Goal: Task Accomplishment & Management: Use online tool/utility

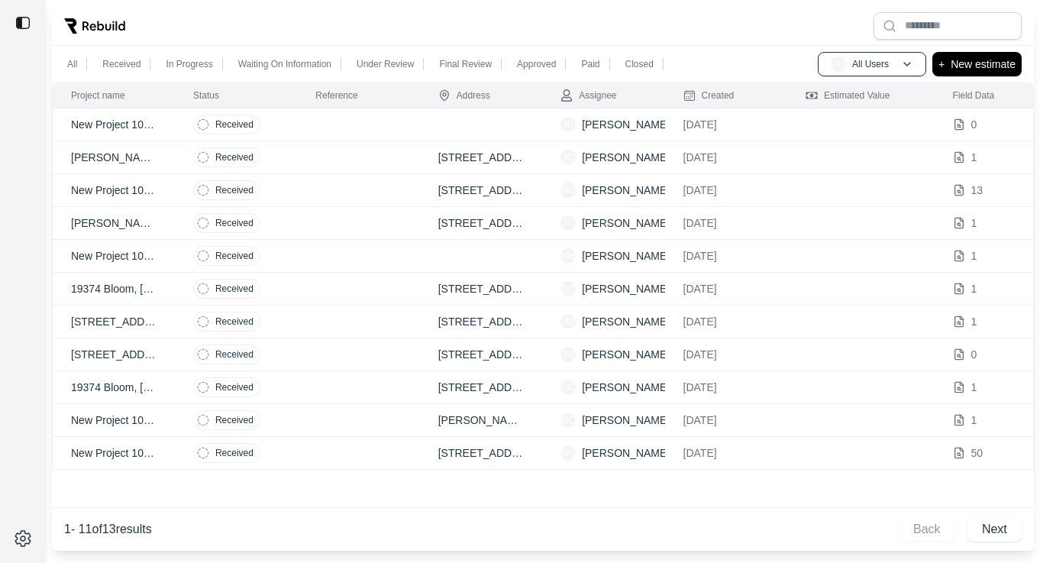
click at [412, 129] on td at bounding box center [358, 124] width 122 height 33
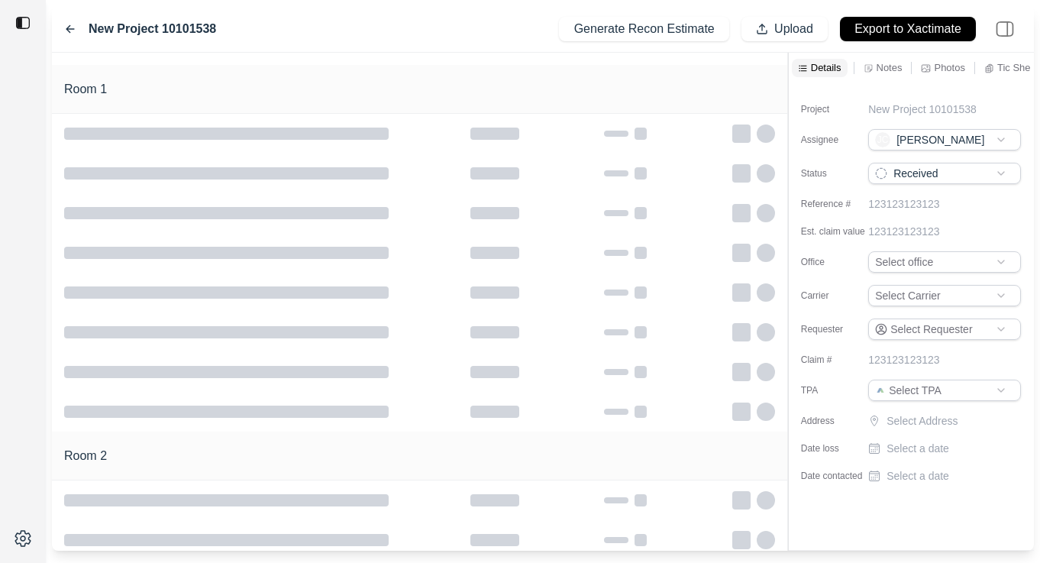
click at [887, 65] on p "Notes" at bounding box center [890, 67] width 26 height 13
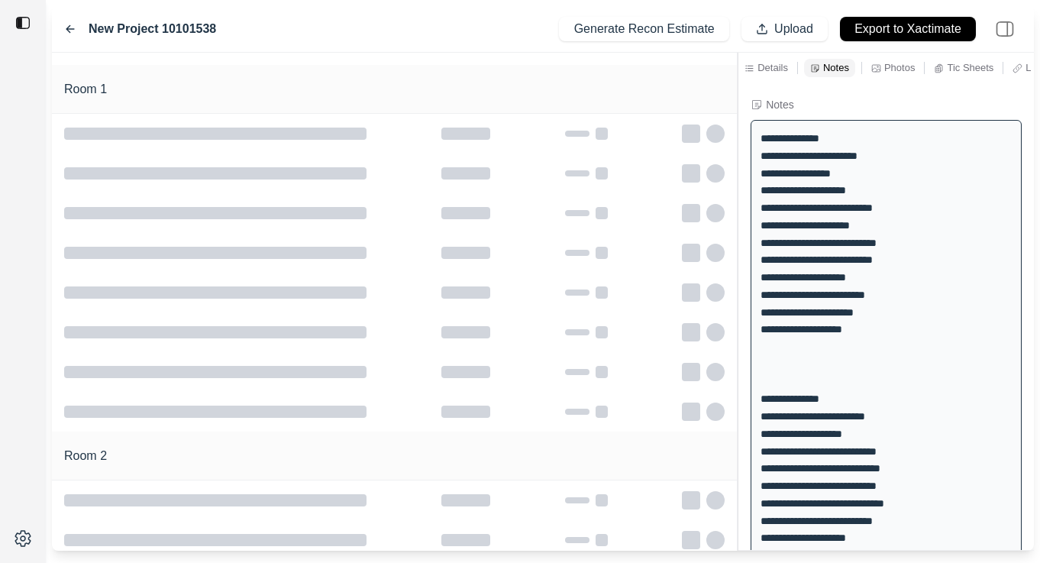
click at [740, 205] on div "**********" at bounding box center [543, 302] width 982 height 498
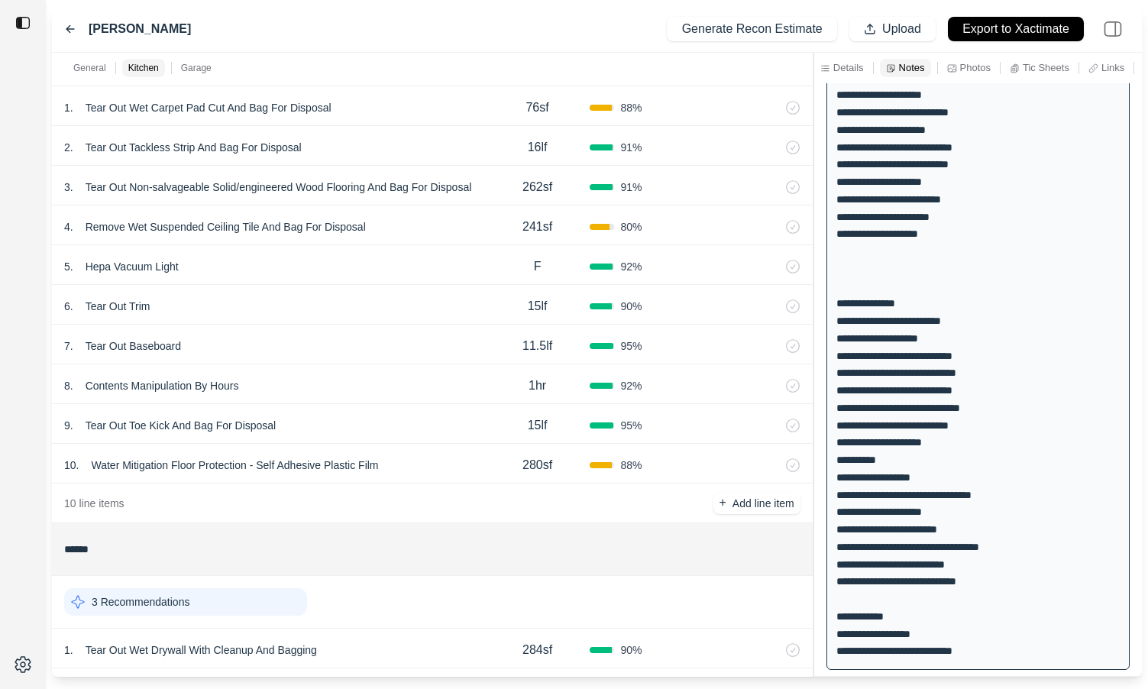
scroll to position [546, 0]
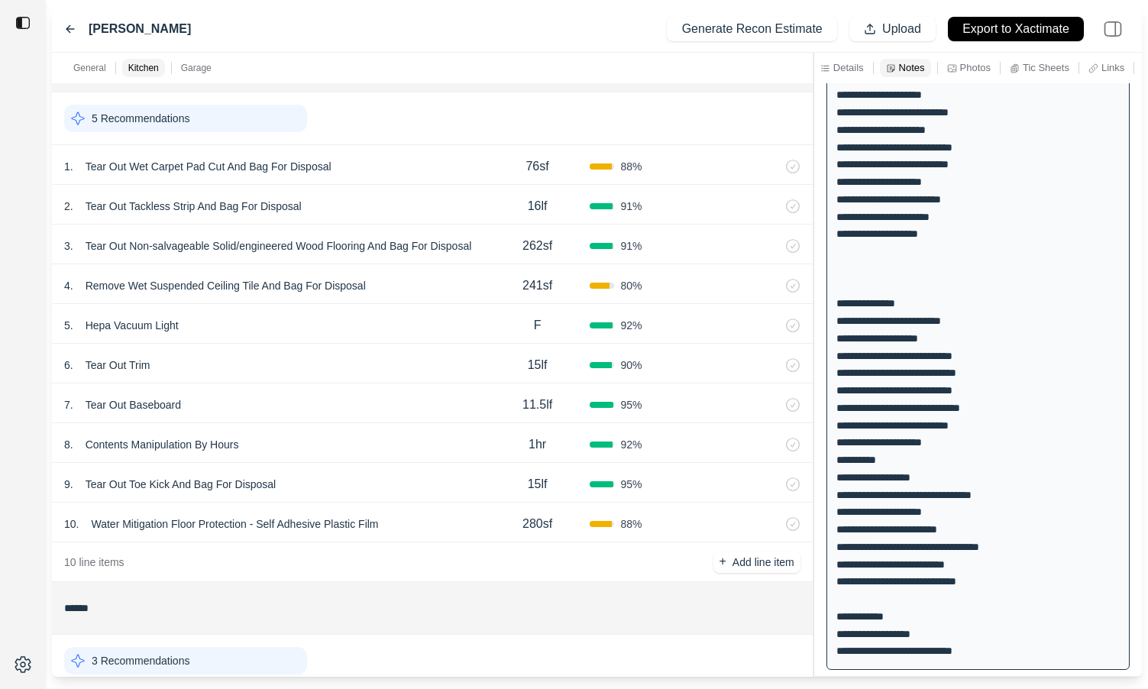
click at [372, 169] on div "1 . Tear Out Wet Carpet Pad Cut And Bag For Disposal" at bounding box center [274, 166] width 421 height 21
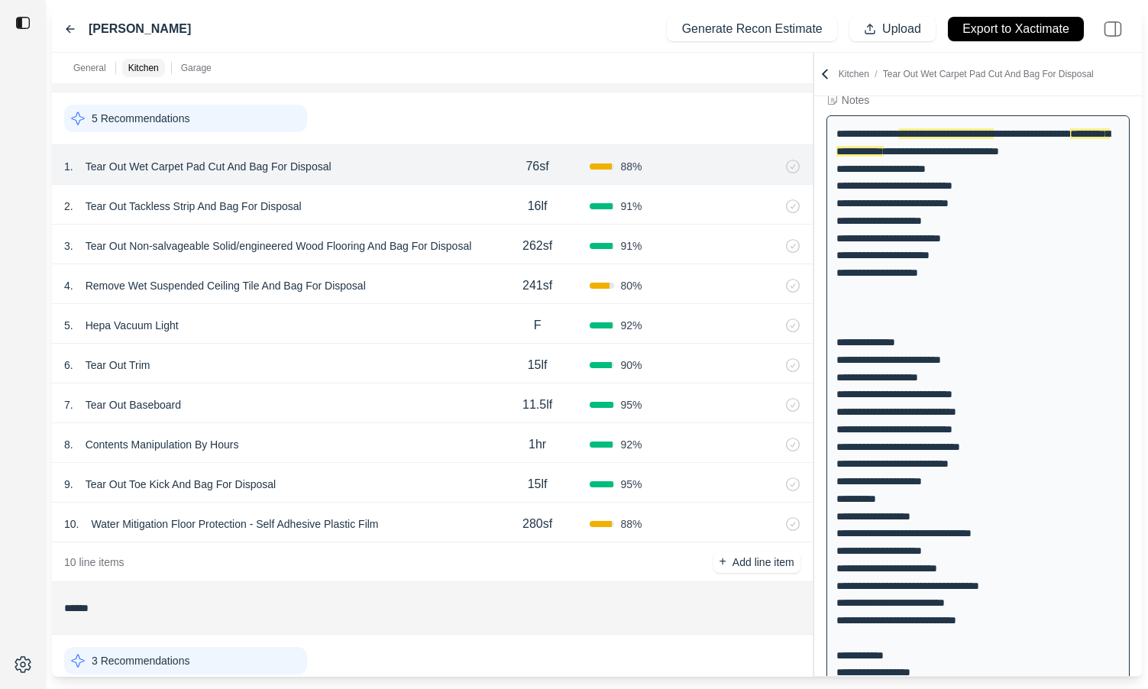
scroll to position [0, 0]
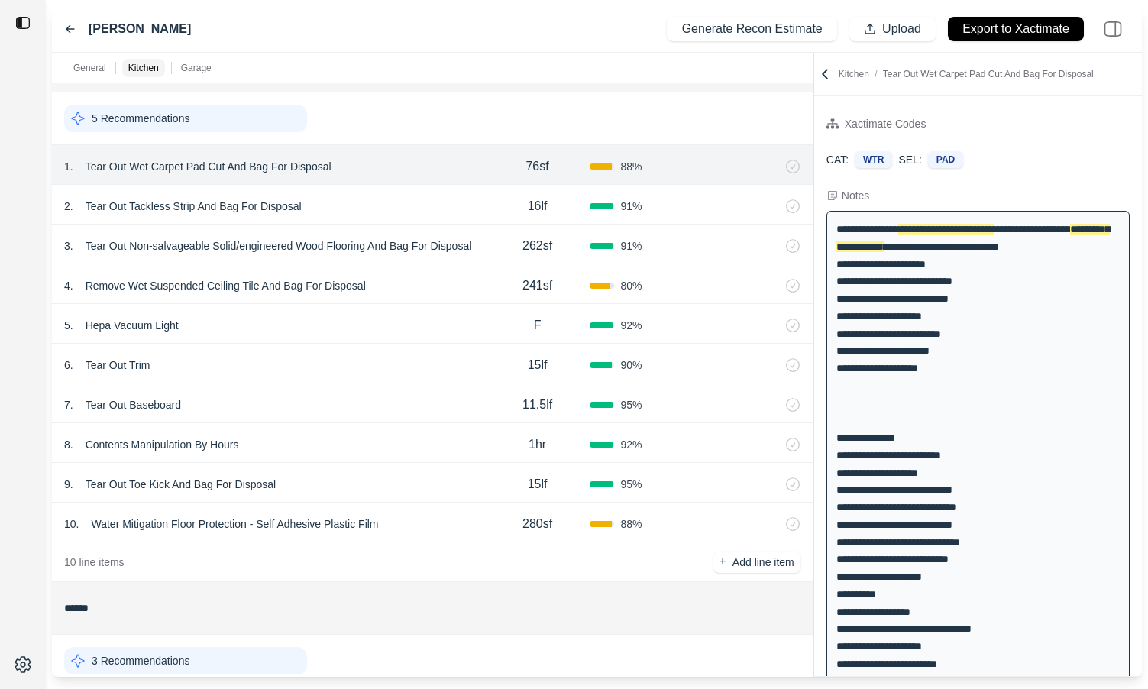
click at [385, 217] on div "2 . Tear Out Tackless Strip And Bag For Disposal 16lf 91 %" at bounding box center [432, 205] width 760 height 40
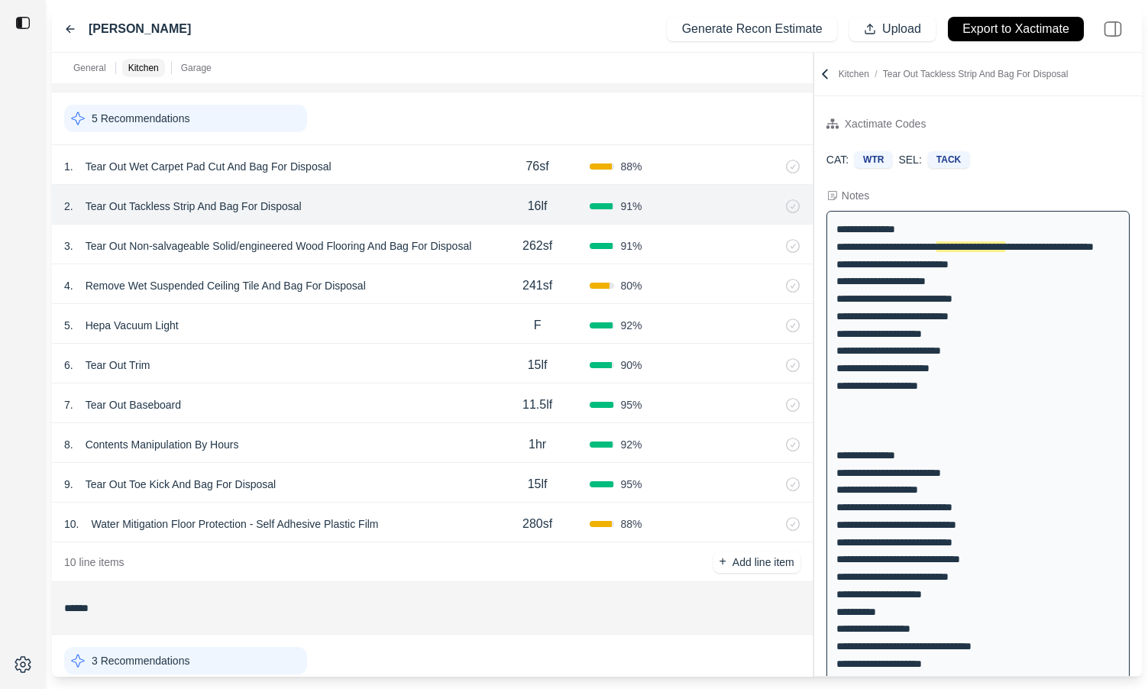
click at [373, 168] on div "1 . Tear Out Wet Carpet Pad Cut And Bag For Disposal" at bounding box center [274, 166] width 421 height 21
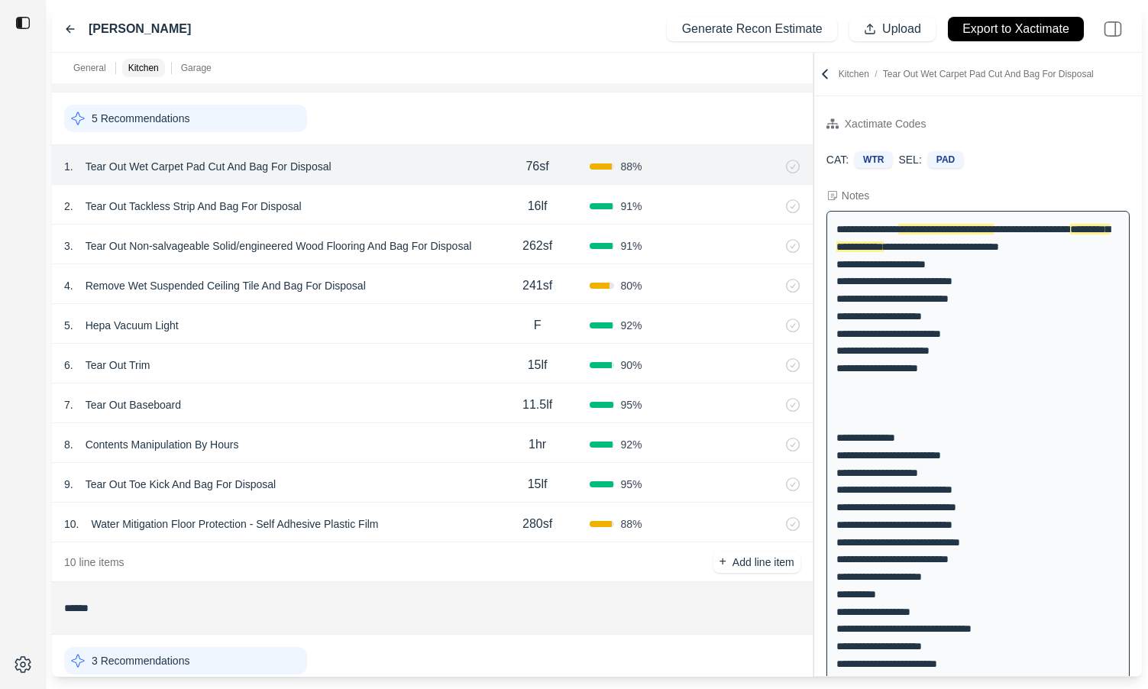
click at [520, 162] on div "76sf" at bounding box center [537, 166] width 105 height 31
drag, startPoint x: 531, startPoint y: 166, endPoint x: 507, endPoint y: 166, distance: 24.4
click at [507, 166] on div "****" at bounding box center [537, 165] width 105 height 18
type input "****"
click at [794, 167] on icon at bounding box center [792, 166] width 15 height 15
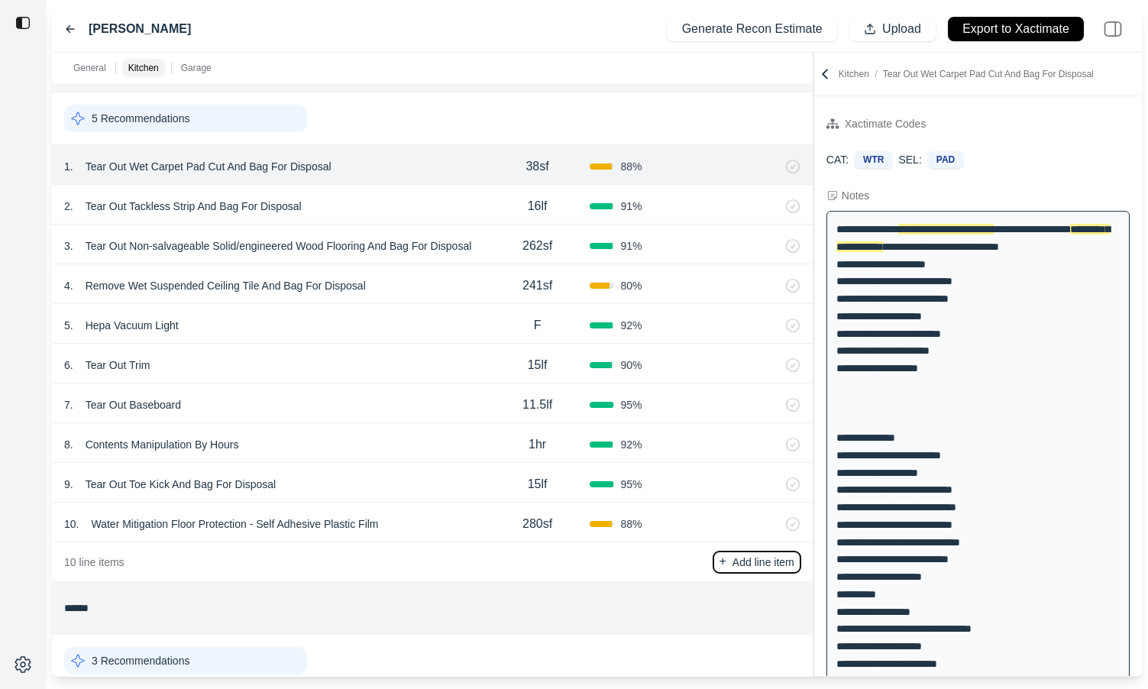
click at [746, 561] on p "Add line item" at bounding box center [763, 561] width 62 height 15
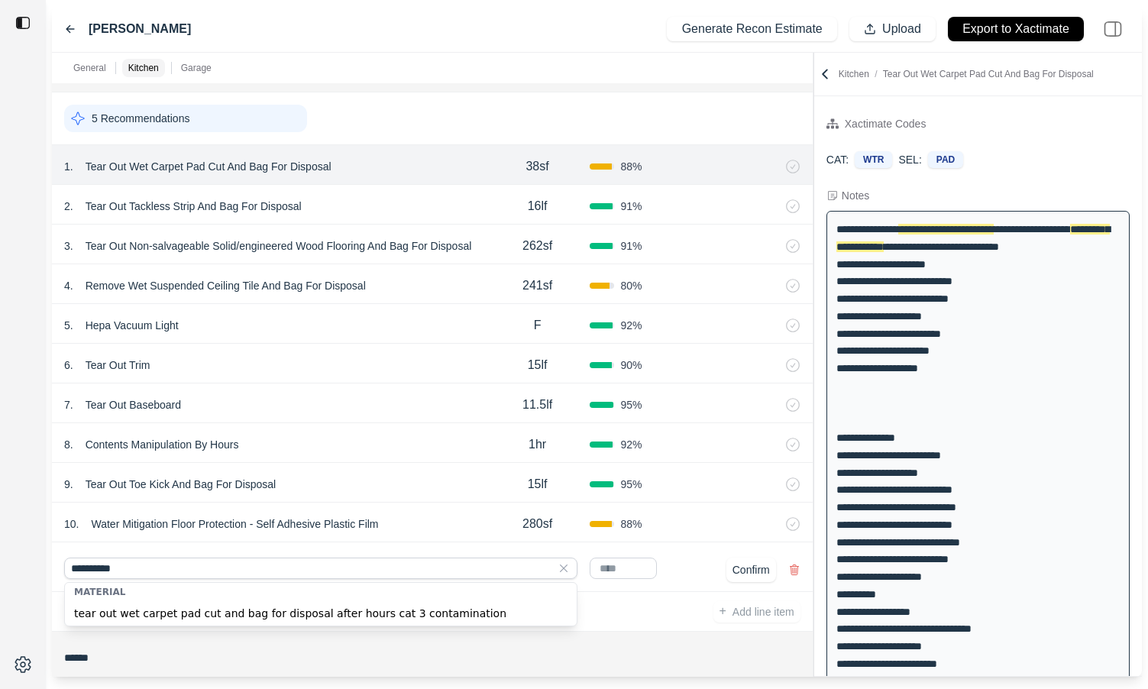
click at [344, 562] on div "tear out wet carpet pad cut and bag for disposal after hours cat 3 contamination" at bounding box center [321, 613] width 512 height 24
type input "**********"
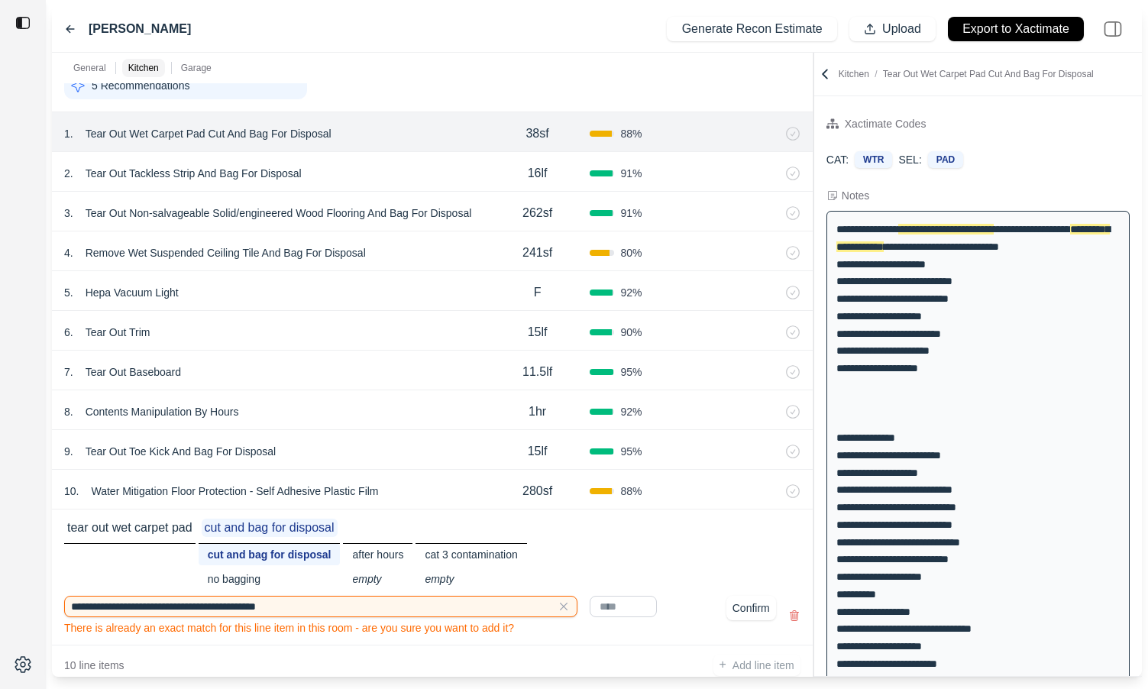
scroll to position [586, 0]
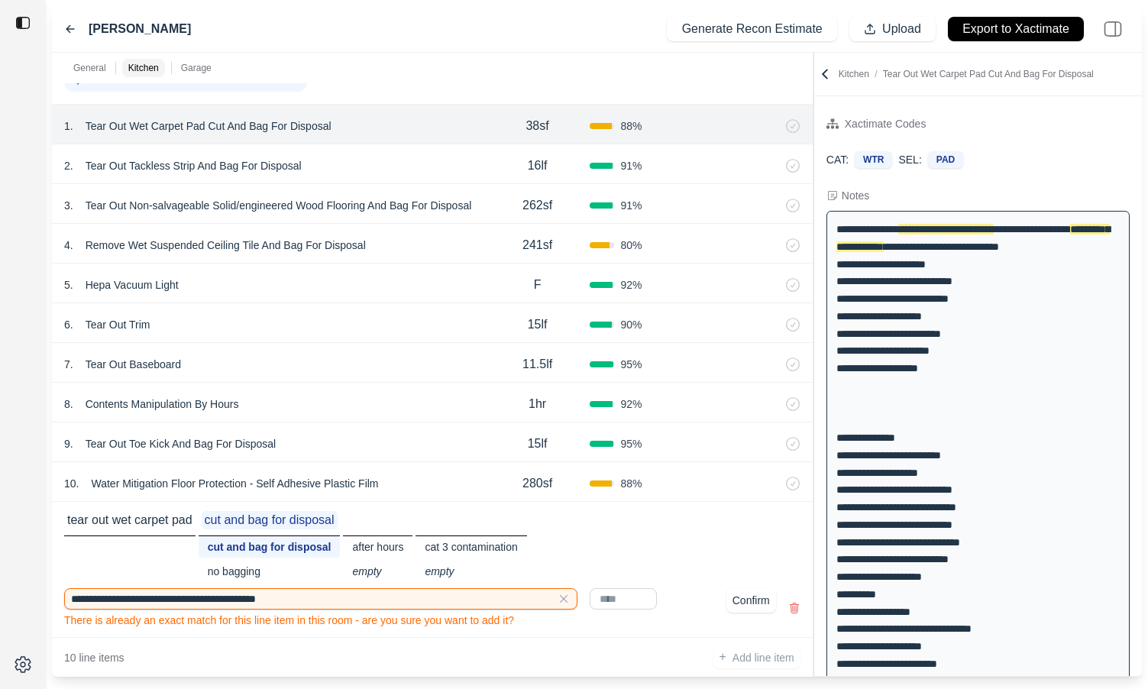
click at [567, 562] on icon at bounding box center [563, 598] width 15 height 15
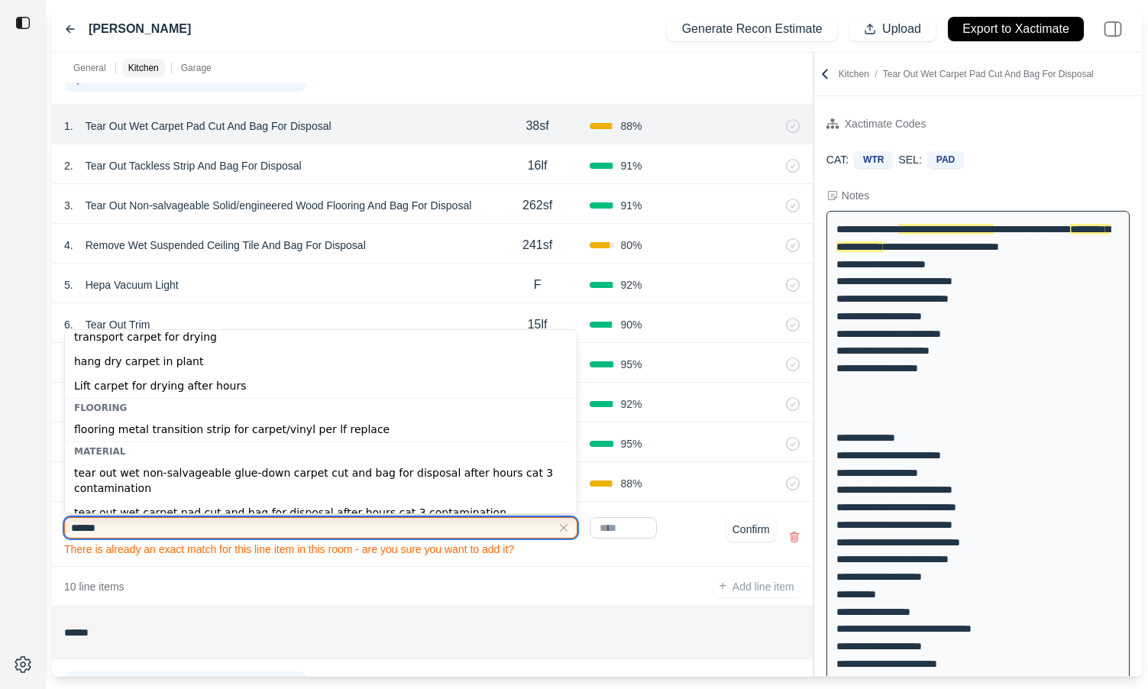
scroll to position [60, 0]
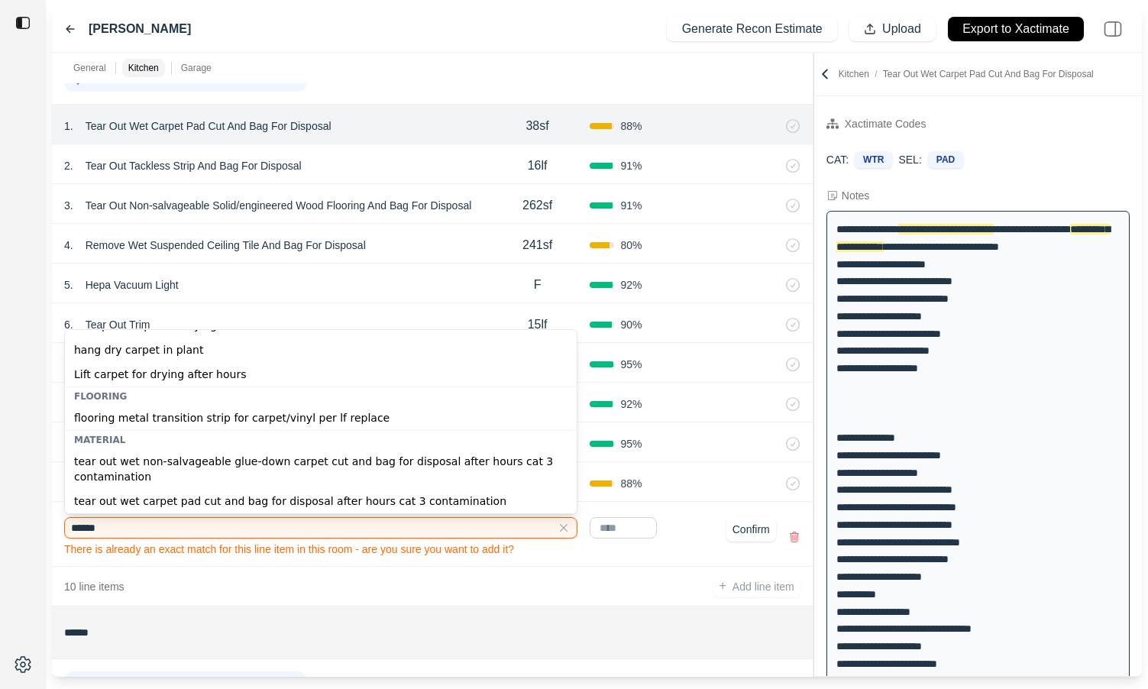
click at [211, 467] on div "tear out wet non-salvageable glue-down carpet cut and bag for disposal after ho…" at bounding box center [321, 469] width 512 height 40
type input "**********"
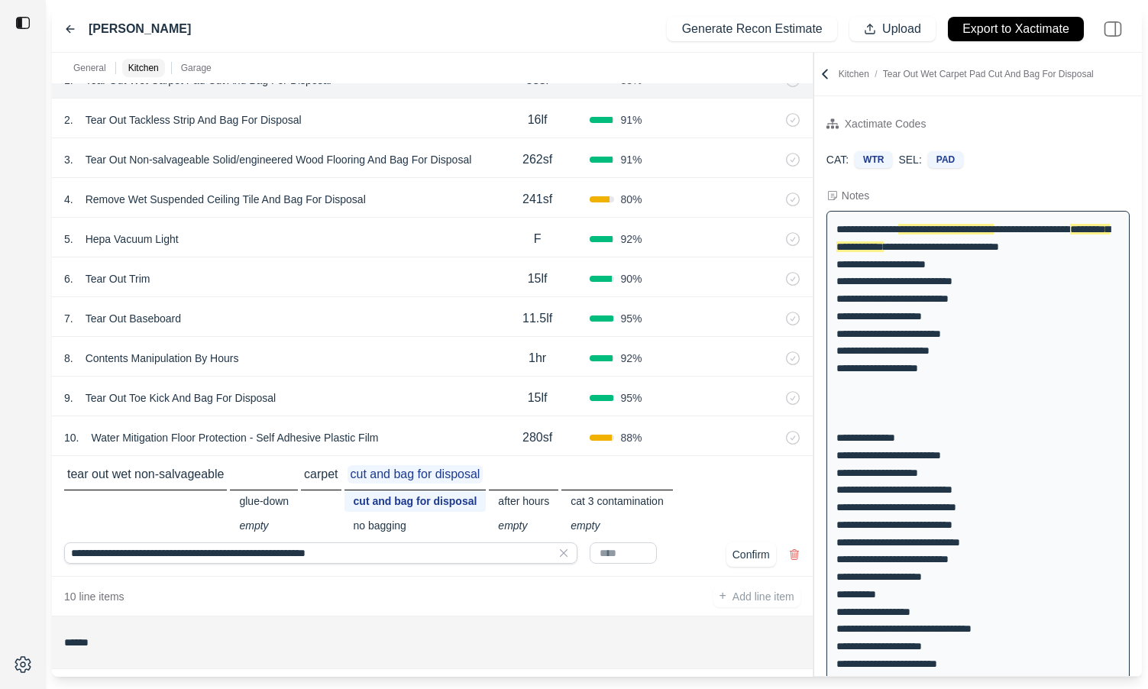
scroll to position [634, 0]
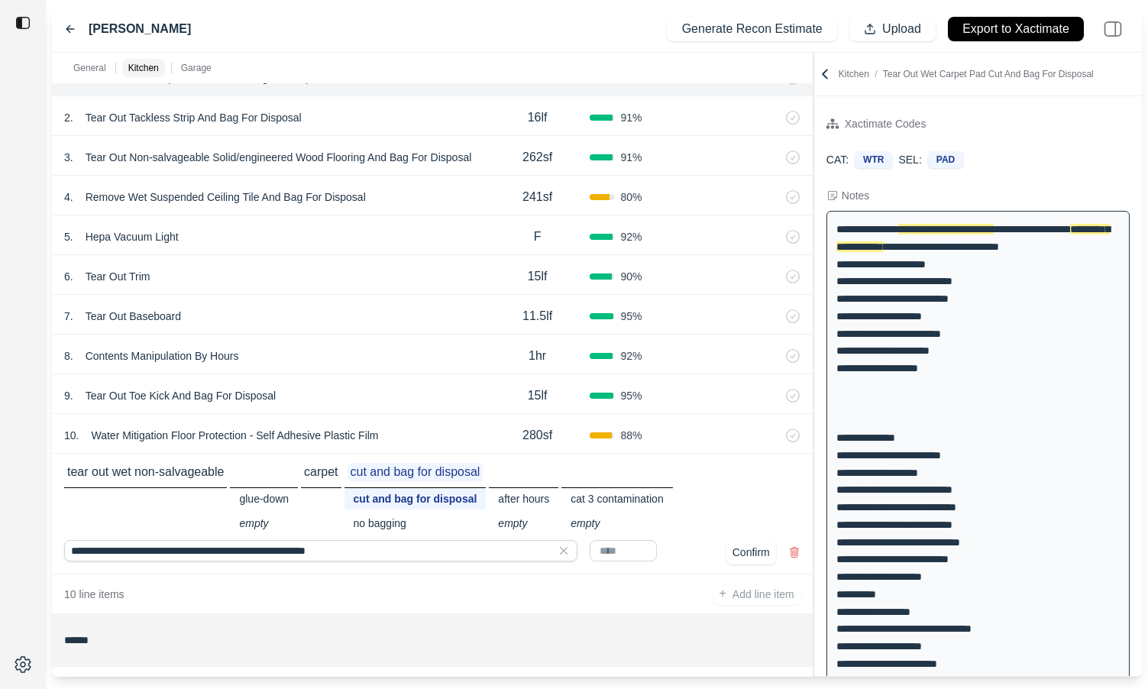
click at [609, 550] on input "text" at bounding box center [622, 550] width 67 height 21
type input "****"
click at [709, 554] on div "**** Confirm" at bounding box center [694, 552] width 210 height 24
click at [738, 553] on button "Confirm" at bounding box center [751, 552] width 50 height 24
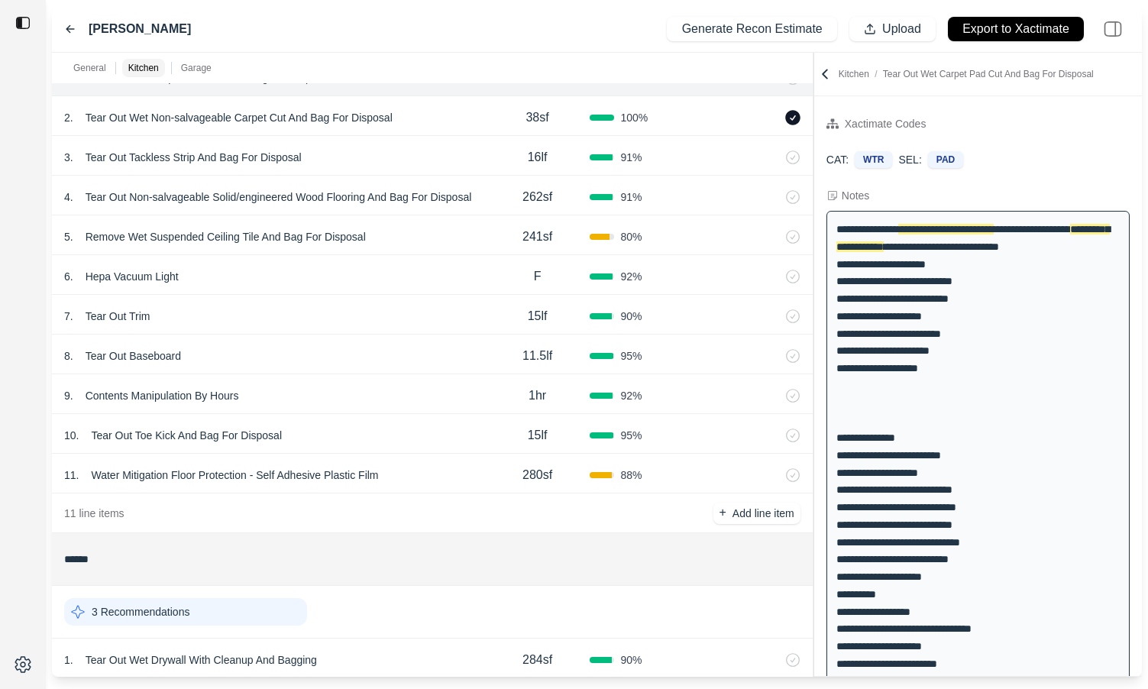
click at [794, 121] on icon at bounding box center [792, 117] width 15 height 15
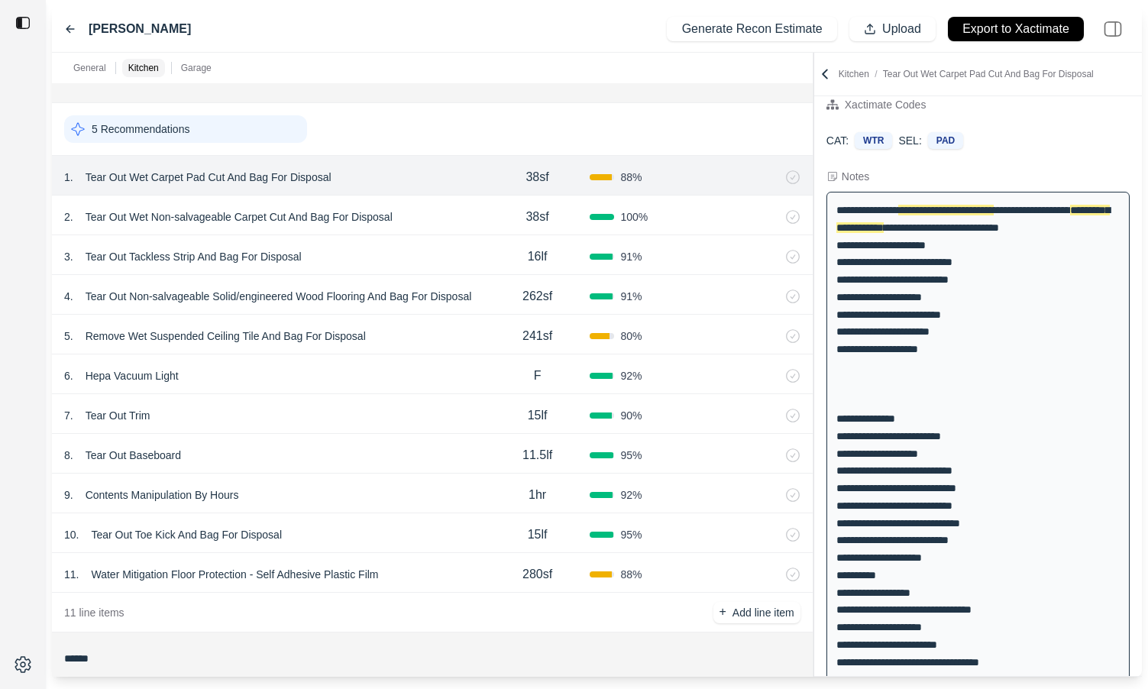
scroll to position [24, 0]
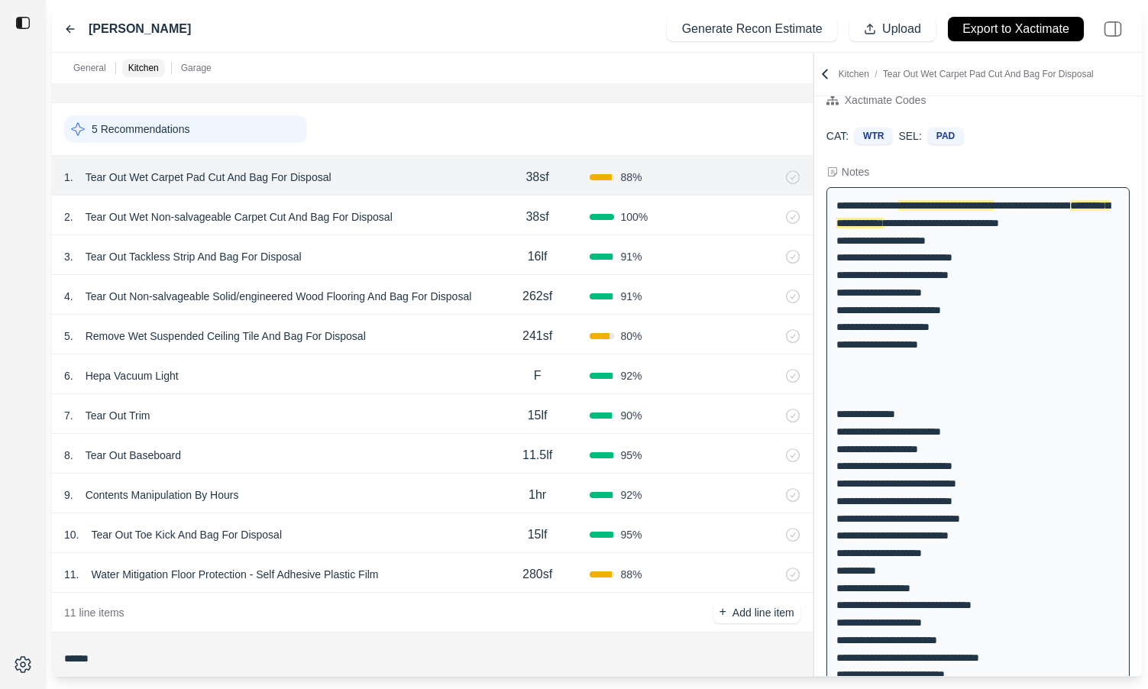
click at [506, 308] on div "262sf" at bounding box center [537, 296] width 105 height 31
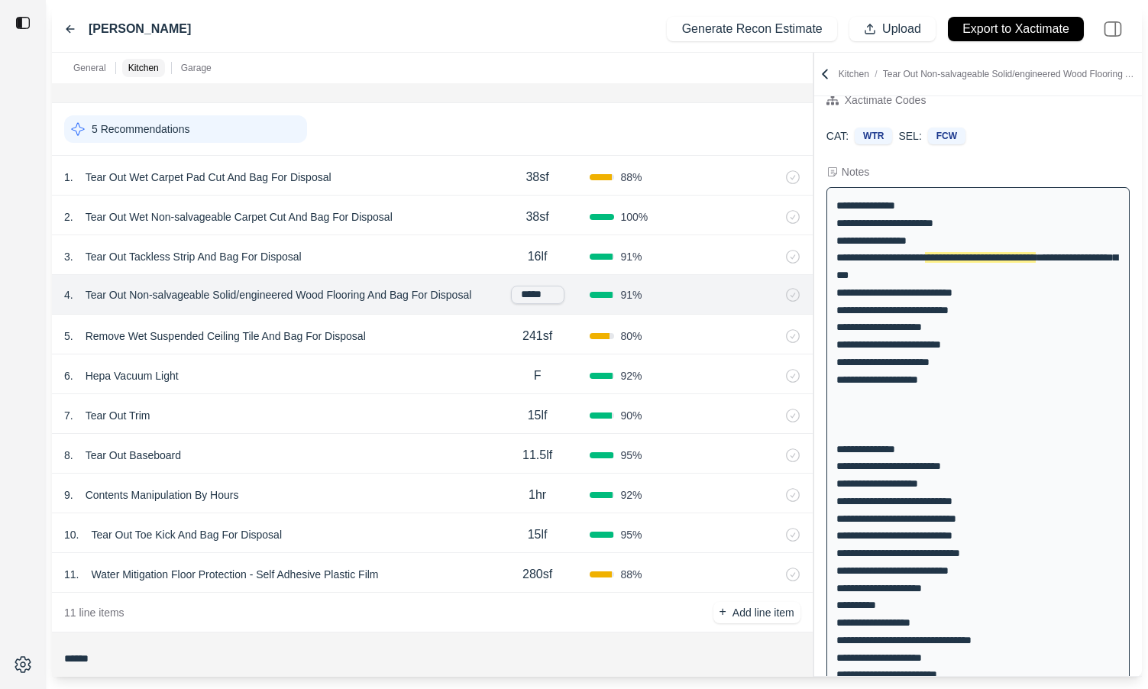
scroll to position [0, 0]
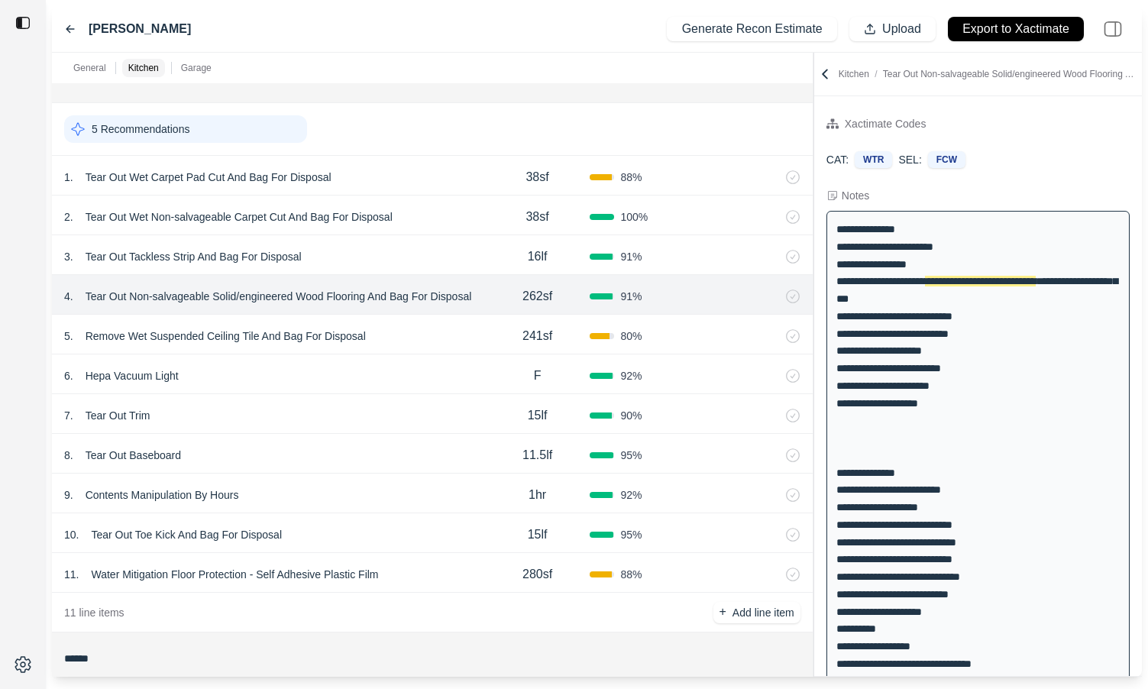
click at [415, 337] on div "5 . Remove Wet Suspended Ceiling Tile And Bag For Disposal" at bounding box center [274, 335] width 421 height 21
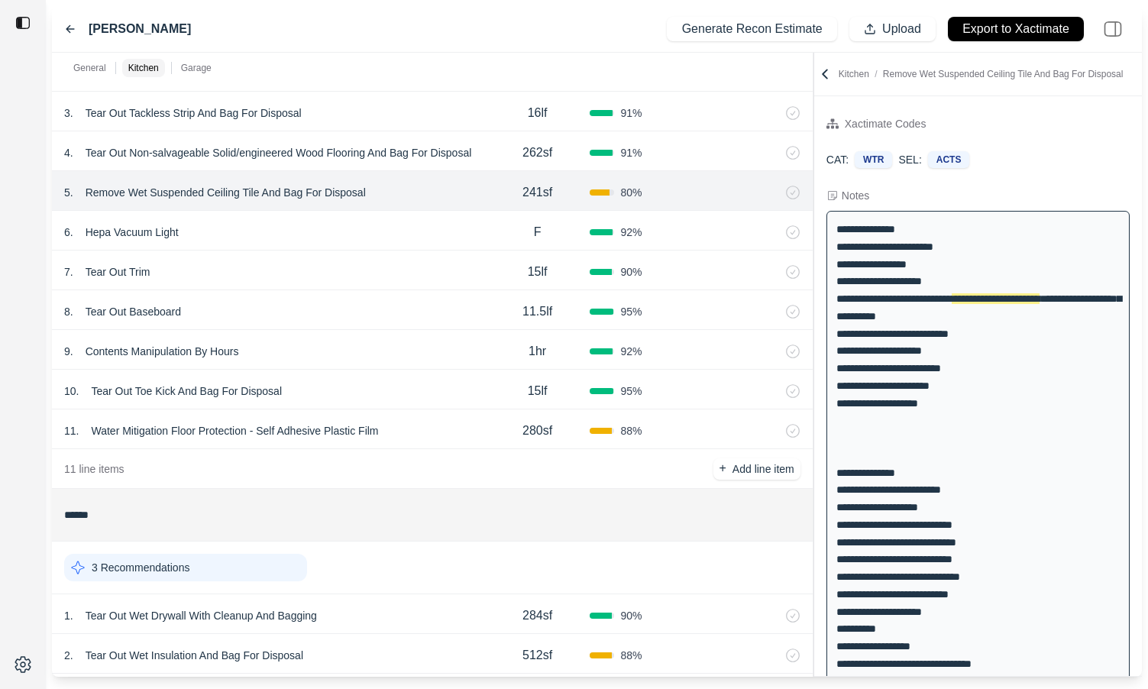
scroll to position [680, 0]
click at [381, 223] on div "6 . Hepa Vacuum Light" at bounding box center [274, 231] width 421 height 21
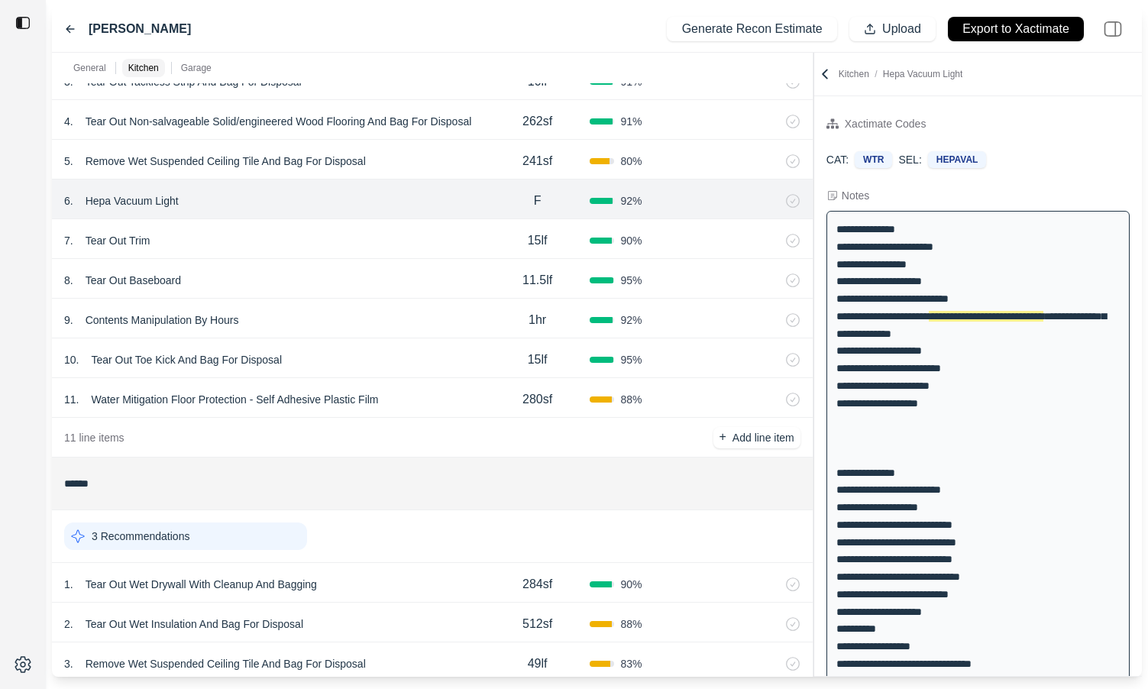
scroll to position [713, 0]
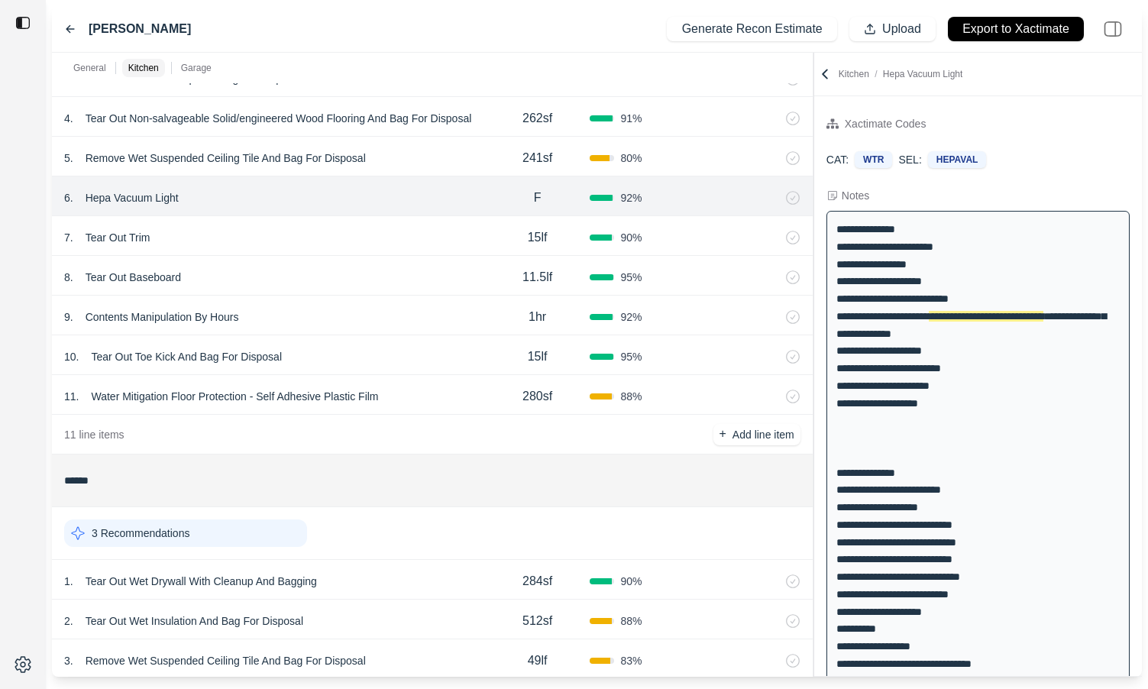
click at [392, 237] on div "7 . Tear Out Trim" at bounding box center [274, 237] width 421 height 21
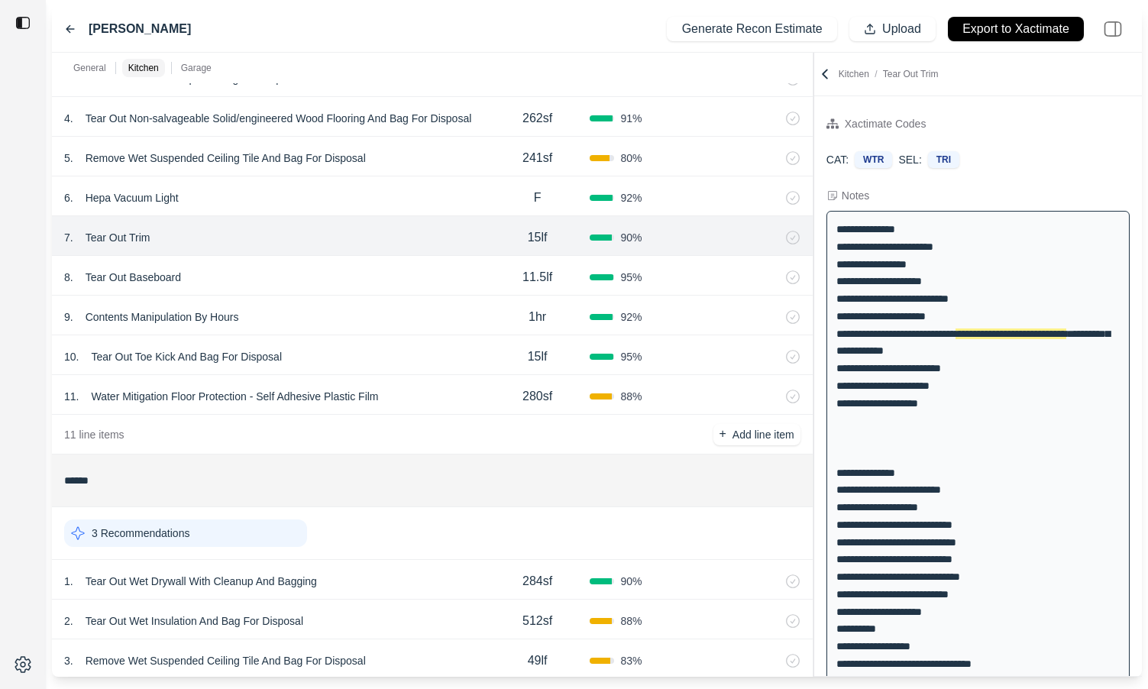
click at [401, 204] on div "6 . Hepa Vacuum Light" at bounding box center [274, 197] width 421 height 21
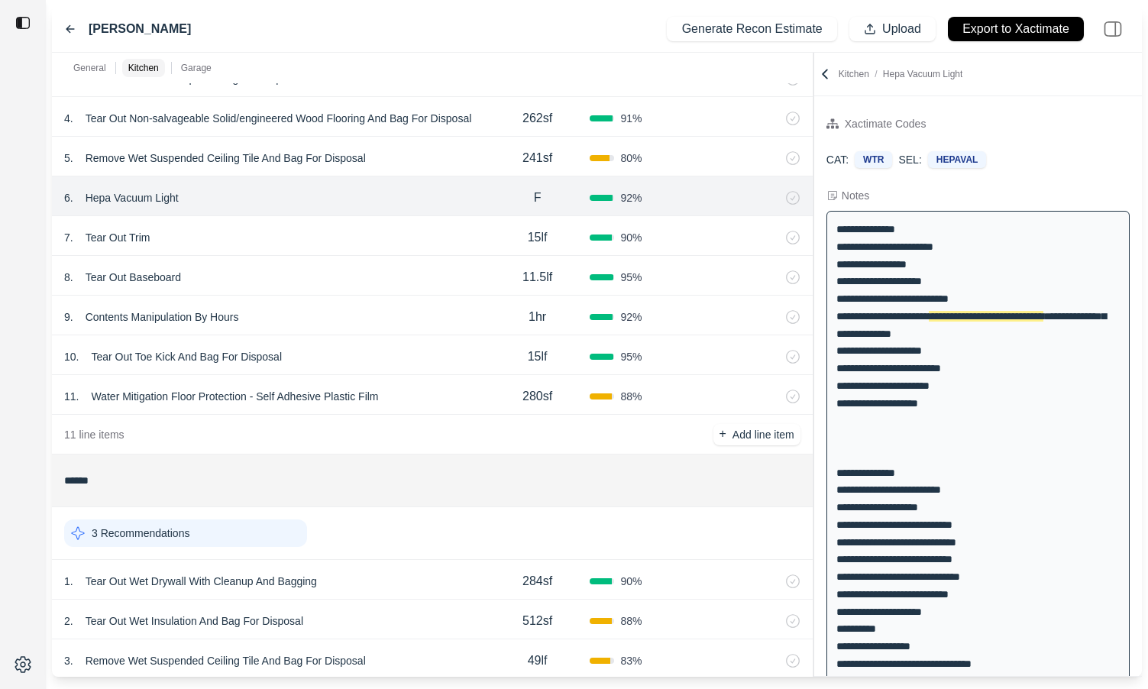
click at [376, 245] on div "7 . Tear Out Trim" at bounding box center [274, 237] width 421 height 21
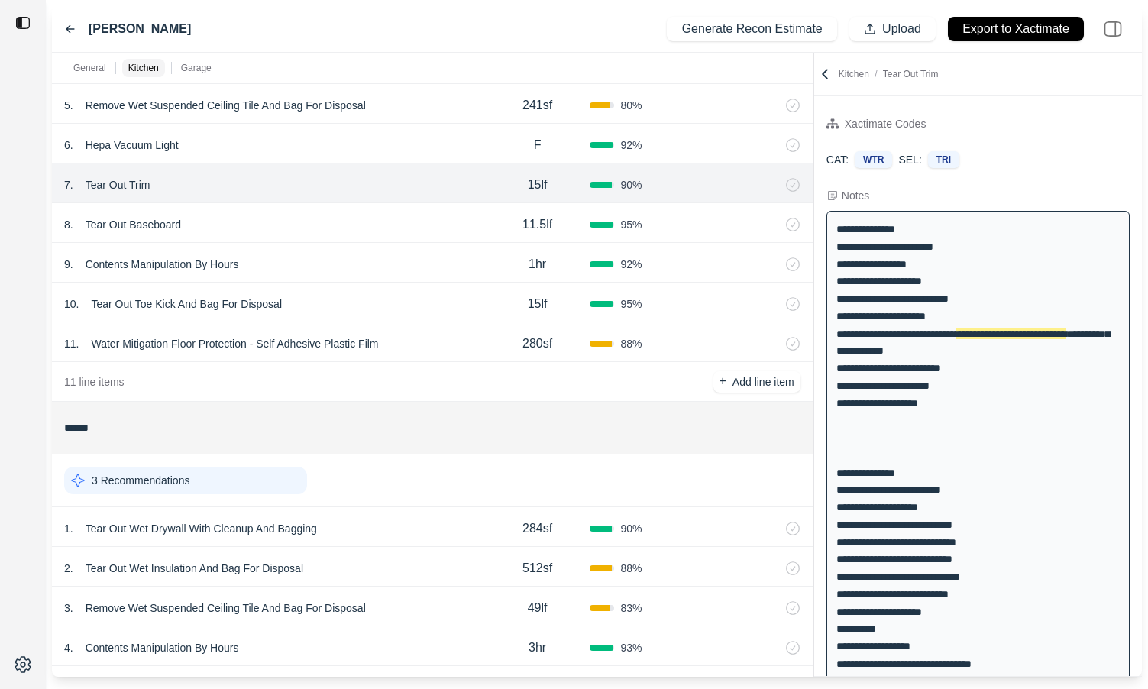
scroll to position [767, 0]
click at [371, 222] on div "8 . Tear Out Baseboard" at bounding box center [274, 223] width 421 height 21
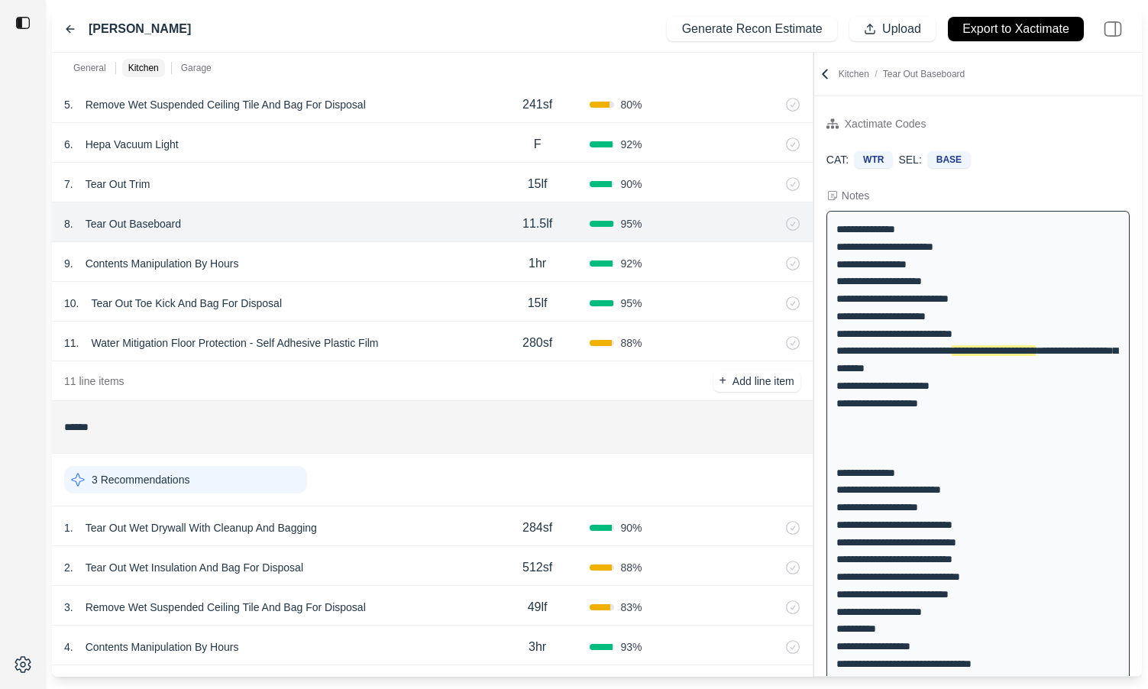
scroll to position [799, 0]
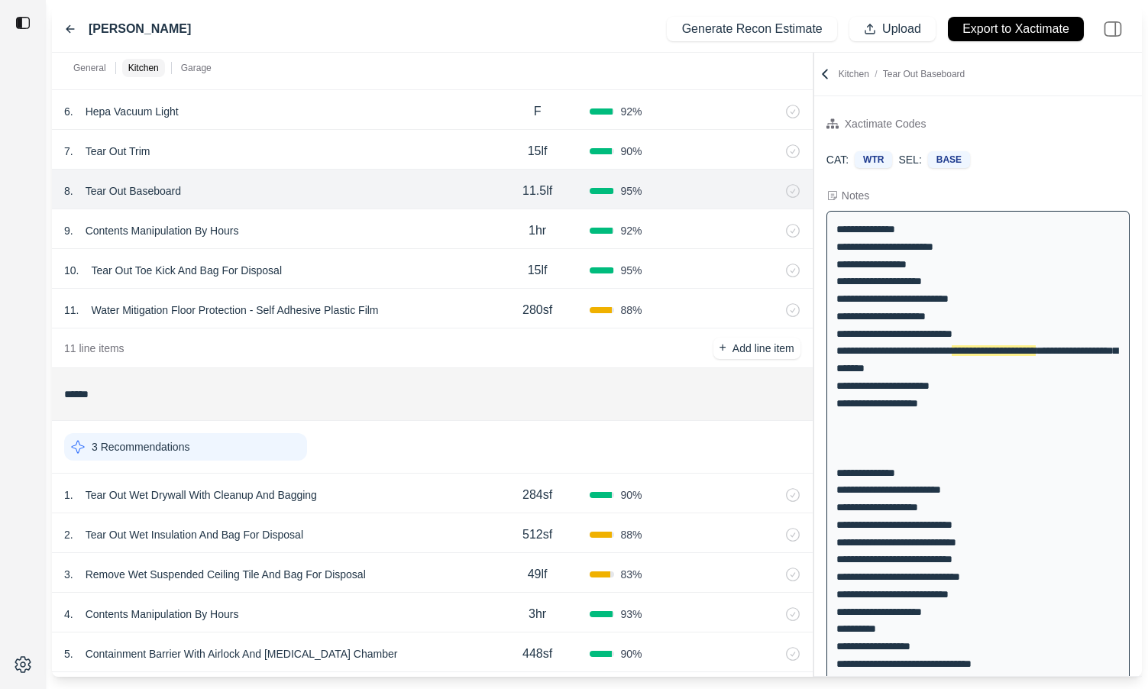
click at [380, 231] on div "9 . Contents Manipulation By Hours" at bounding box center [274, 230] width 421 height 21
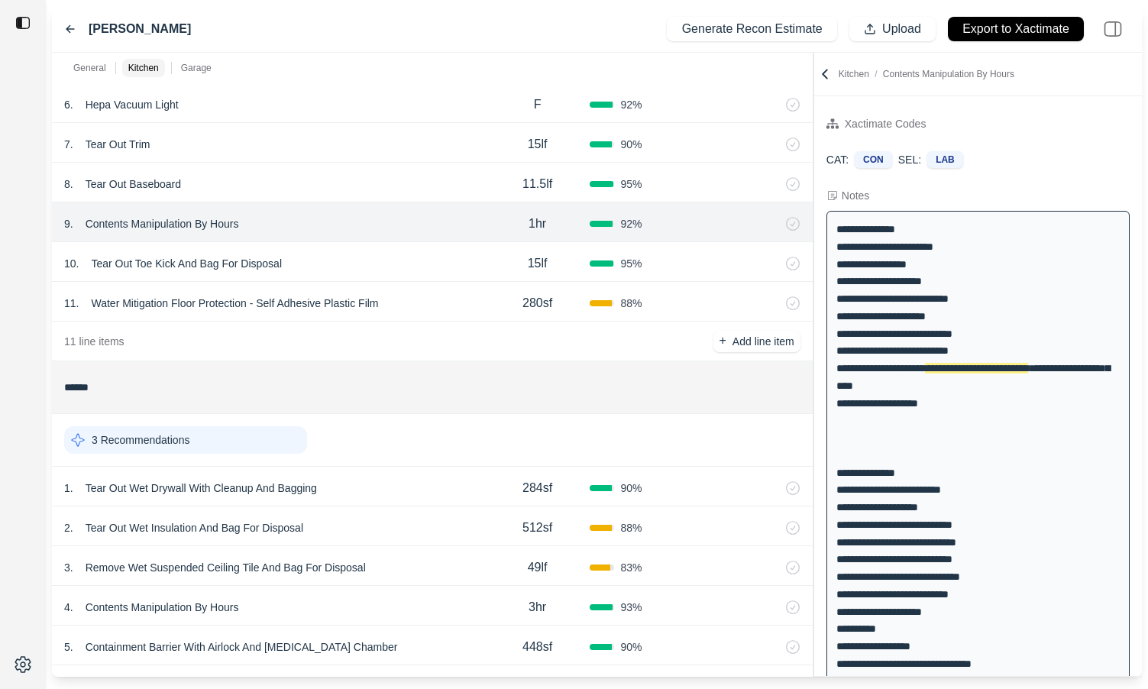
scroll to position [807, 0]
click at [382, 259] on div "10 . Tear Out Toe Kick And Bag For Disposal" at bounding box center [274, 262] width 421 height 21
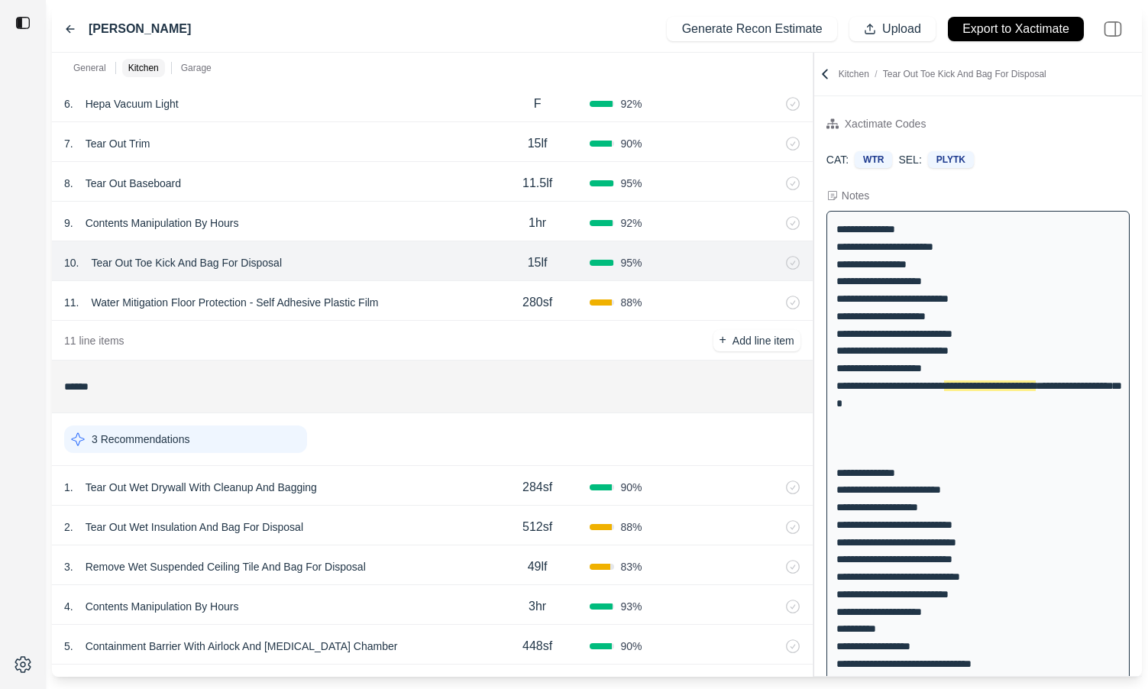
scroll to position [17, 0]
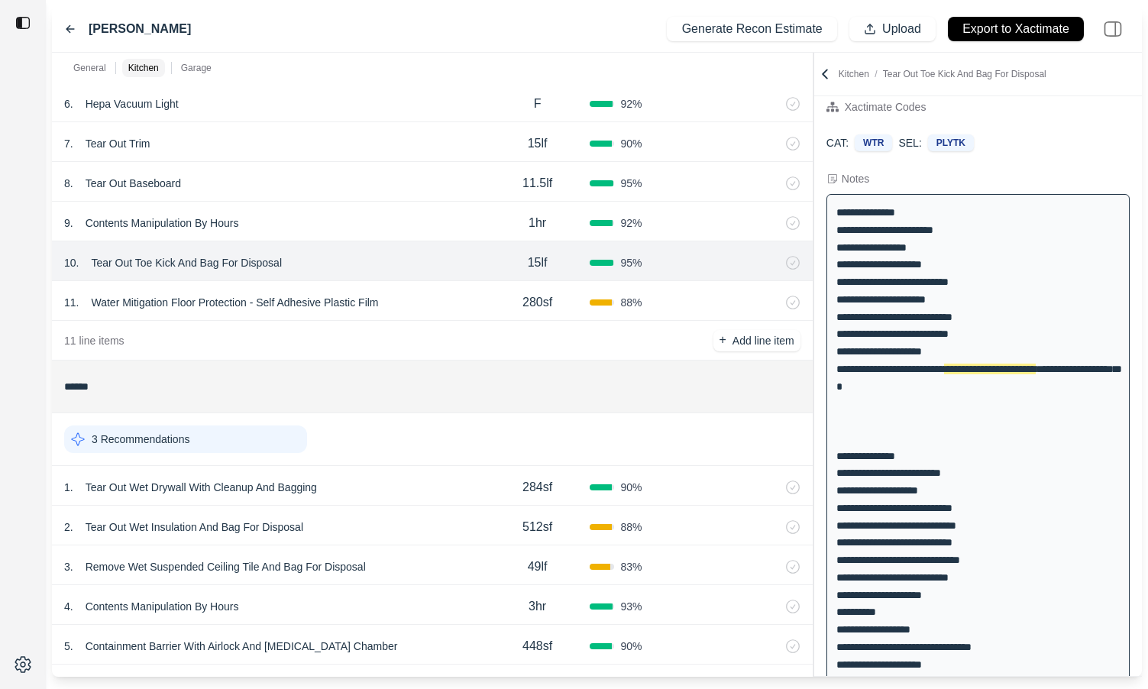
click at [434, 295] on div "11 . Water Mitigation Floor Protection - Self Adhesive Plastic Film" at bounding box center [274, 302] width 421 height 21
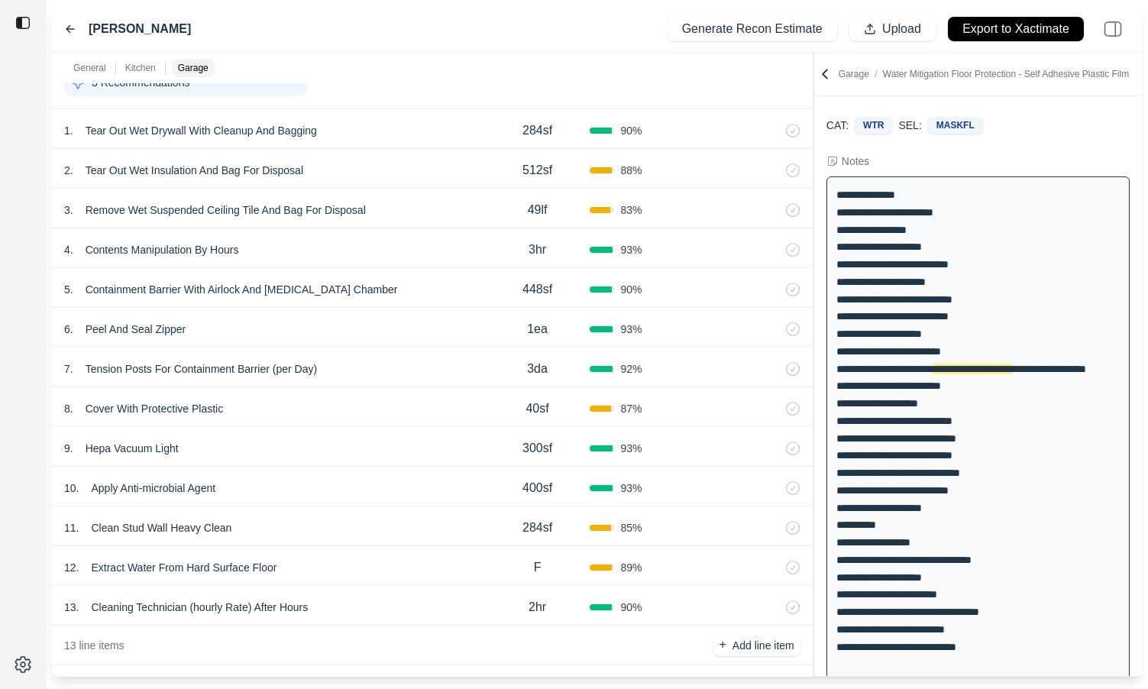
scroll to position [1177, 0]
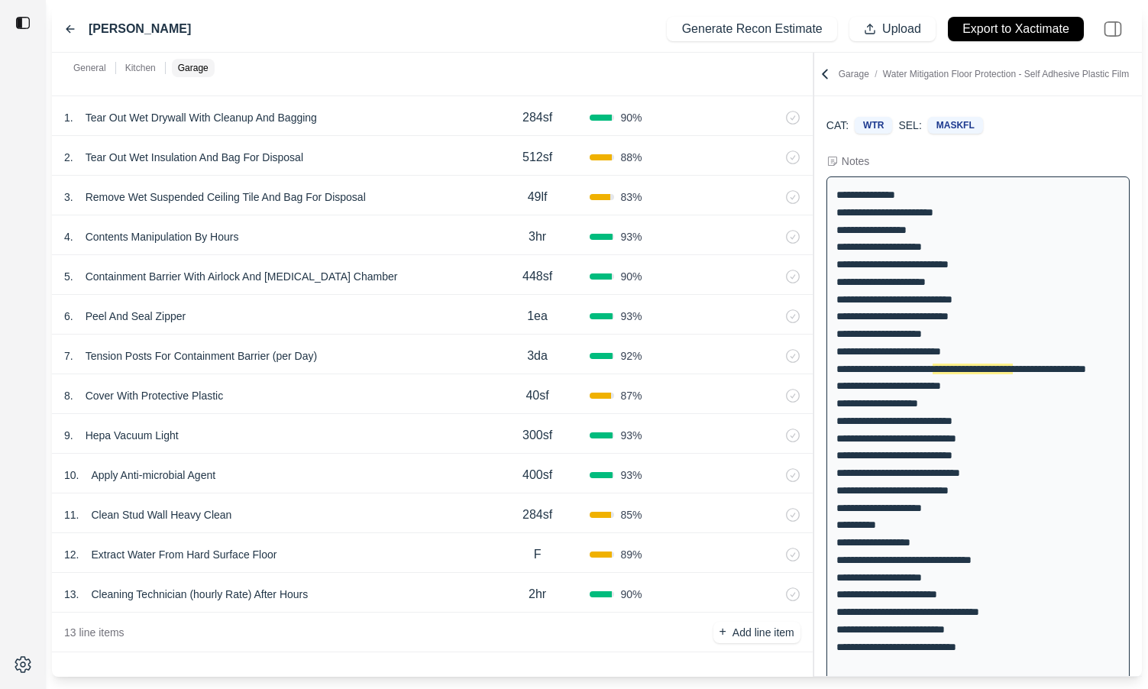
click at [413, 109] on div "1 . Tear Out Wet Drywall With Cleanup And Bagging" at bounding box center [274, 117] width 421 height 21
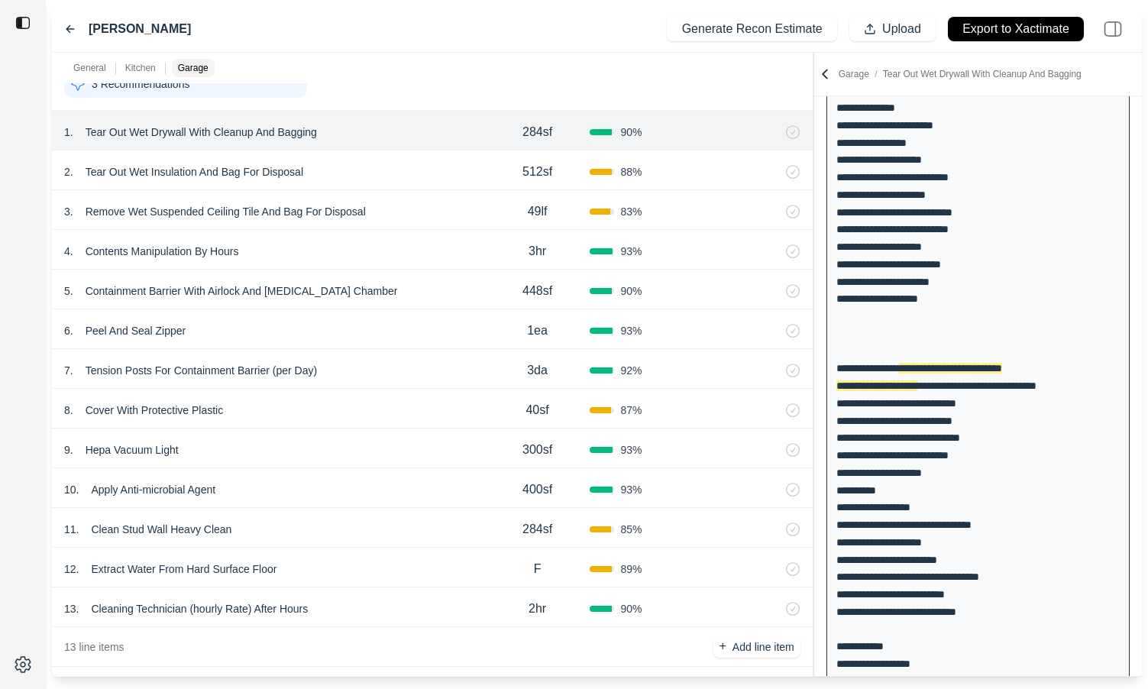
scroll to position [1139, 0]
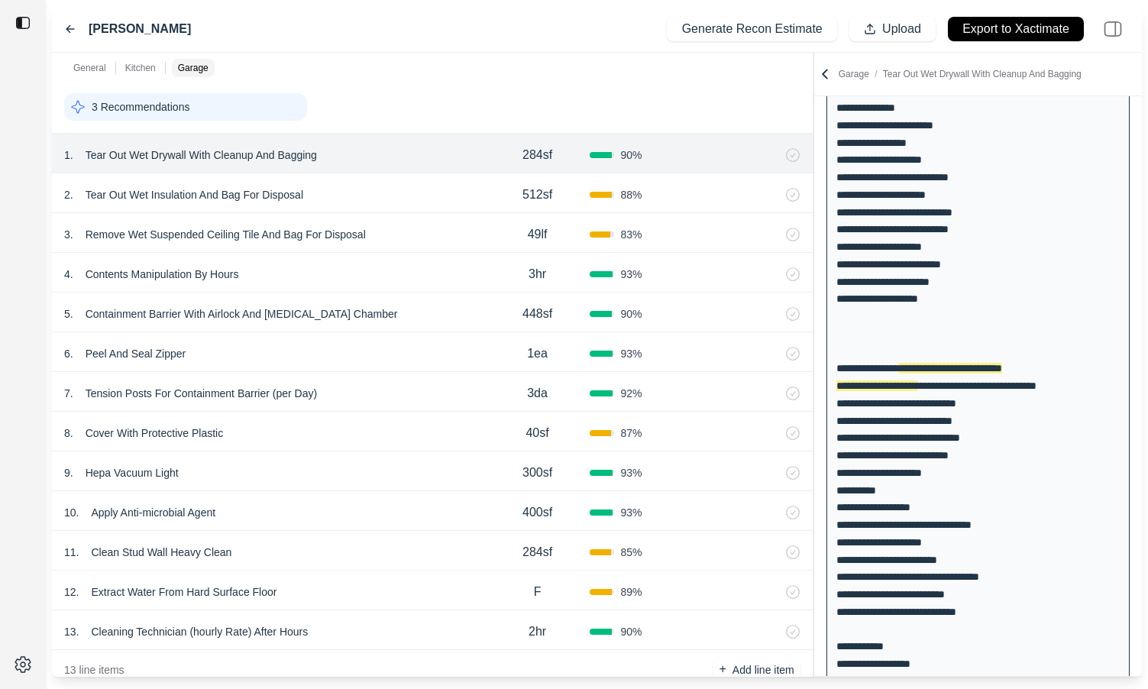
click at [377, 192] on div "2 . Tear Out Wet Insulation And Bag For Disposal" at bounding box center [274, 194] width 421 height 21
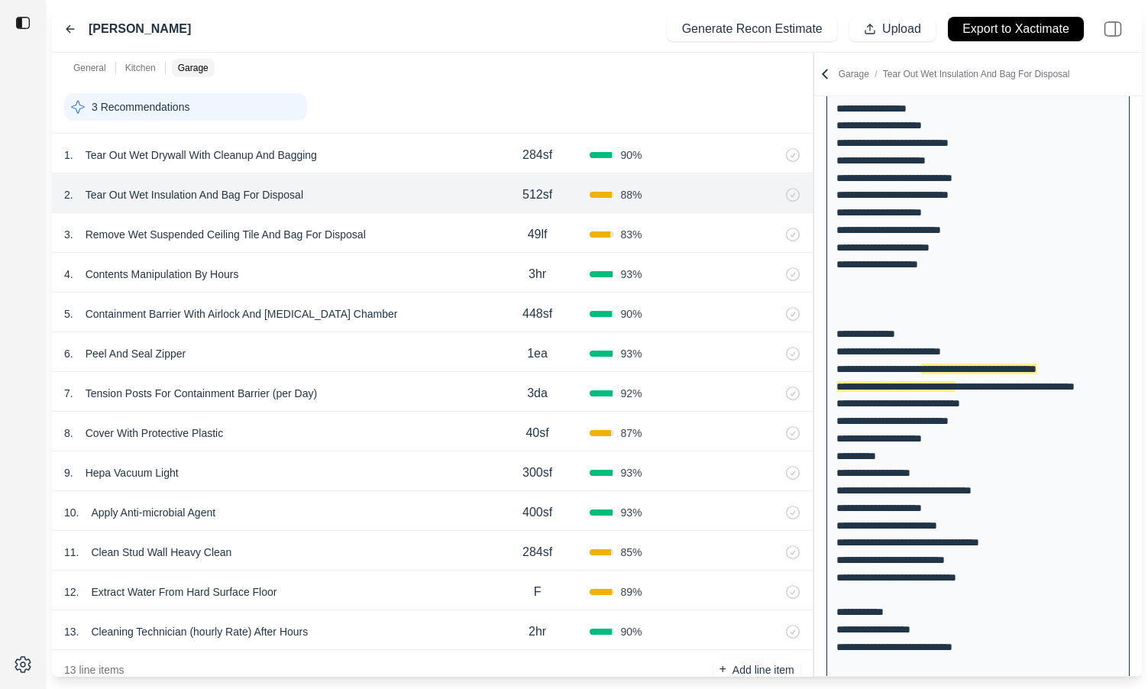
scroll to position [1177, 0]
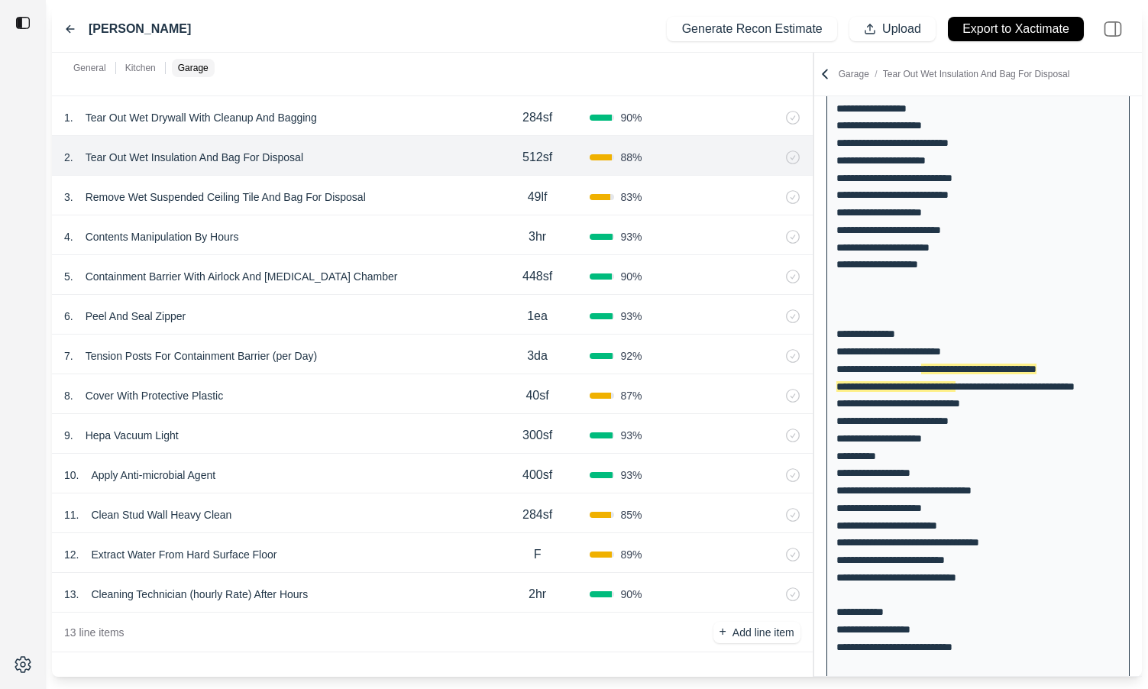
click at [404, 193] on div "3 . Remove Wet Suspended Ceiling Tile And Bag For Disposal" at bounding box center [274, 196] width 421 height 21
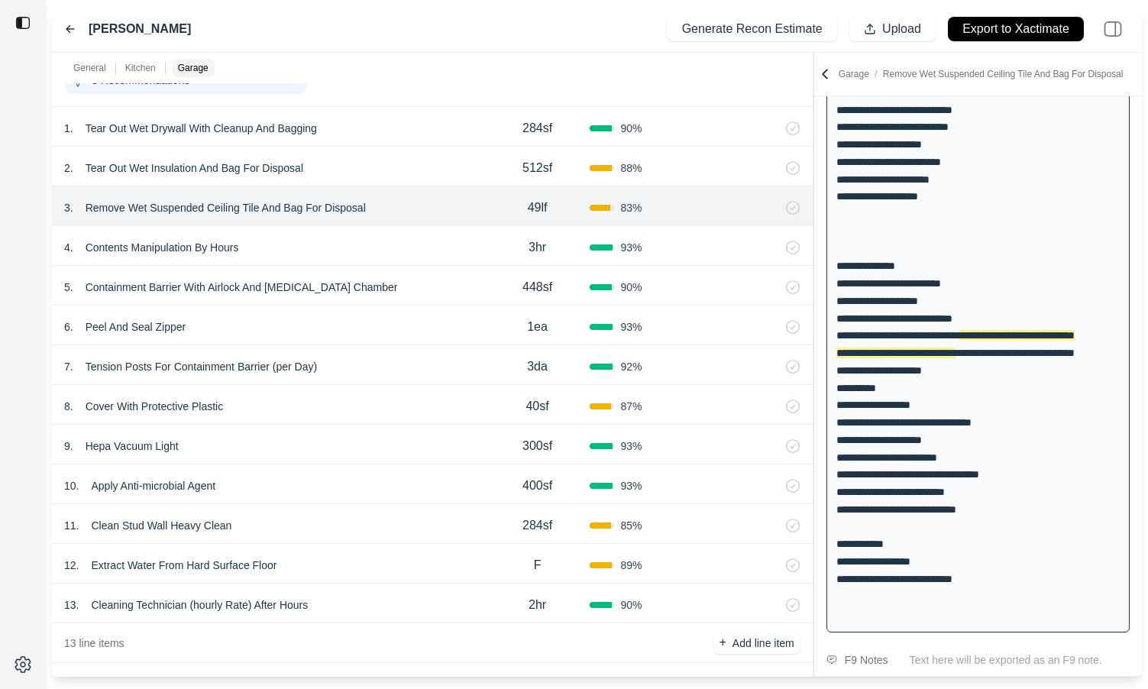
scroll to position [1167, 0]
click at [426, 252] on div "4 . Contents Manipulation By Hours" at bounding box center [274, 246] width 421 height 21
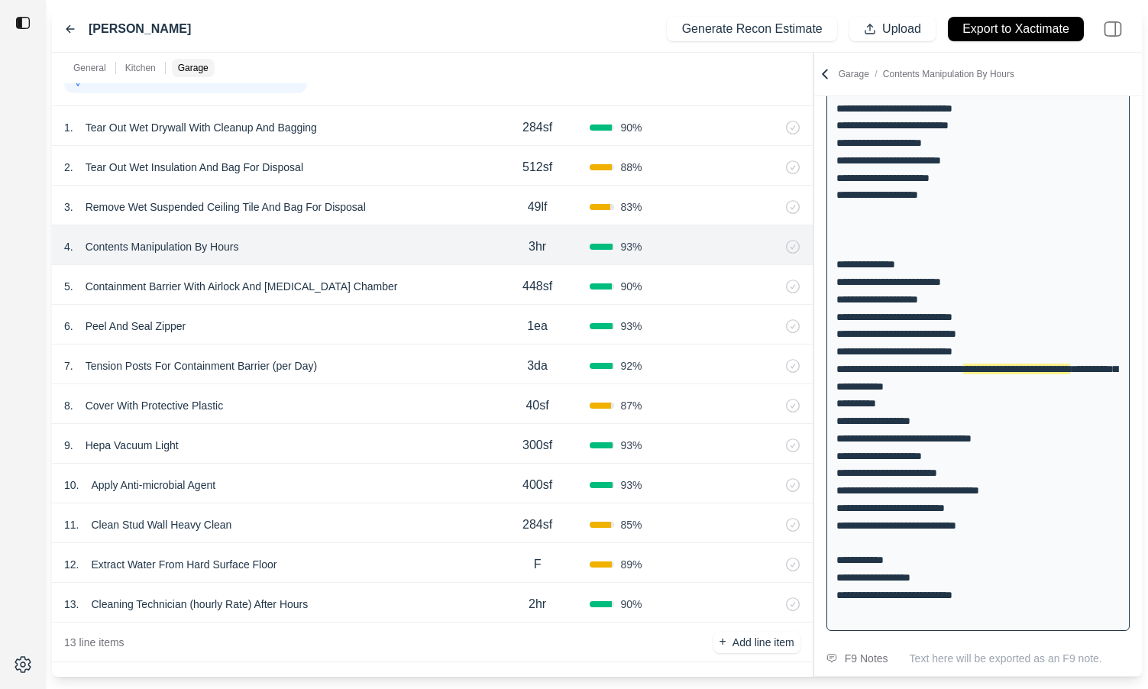
scroll to position [1177, 0]
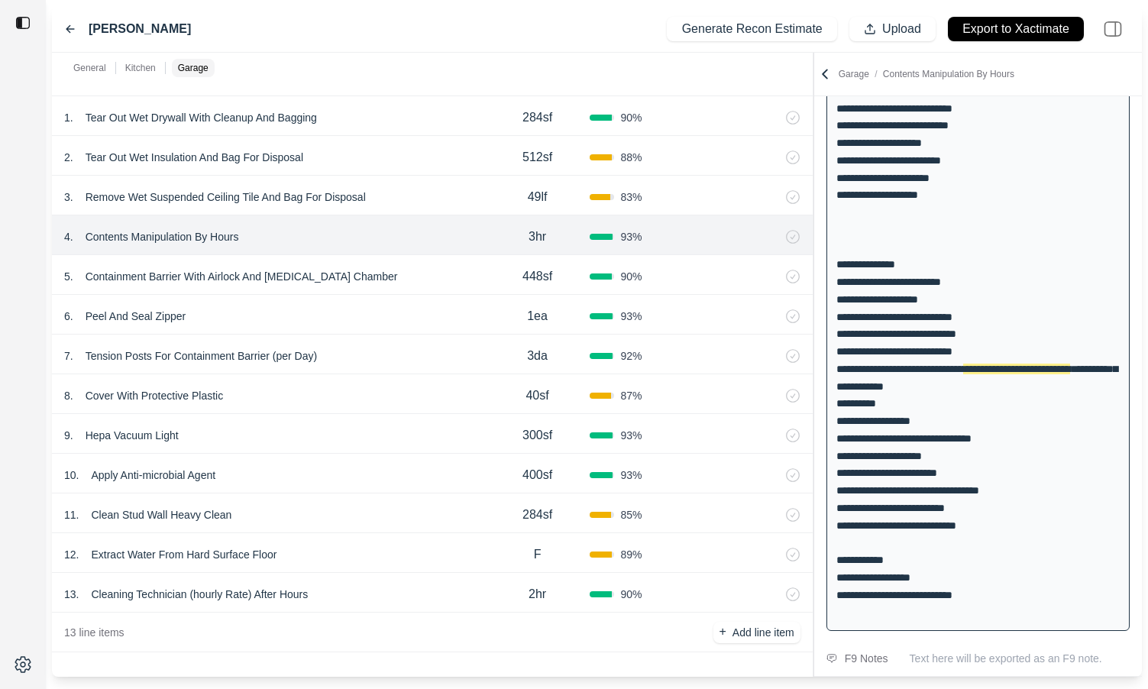
click at [448, 266] on div "5 . Containment Barrier With Airlock And [MEDICAL_DATA] Chamber" at bounding box center [274, 276] width 421 height 21
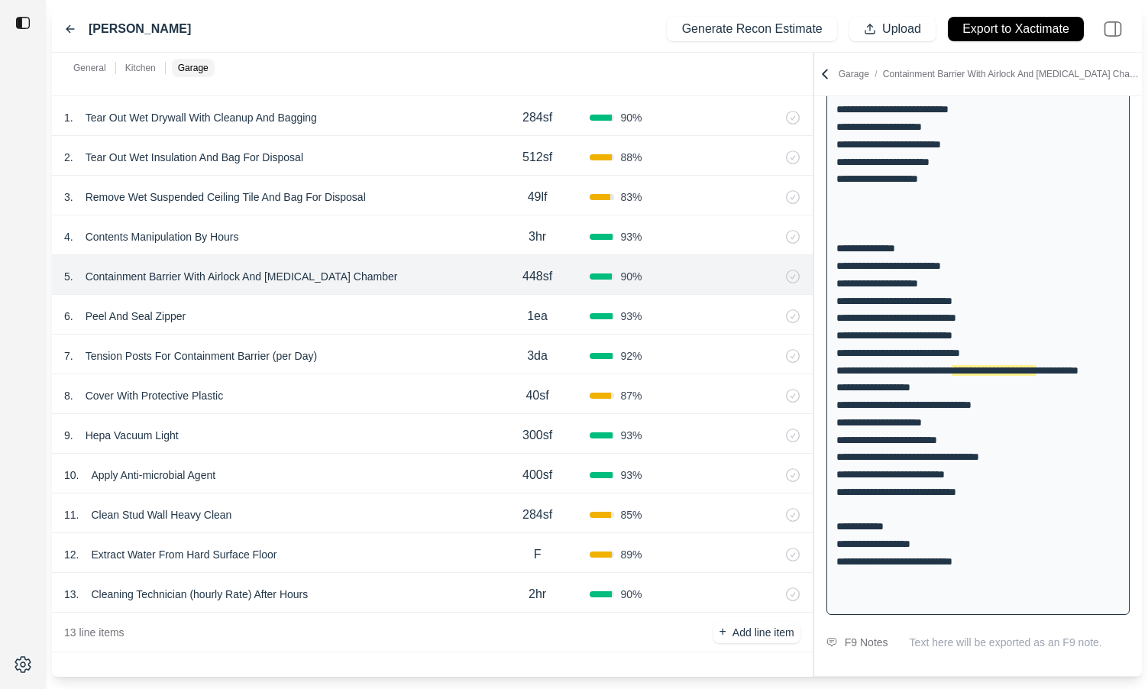
click at [439, 228] on div "4 . Contents Manipulation By Hours" at bounding box center [274, 236] width 421 height 21
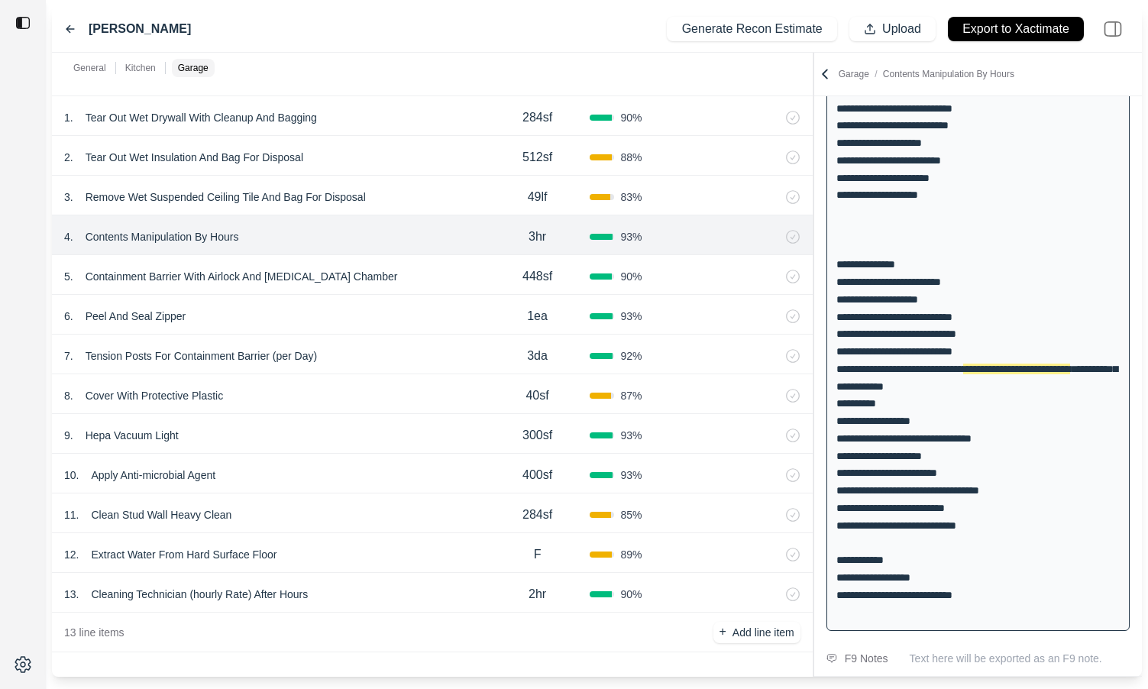
click at [441, 276] on div "5 . Containment Barrier With Airlock And [MEDICAL_DATA] Chamber" at bounding box center [274, 276] width 421 height 21
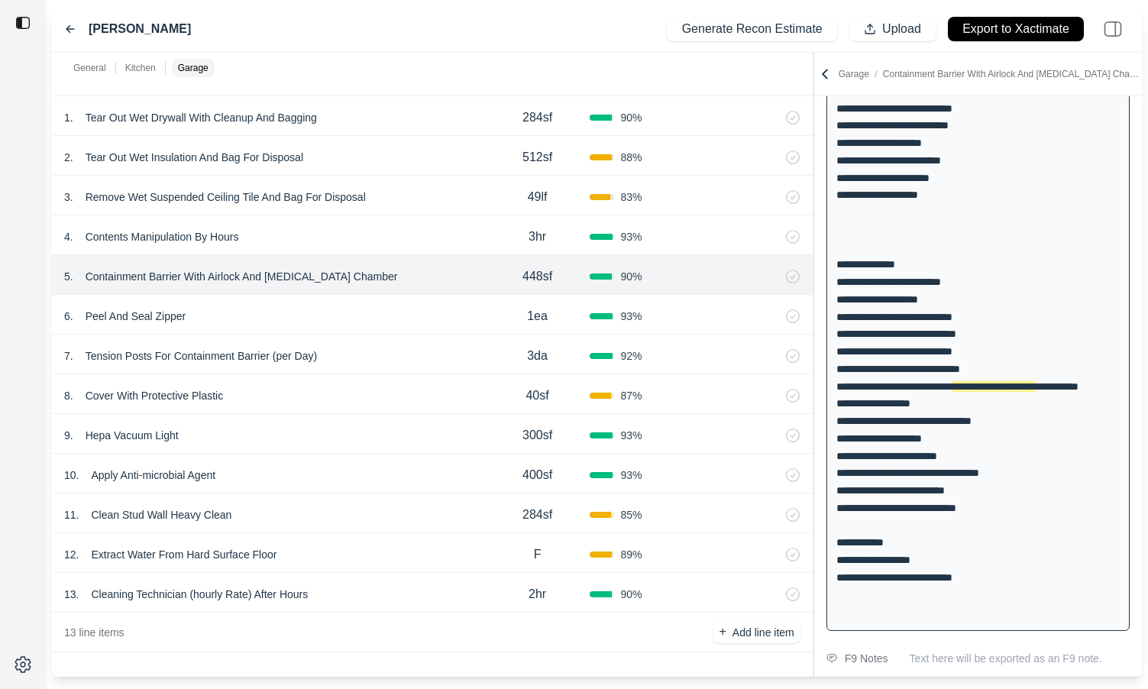
scroll to position [241, 0]
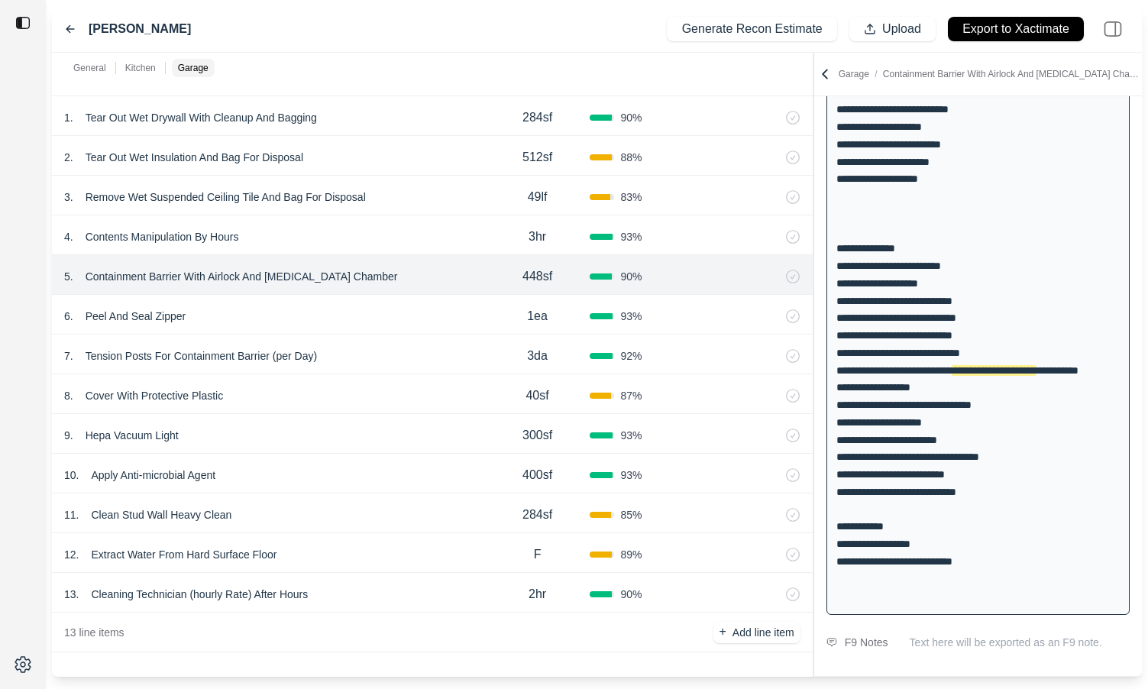
click at [443, 247] on div "4 . Contents Manipulation By Hours 3hr 93 %" at bounding box center [432, 235] width 760 height 40
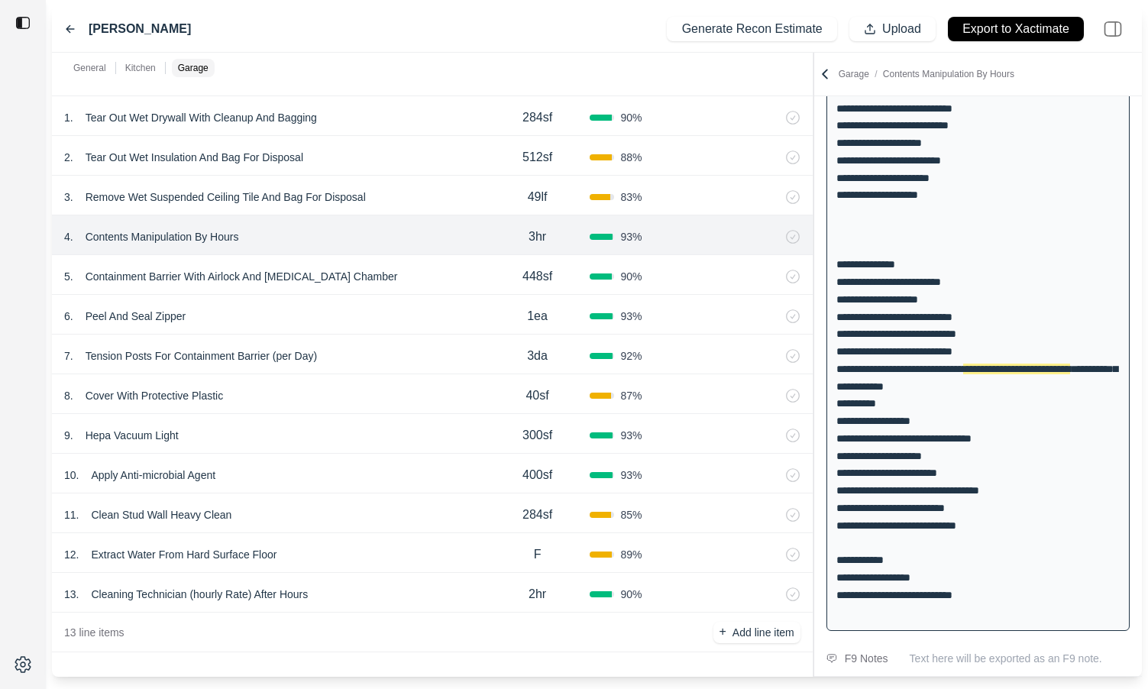
click at [442, 273] on div "5 . Containment Barrier With Airlock And [MEDICAL_DATA] Chamber" at bounding box center [274, 276] width 421 height 21
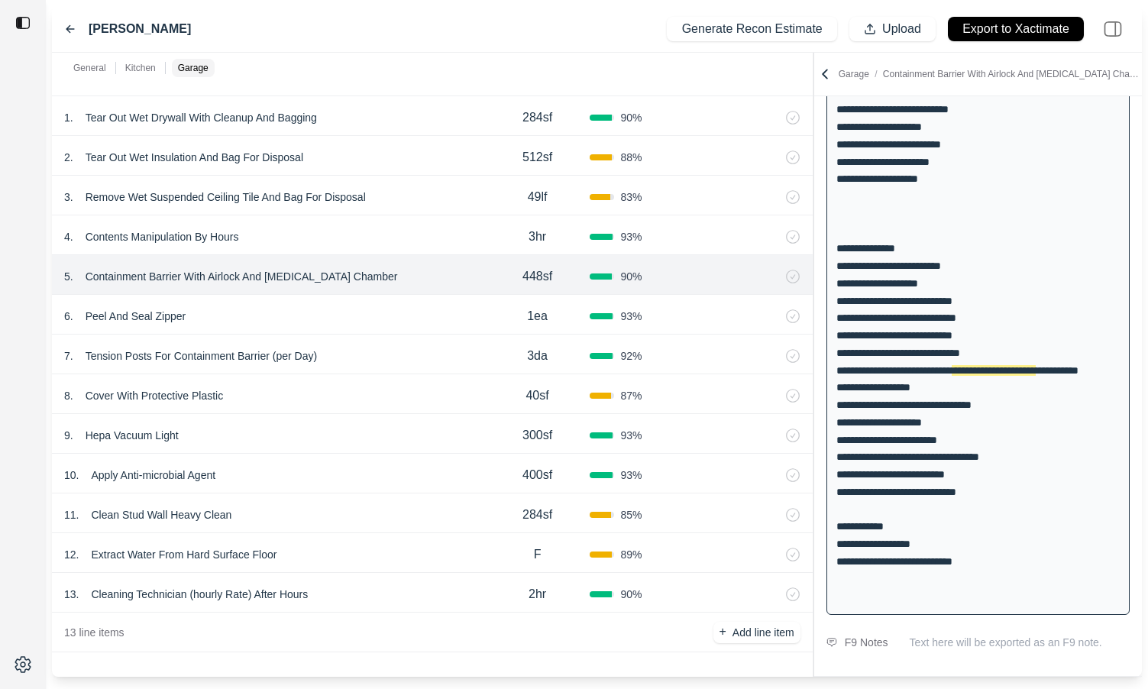
click at [426, 308] on div "6 . Peel And Seal Zipper" at bounding box center [274, 315] width 421 height 21
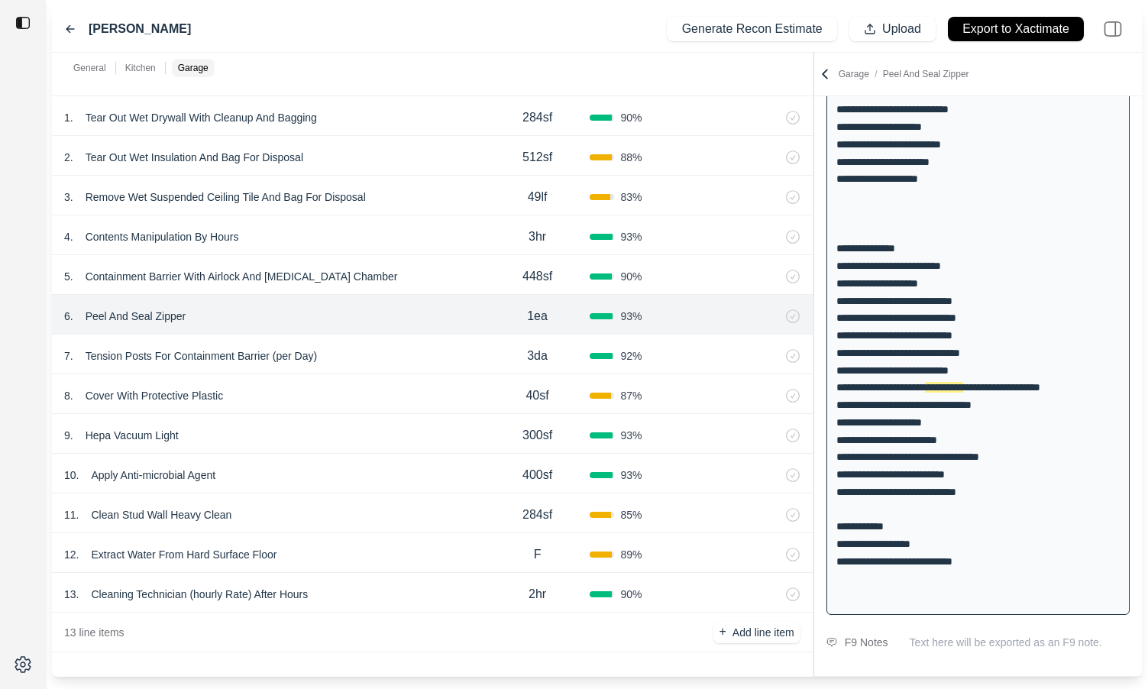
click at [412, 362] on div "7 . Tension Posts For Containment Barrier (per Day)" at bounding box center [274, 355] width 421 height 21
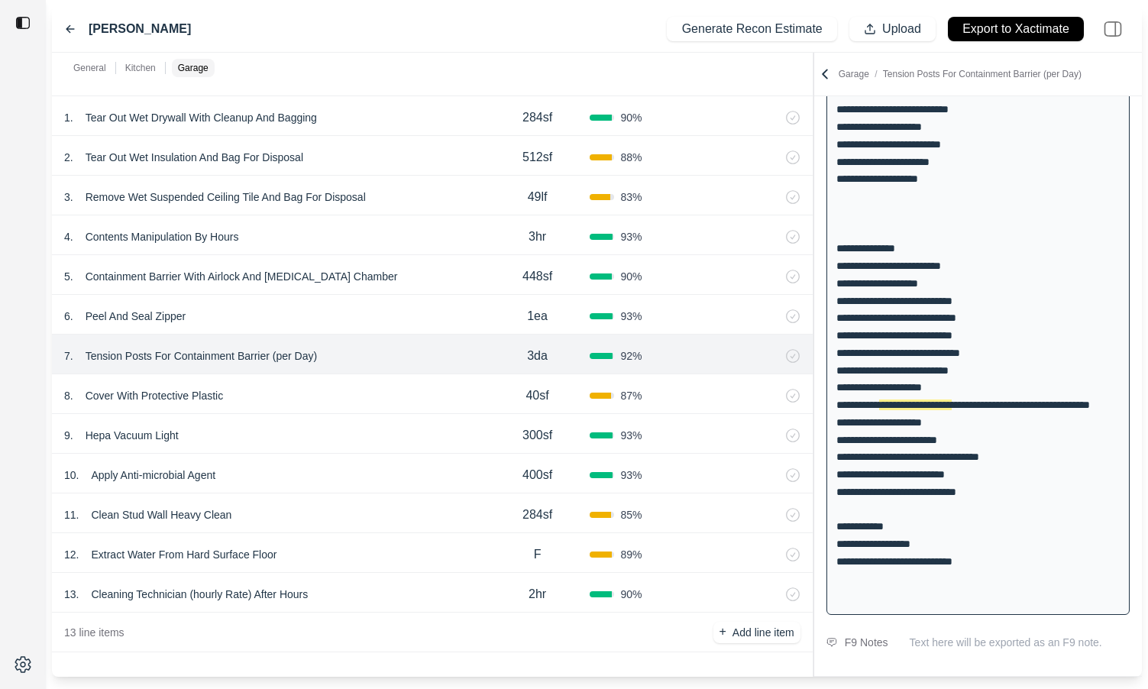
click at [408, 408] on div "8 . Cover With Protective Plastic 40sf 87 %" at bounding box center [432, 394] width 760 height 40
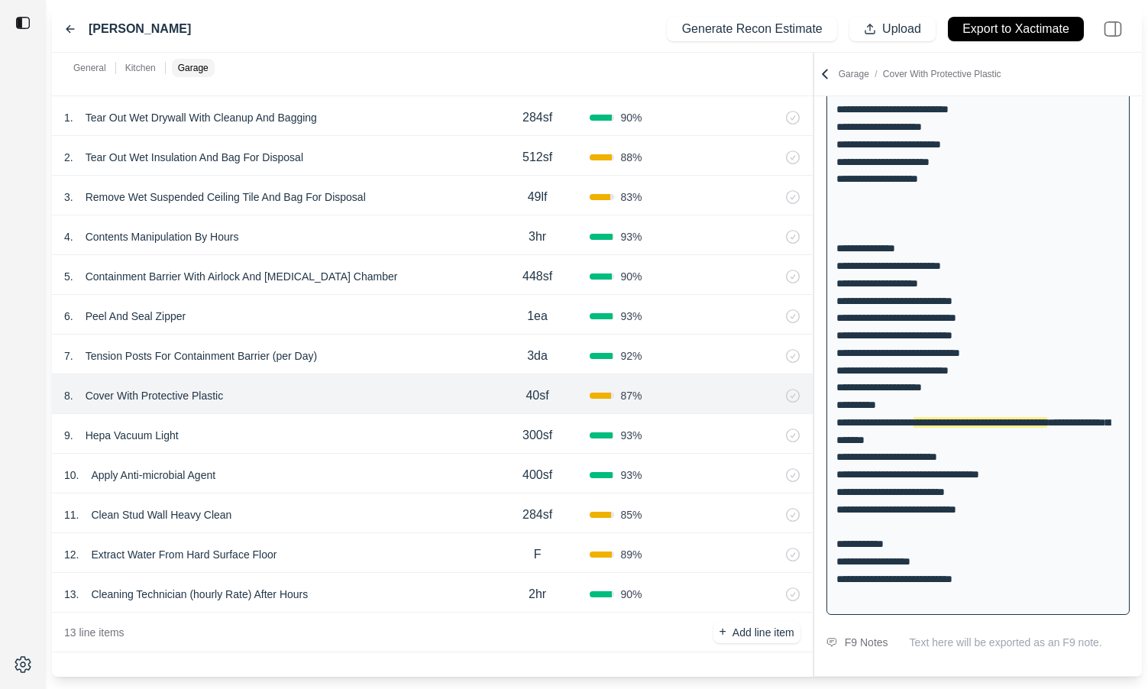
click at [369, 430] on div "9 . Hepa Vacuum Light" at bounding box center [274, 435] width 421 height 21
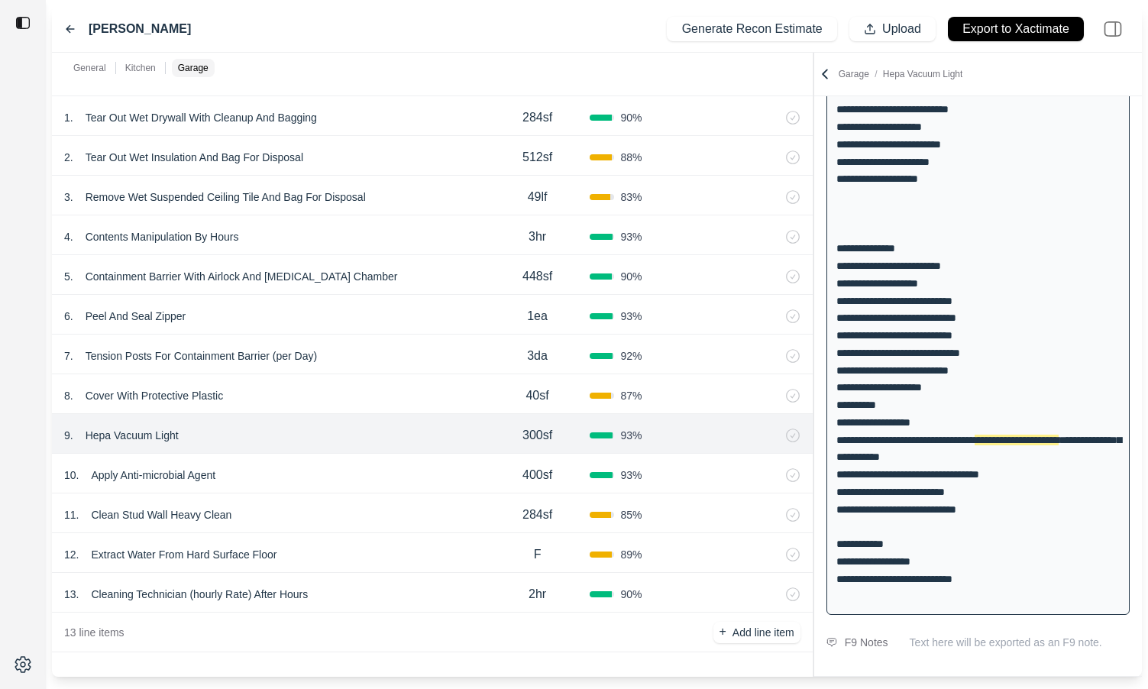
click at [363, 471] on div "10 . Apply Anti-microbial Agent" at bounding box center [274, 474] width 421 height 21
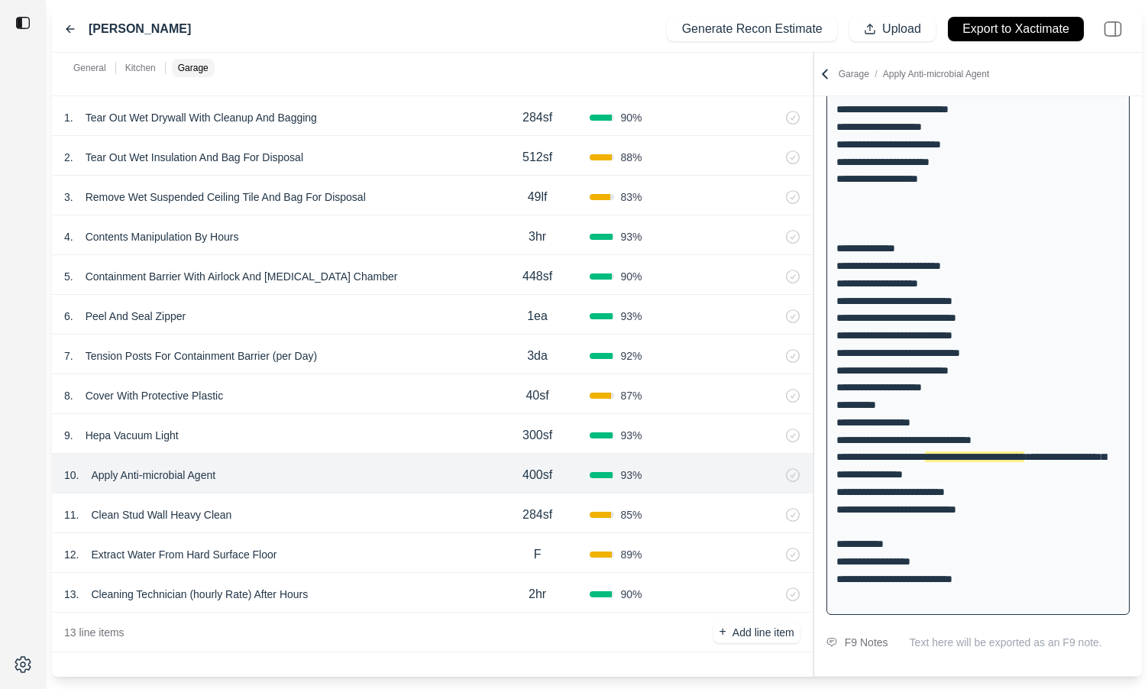
click at [362, 519] on div "11 . Clean Stud Wall Heavy Clean" at bounding box center [274, 514] width 421 height 21
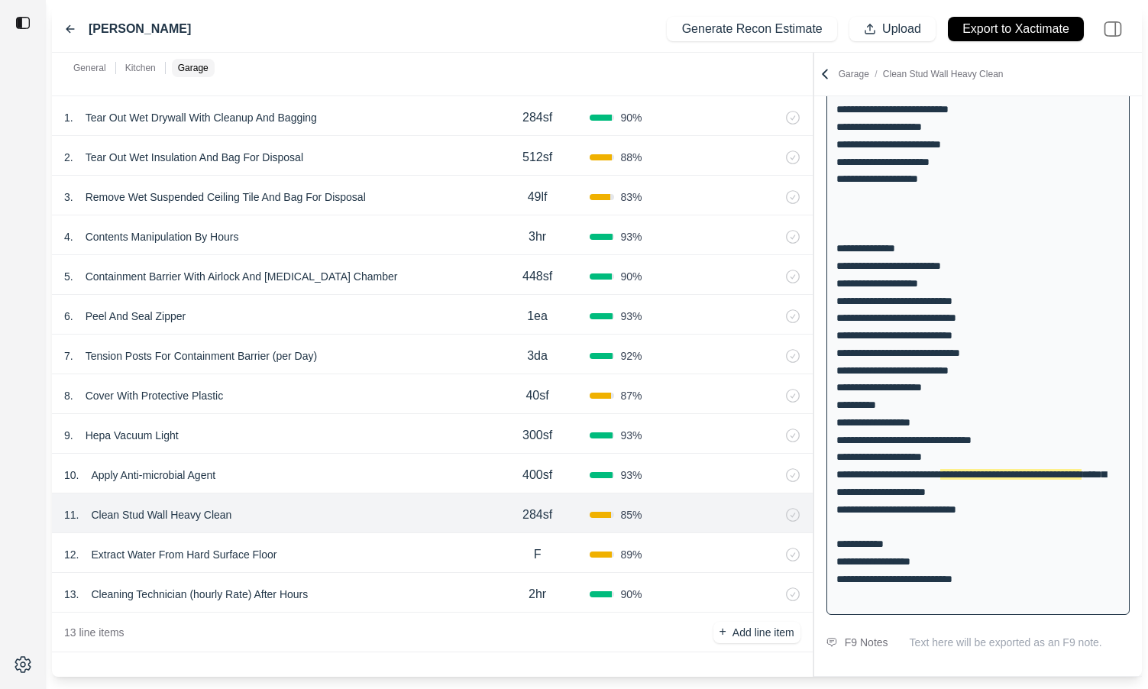
click at [334, 479] on div "10 . Apply Anti-microbial Agent" at bounding box center [274, 474] width 421 height 21
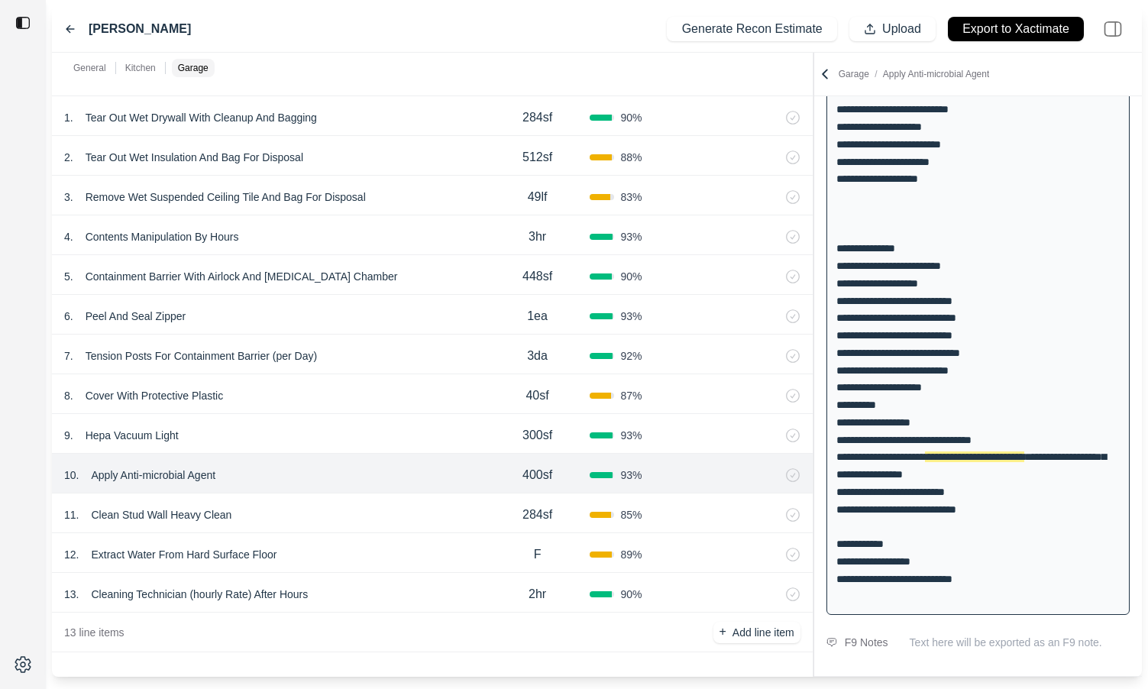
click at [318, 515] on div "11 . Clean Stud Wall Heavy Clean" at bounding box center [274, 514] width 421 height 21
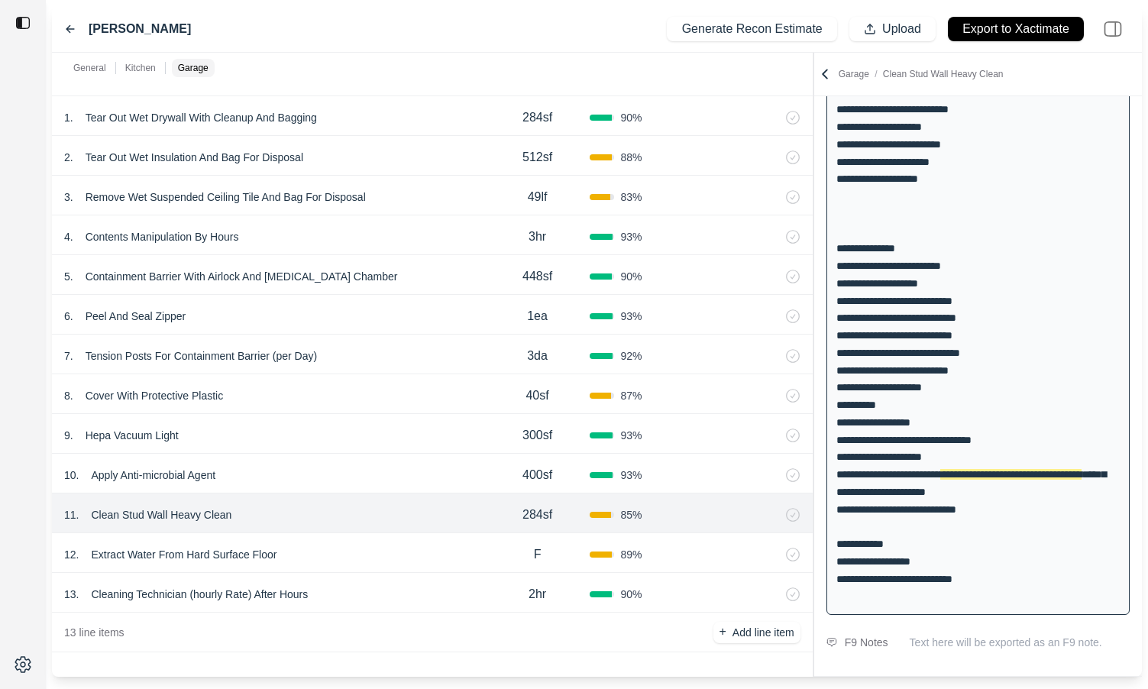
click at [529, 514] on p "284sf" at bounding box center [537, 514] width 30 height 18
click at [529, 514] on input "*****" at bounding box center [537, 513] width 53 height 18
type input "*"
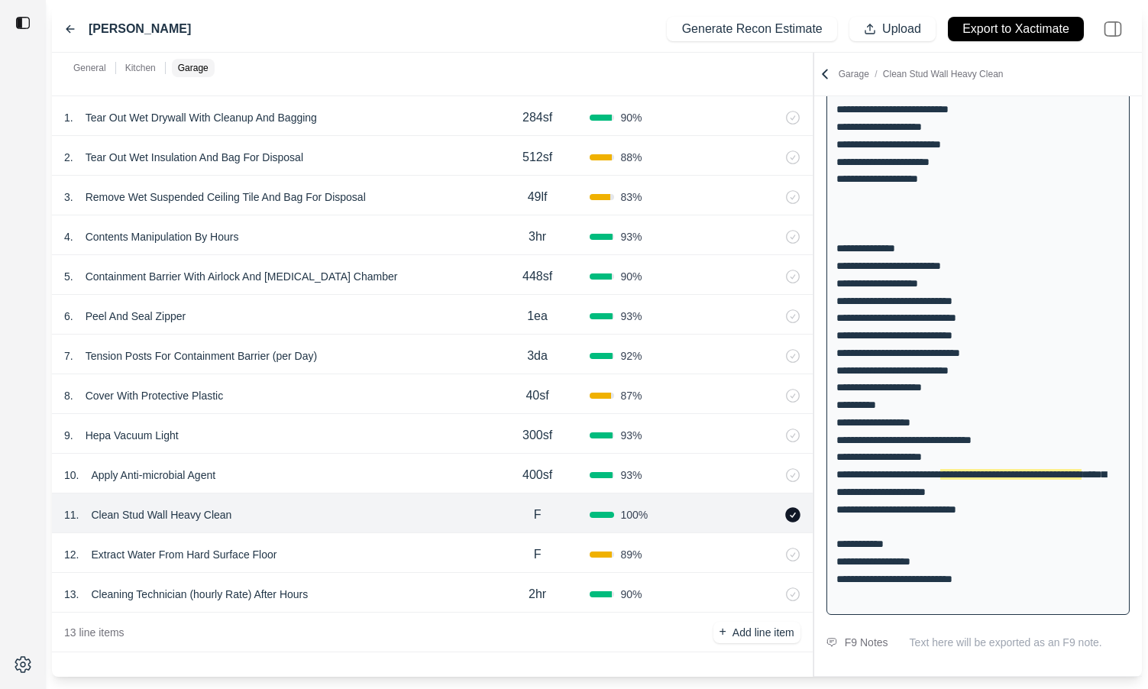
click at [179, 511] on p "Clean Stud Wall Heavy Clean" at bounding box center [161, 514] width 153 height 21
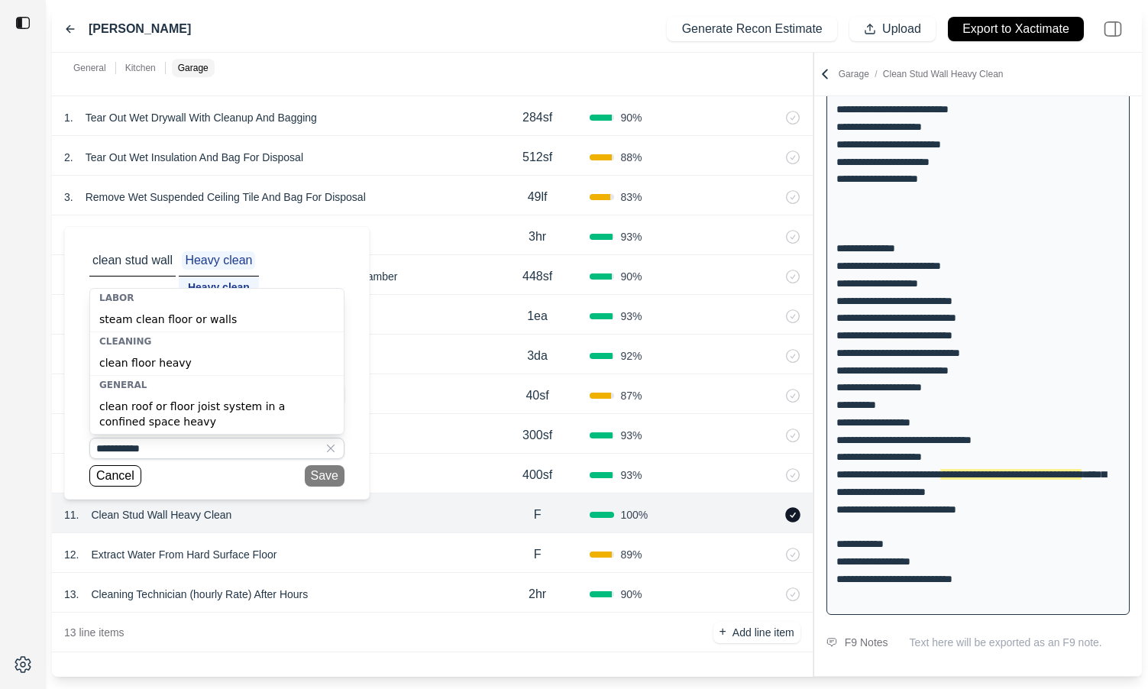
click at [177, 357] on div "clean floor heavy" at bounding box center [216, 362] width 253 height 24
type input "**********"
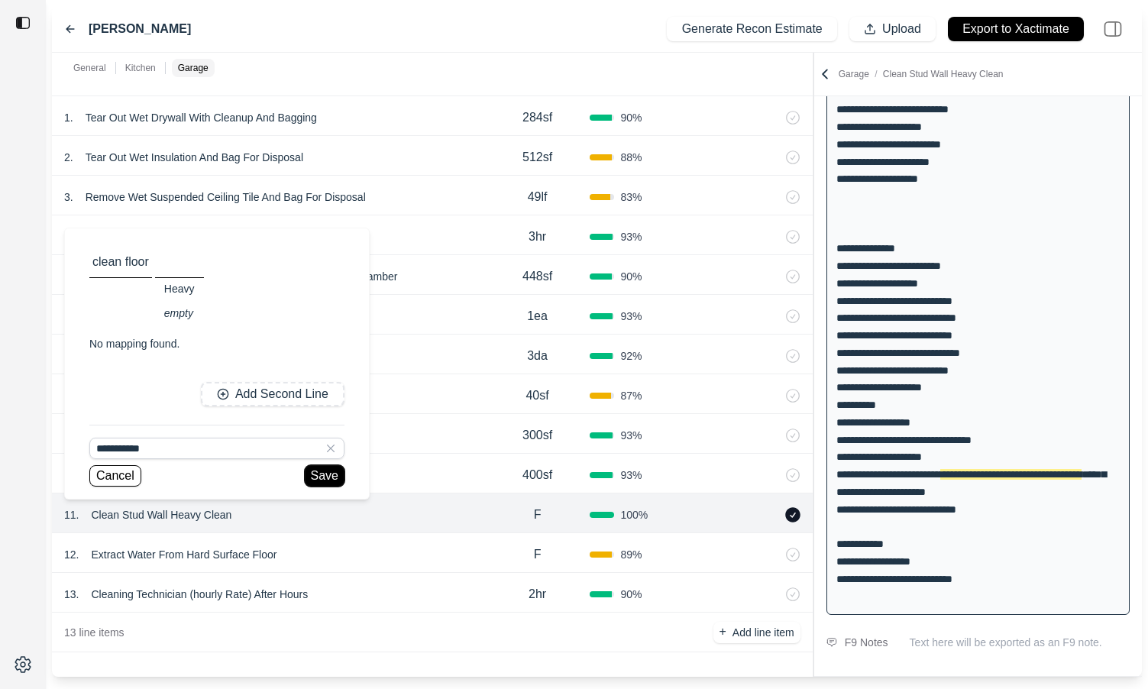
click at [313, 475] on button "Save" at bounding box center [325, 475] width 40 height 21
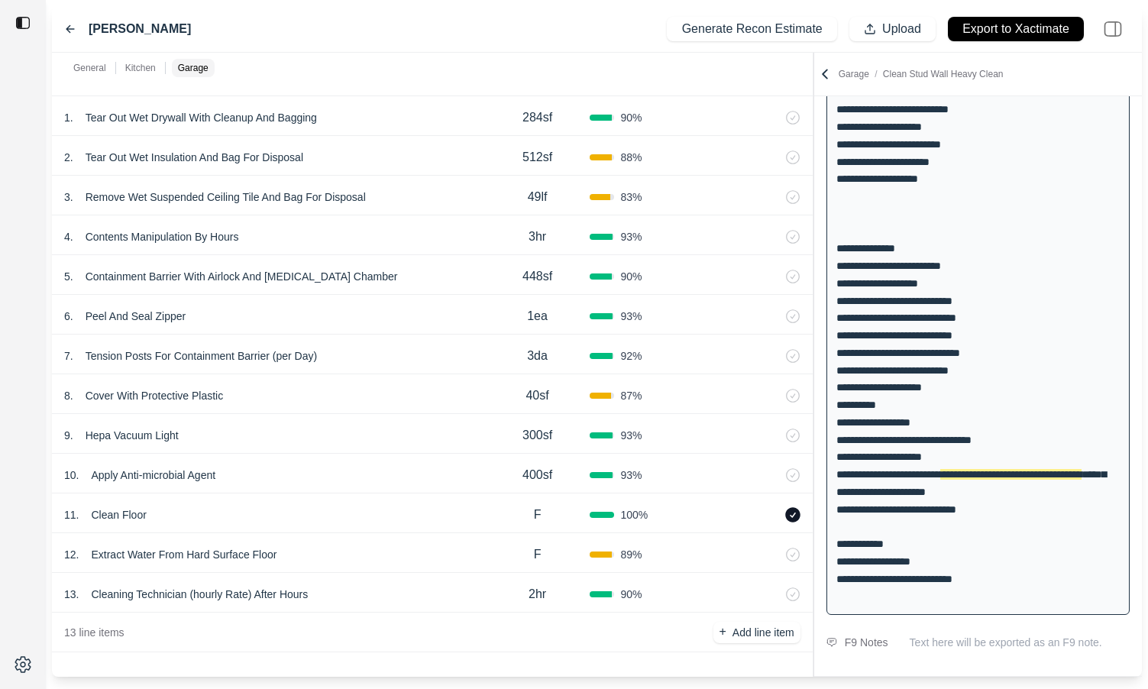
scroll to position [392, 0]
click at [794, 518] on icon at bounding box center [792, 514] width 15 height 15
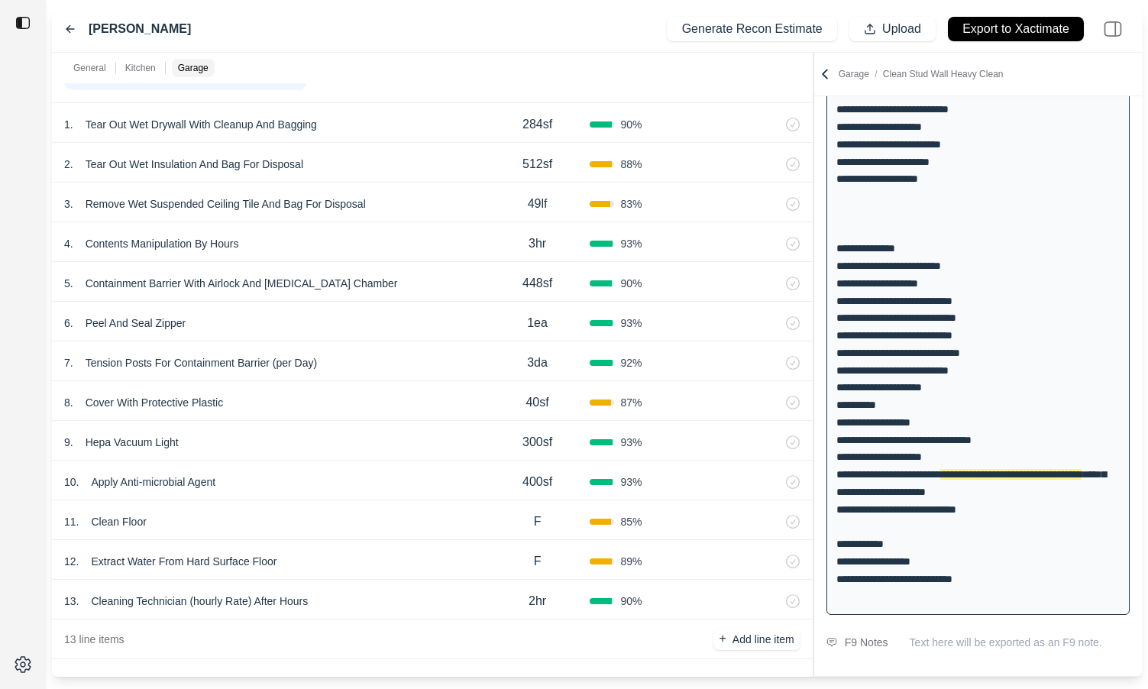
scroll to position [1177, 0]
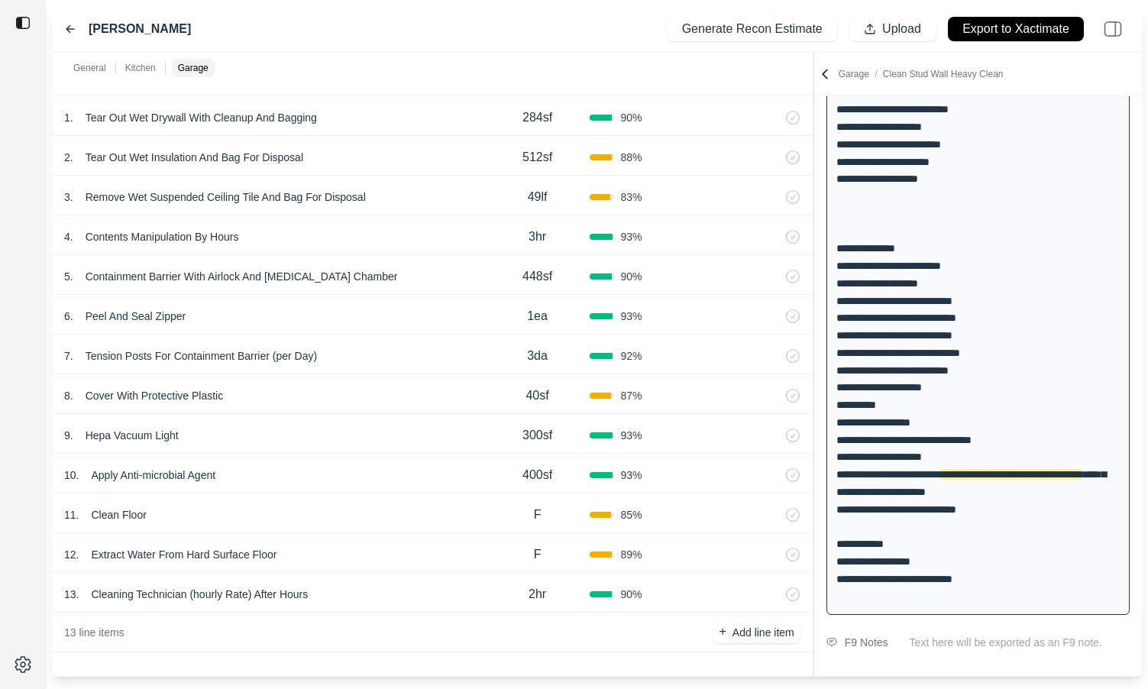
click at [401, 562] on div "13 . Cleaning Technician (hourly Rate) After Hours" at bounding box center [274, 593] width 421 height 21
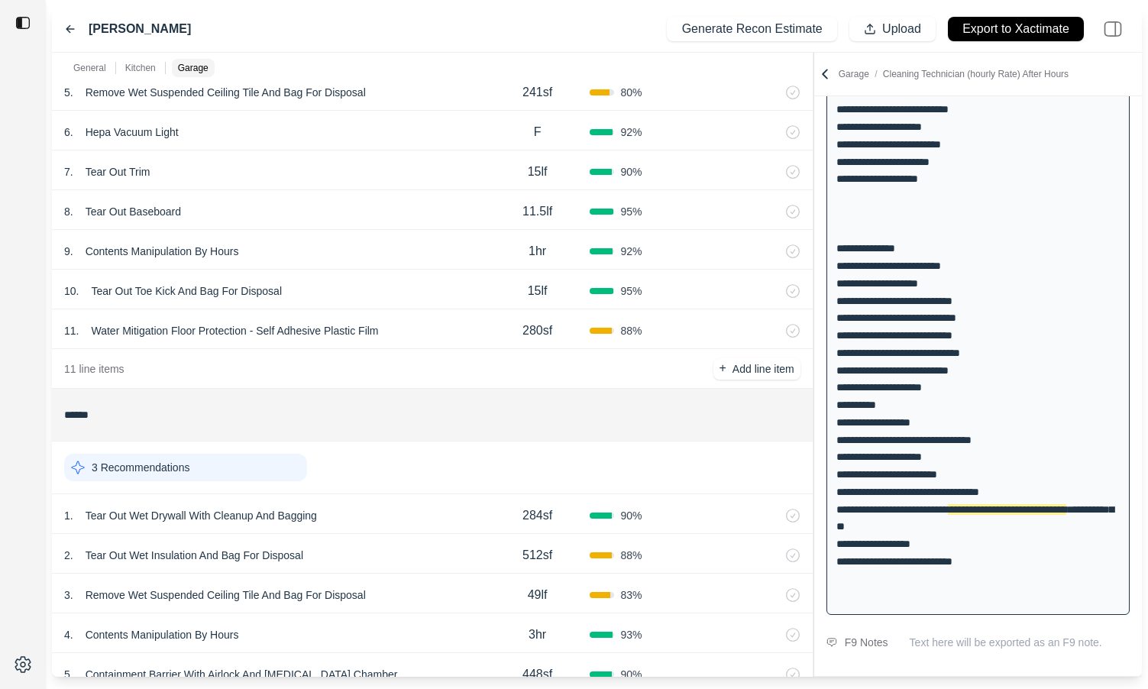
scroll to position [778, 0]
click at [411, 316] on div "11 . Water Mitigation Floor Protection - Self Adhesive Plastic Film 280sf 88 %" at bounding box center [432, 330] width 760 height 40
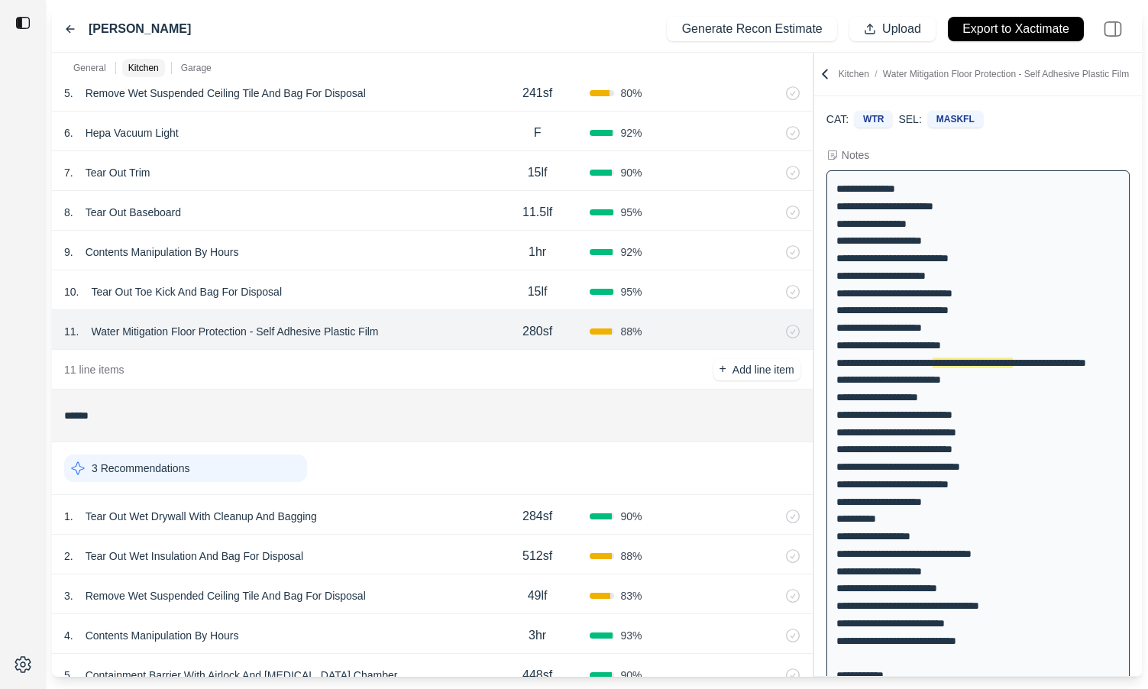
scroll to position [34, 0]
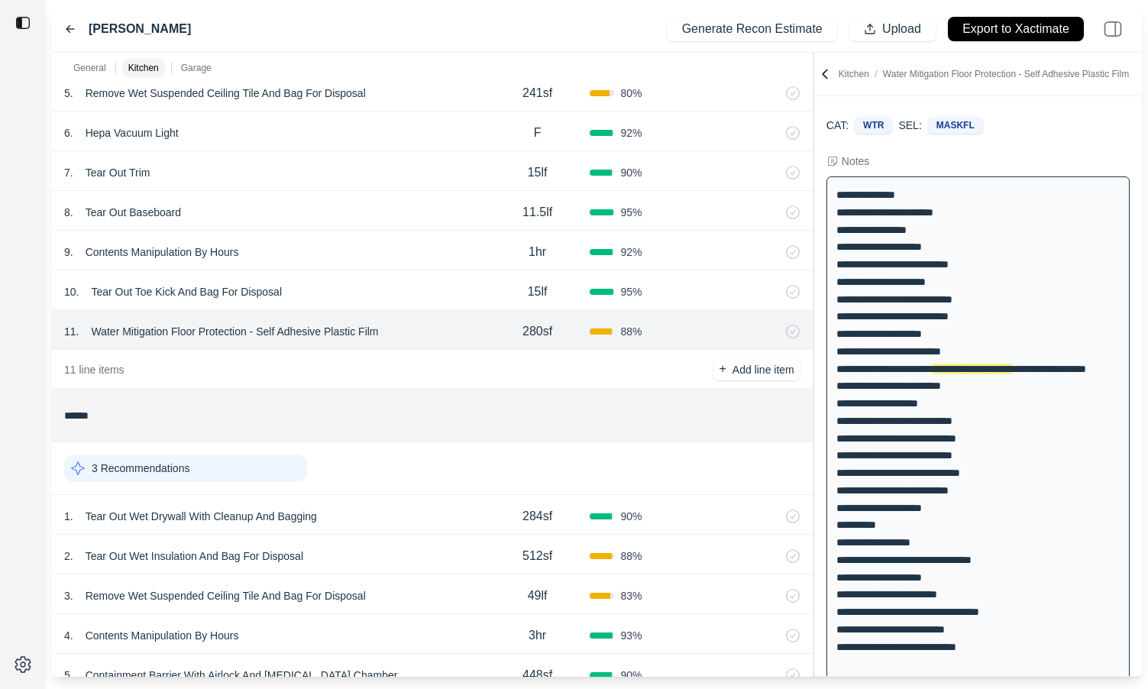
click at [417, 291] on div "10 . Tear Out Toe Kick And Bag For Disposal" at bounding box center [274, 291] width 421 height 21
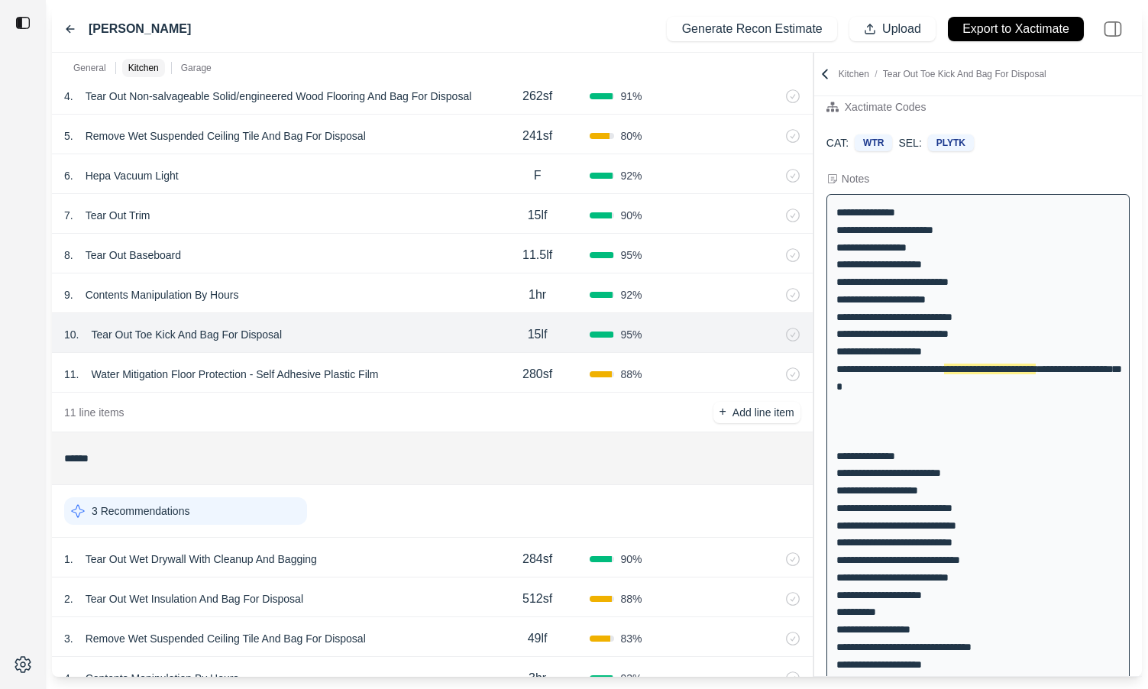
scroll to position [733, 0]
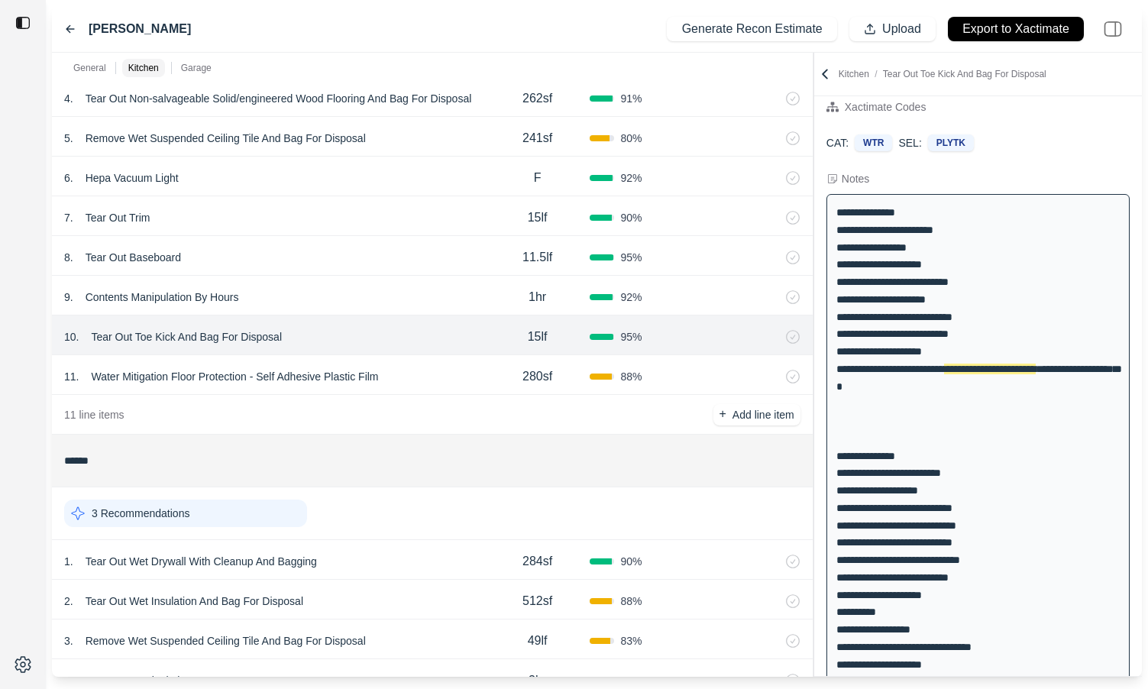
click at [417, 291] on div "9 . Contents Manipulation By Hours" at bounding box center [274, 296] width 421 height 21
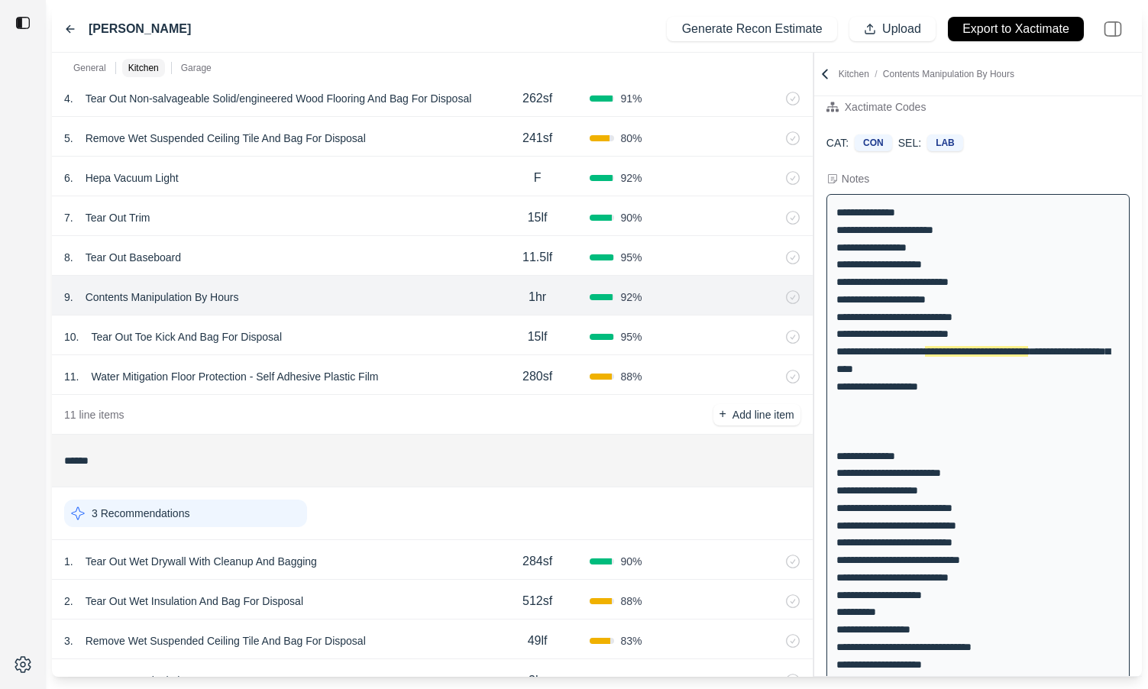
scroll to position [0, 0]
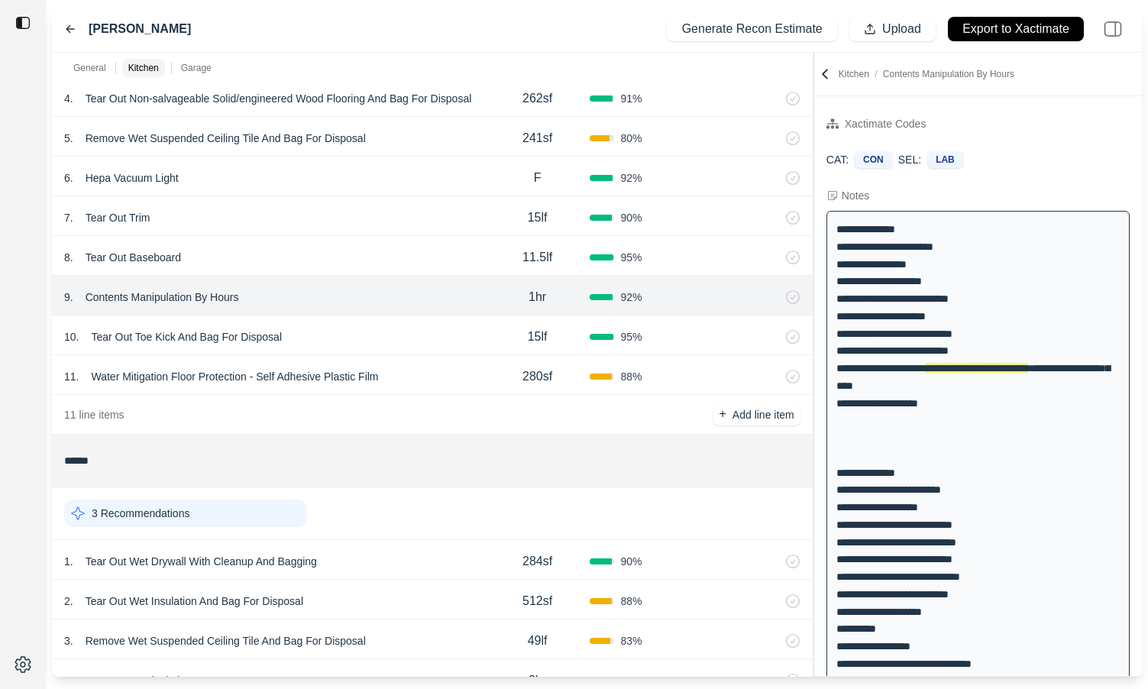
click at [415, 258] on div "8 . Tear Out Baseboard" at bounding box center [274, 257] width 421 height 21
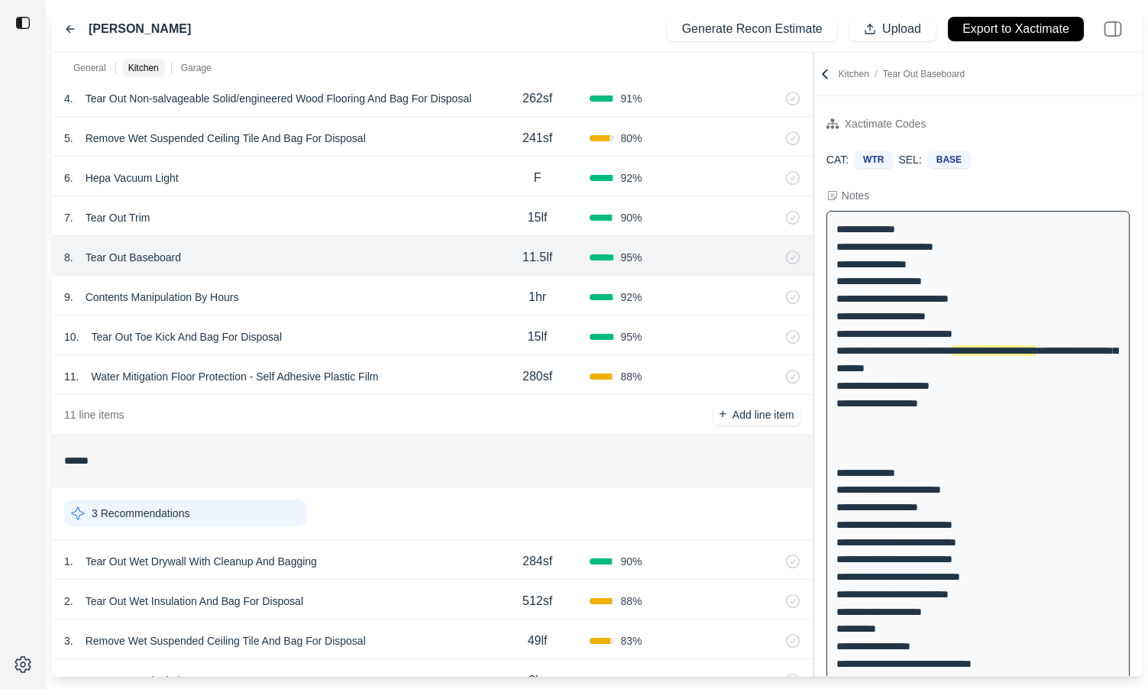
click at [402, 228] on div "7 . Tear Out Trim 15lf 90 %" at bounding box center [432, 216] width 760 height 40
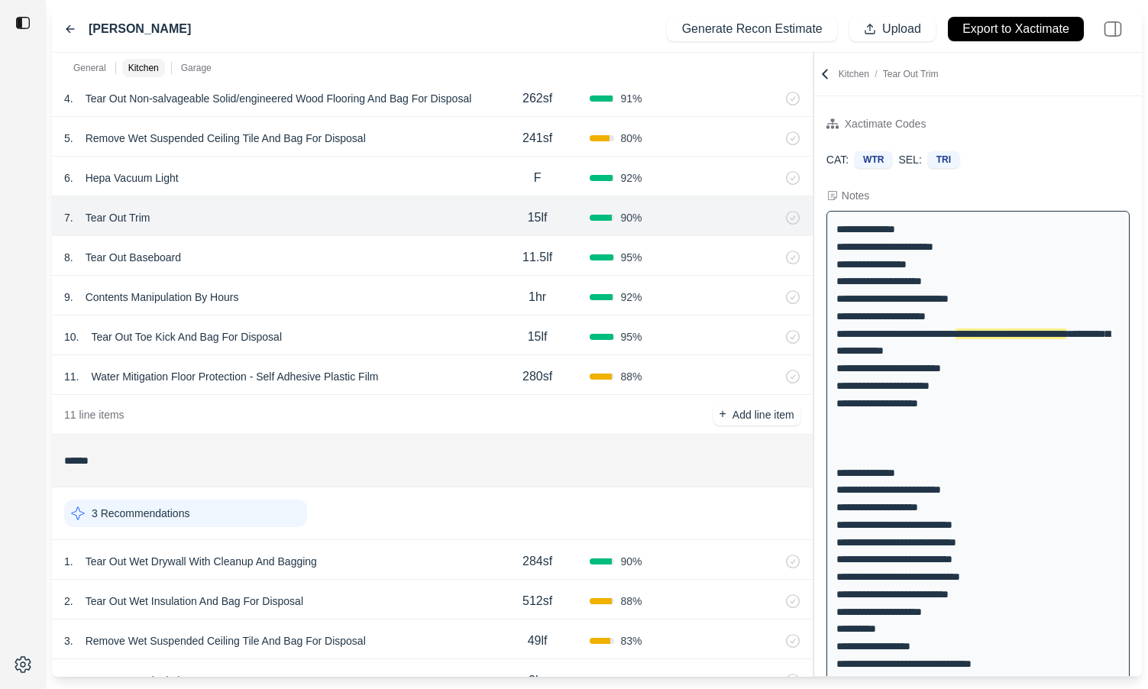
click at [395, 187] on div "6 . Hepa Vacuum Light" at bounding box center [274, 177] width 421 height 21
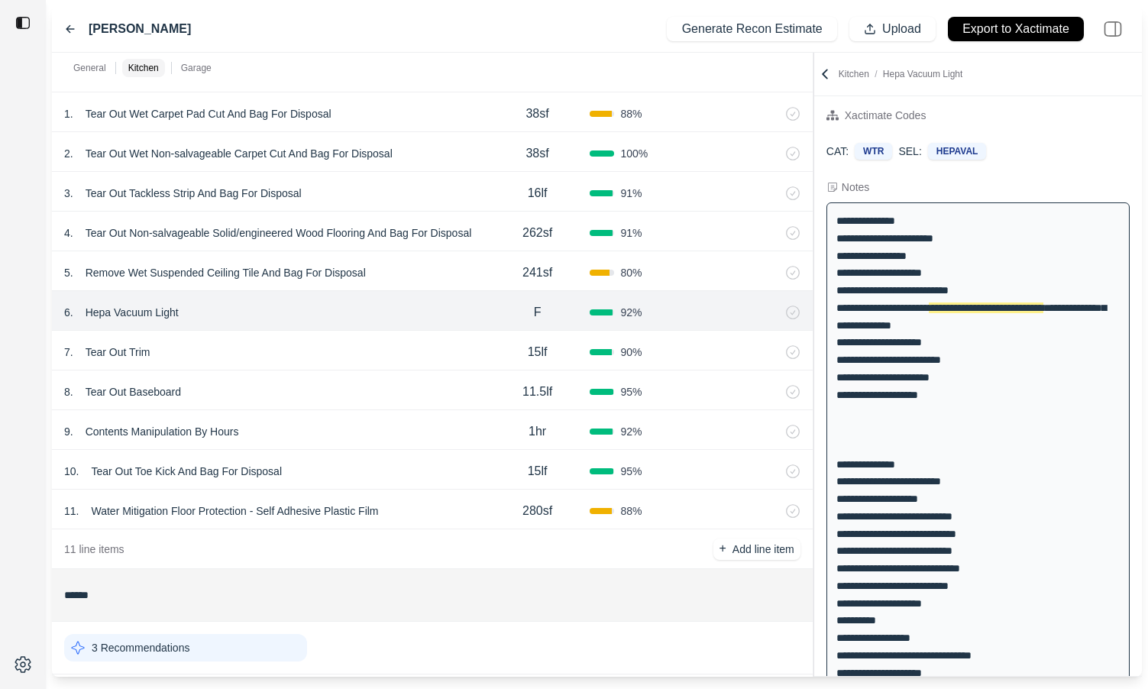
scroll to position [598, 0]
click at [422, 349] on div "7 . Tear Out Trim" at bounding box center [274, 352] width 421 height 21
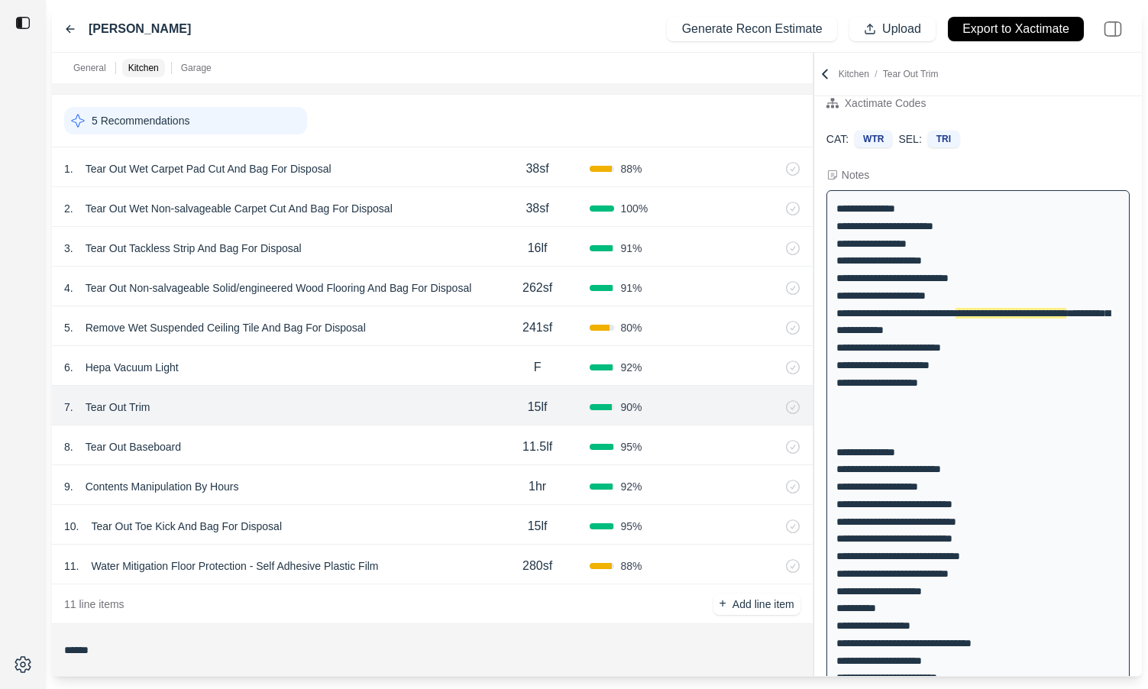
scroll to position [570, 0]
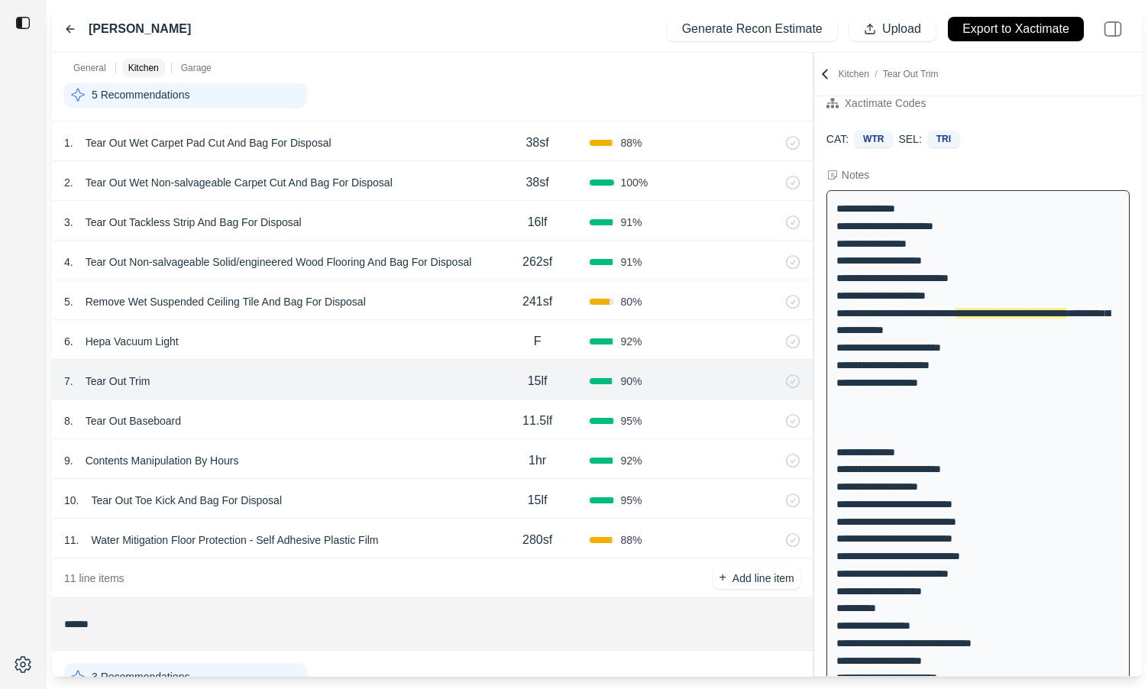
click at [449, 201] on div "3 . Tear Out Tackless Strip And Bag For Disposal 16lf 91 %" at bounding box center [432, 221] width 760 height 40
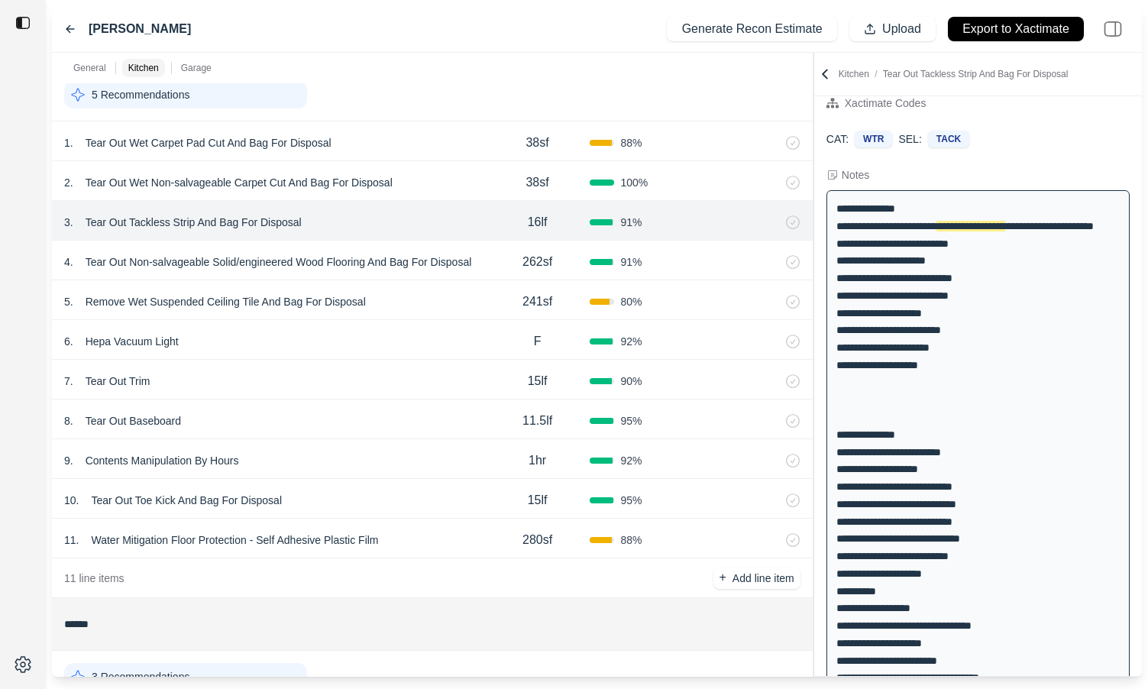
scroll to position [0, 0]
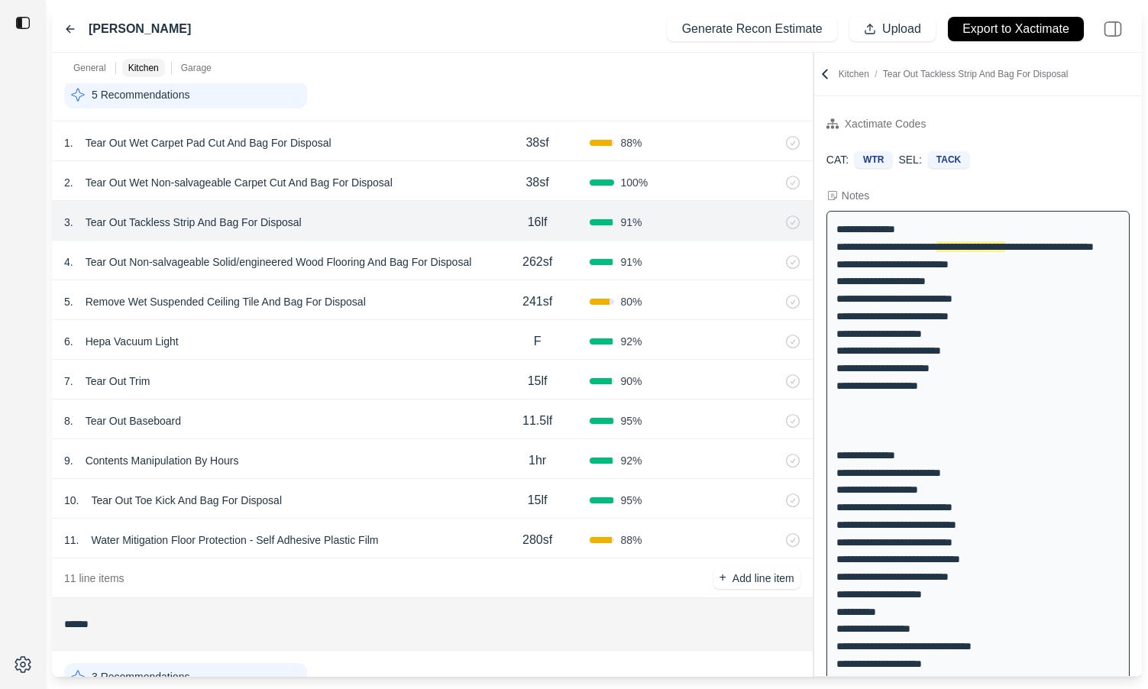
click at [452, 186] on div "2 . Tear Out Wet Non-salvageable Carpet Cut And Bag For Disposal" at bounding box center [274, 182] width 421 height 21
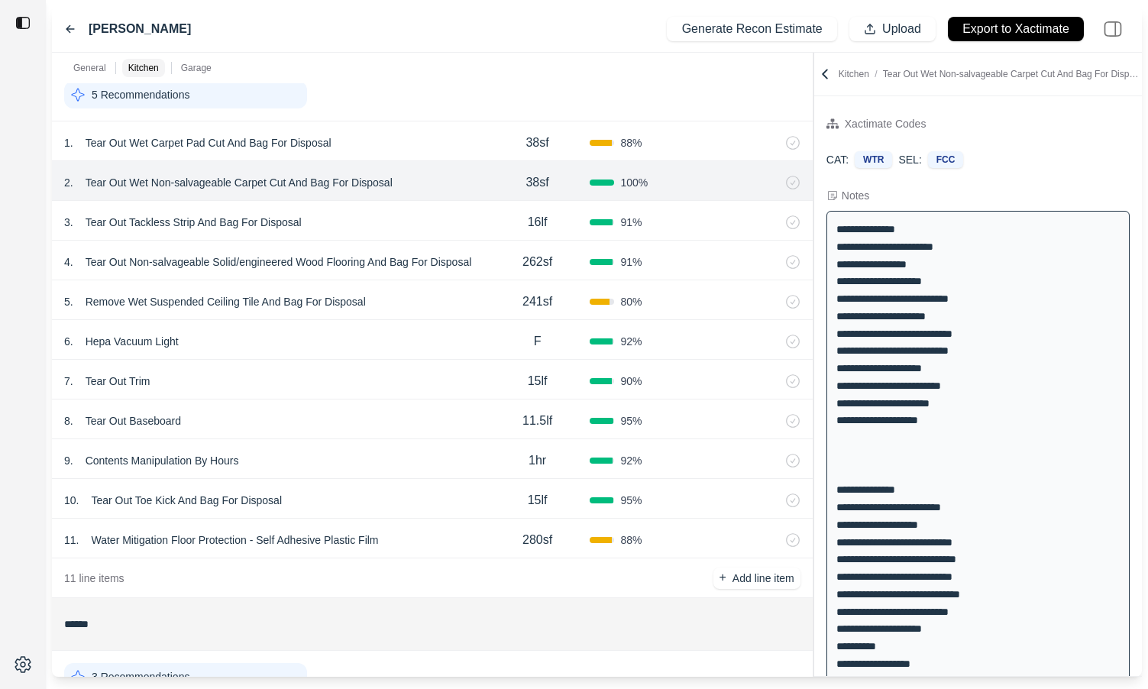
click at [445, 312] on div "5 . Remove Wet Suspended Ceiling Tile And Bag For Disposal 241sf 80 %" at bounding box center [432, 300] width 760 height 40
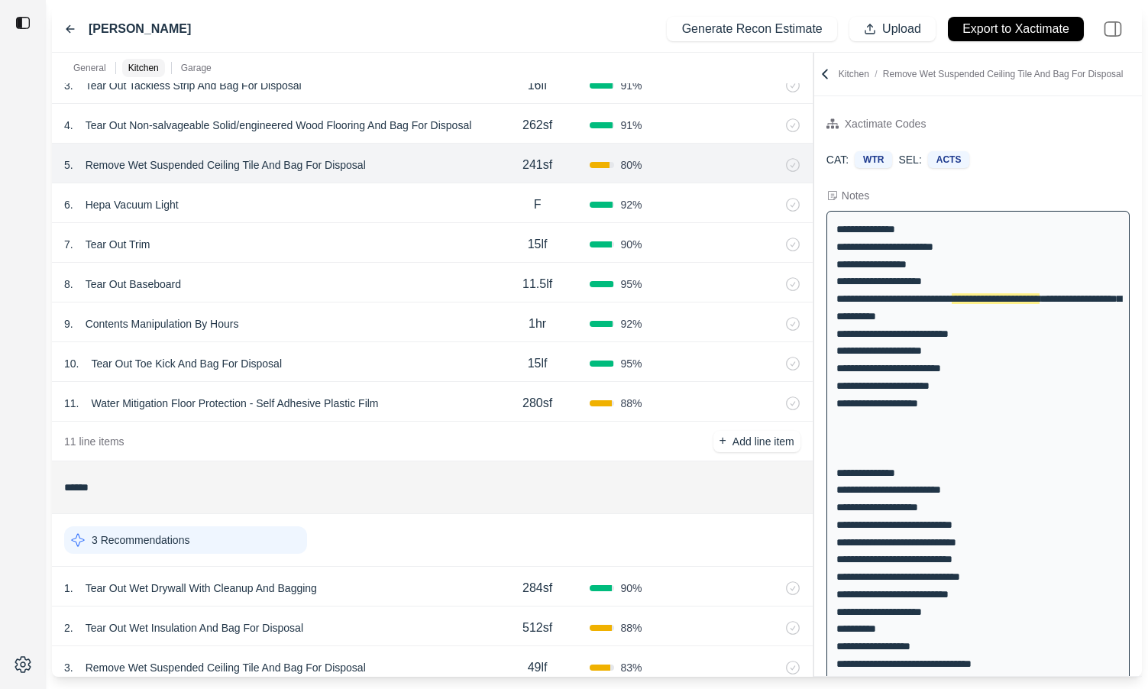
scroll to position [708, 0]
click at [420, 411] on div "11 . Water Mitigation Floor Protection - Self Adhesive Plastic Film" at bounding box center [274, 401] width 421 height 21
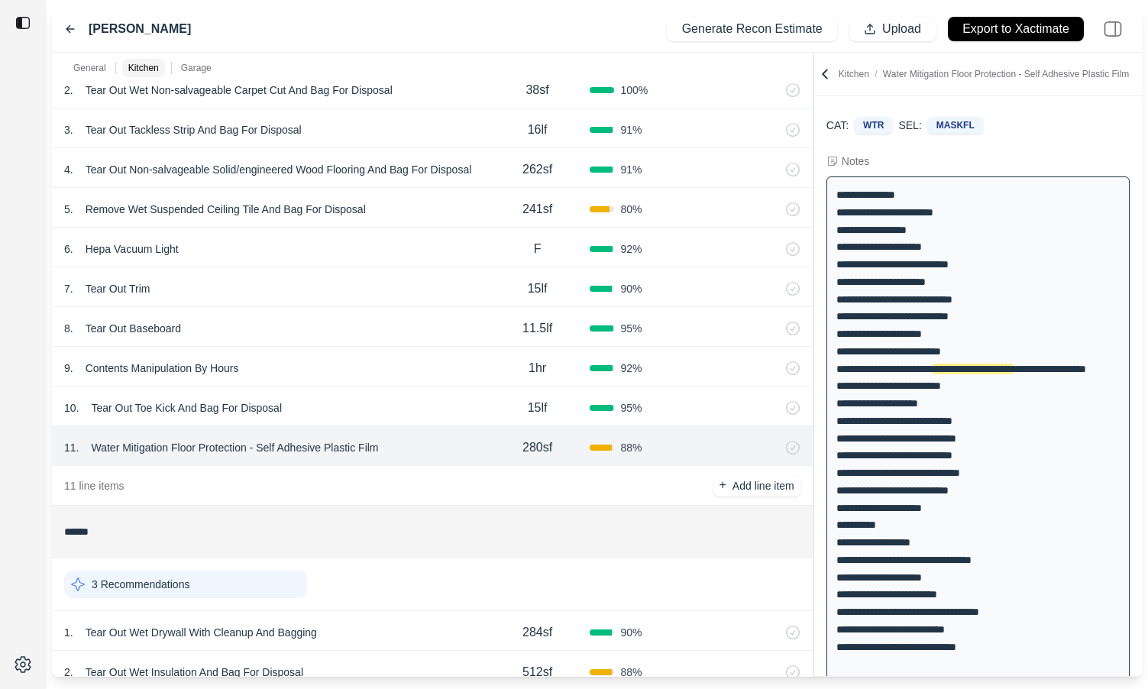
scroll to position [657, 0]
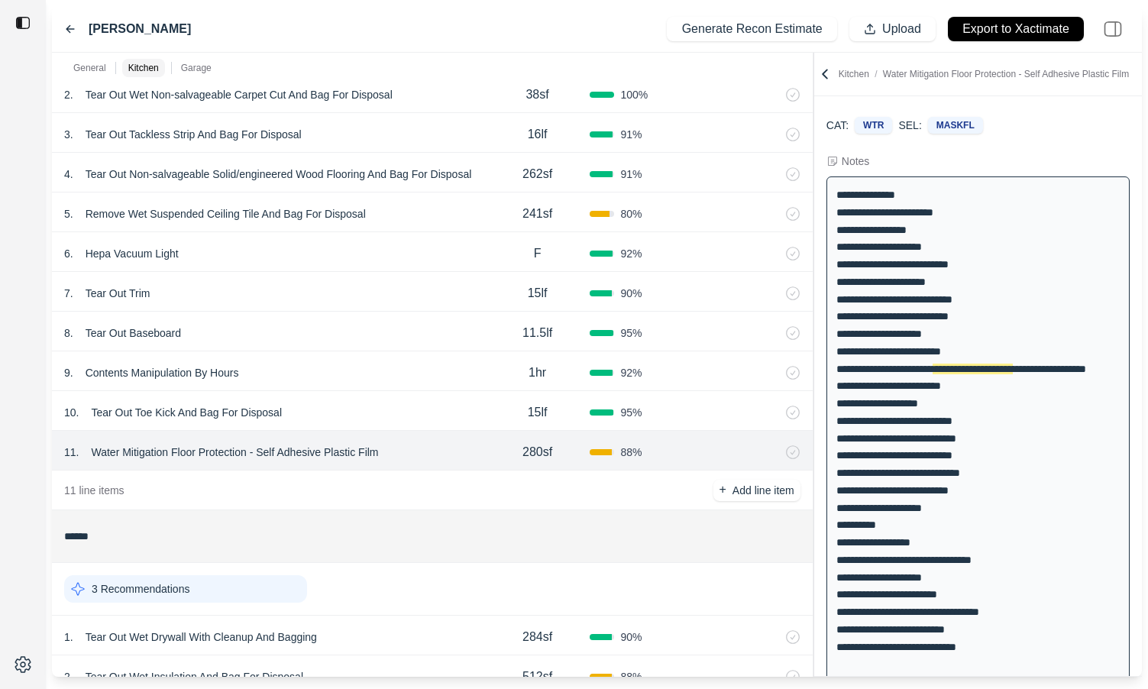
click at [376, 244] on div "6 . Hepa Vacuum Light" at bounding box center [274, 253] width 421 height 21
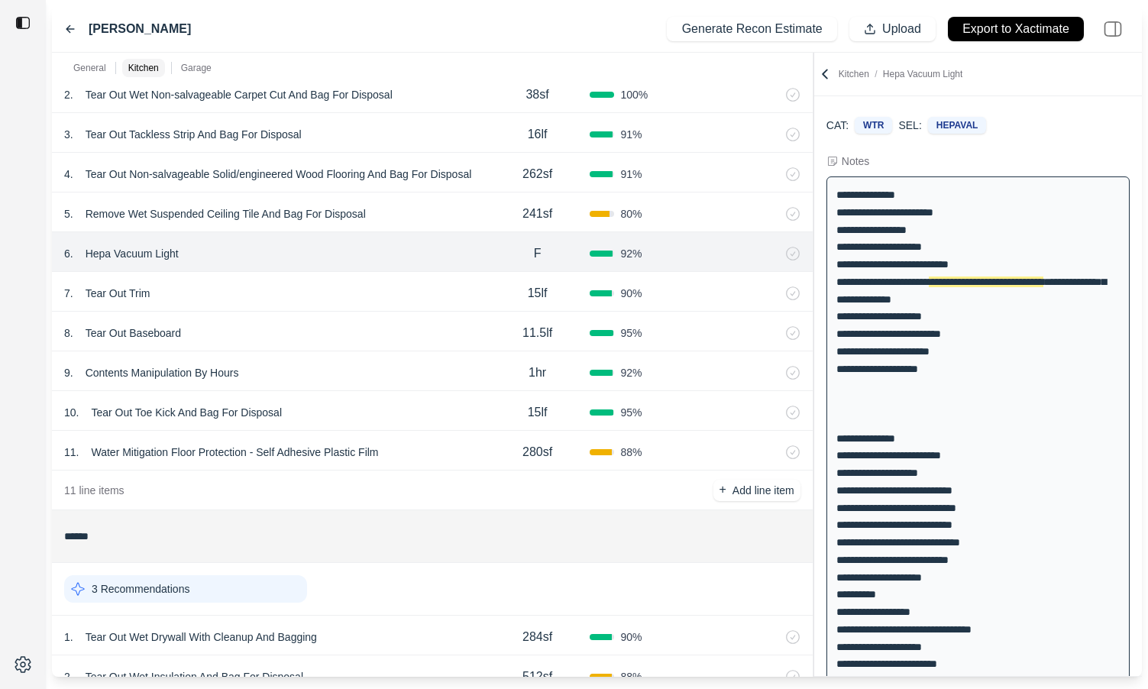
scroll to position [0, 0]
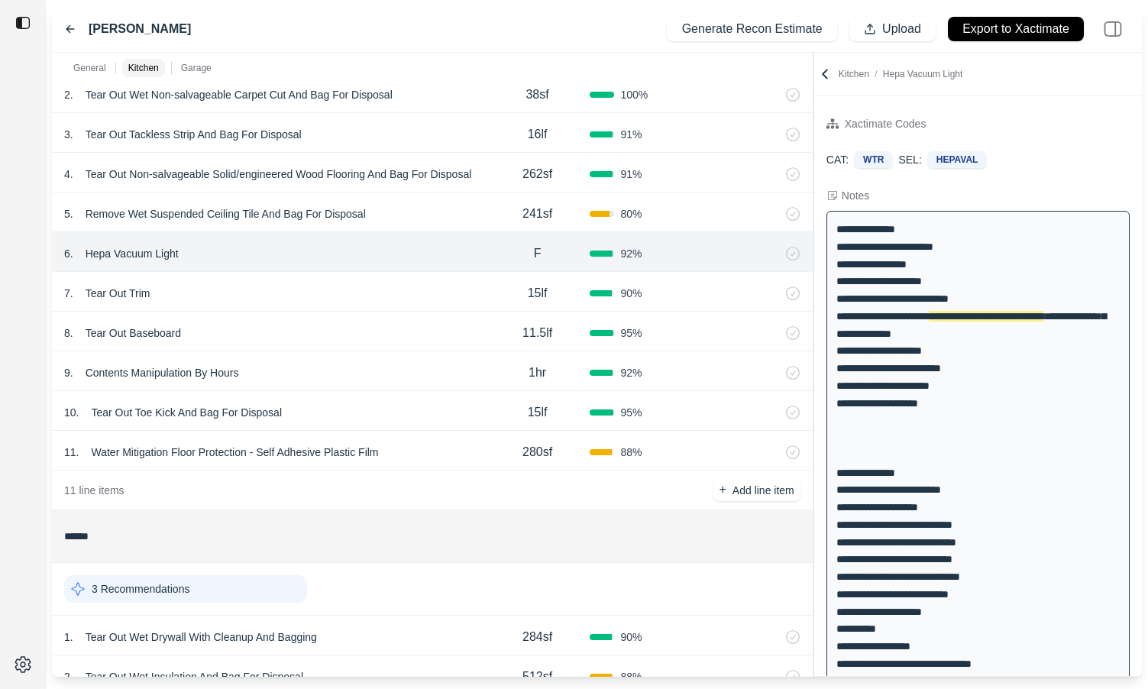
click at [431, 218] on div "5 . Remove Wet Suspended Ceiling Tile And Bag For Disposal" at bounding box center [274, 213] width 421 height 21
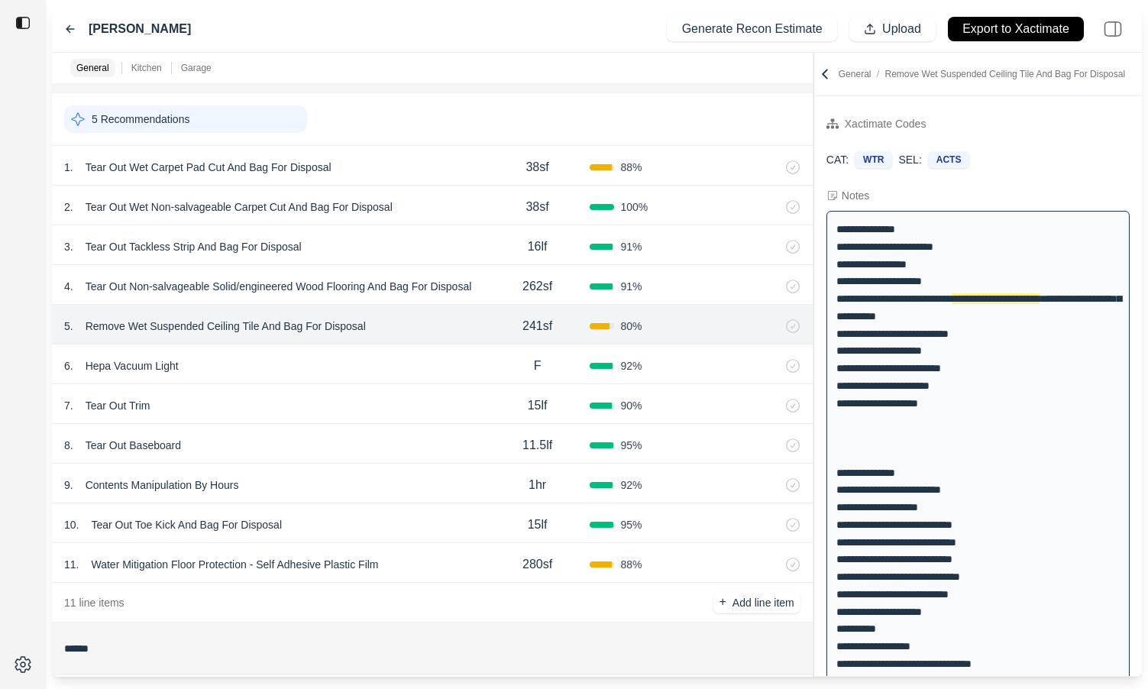
scroll to position [538, 0]
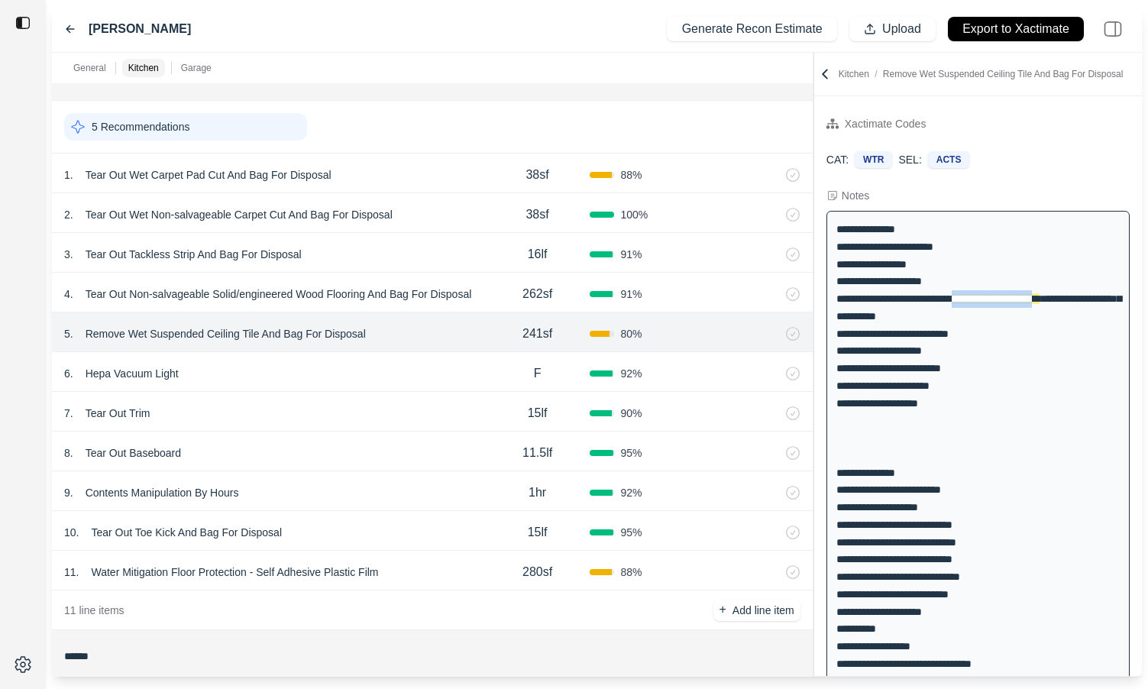
drag, startPoint x: 837, startPoint y: 318, endPoint x: 941, endPoint y: 321, distance: 104.6
click at [951, 304] on span "**********" at bounding box center [995, 298] width 88 height 11
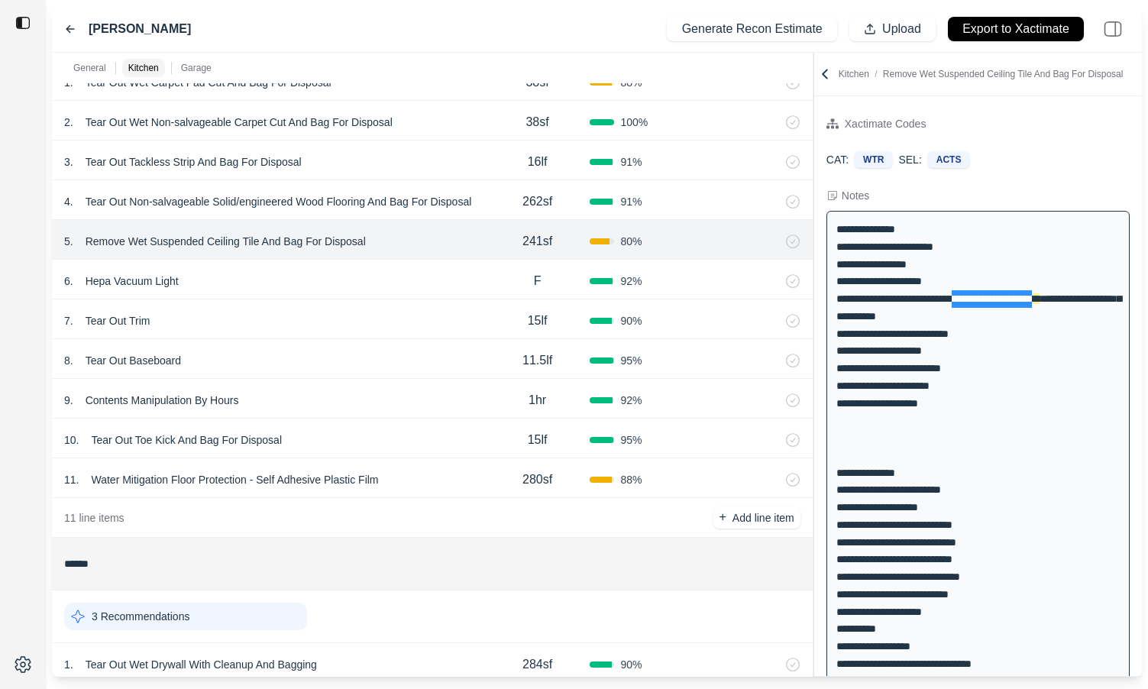
scroll to position [631, 0]
click at [899, 364] on div "**********" at bounding box center [977, 533] width 303 height 645
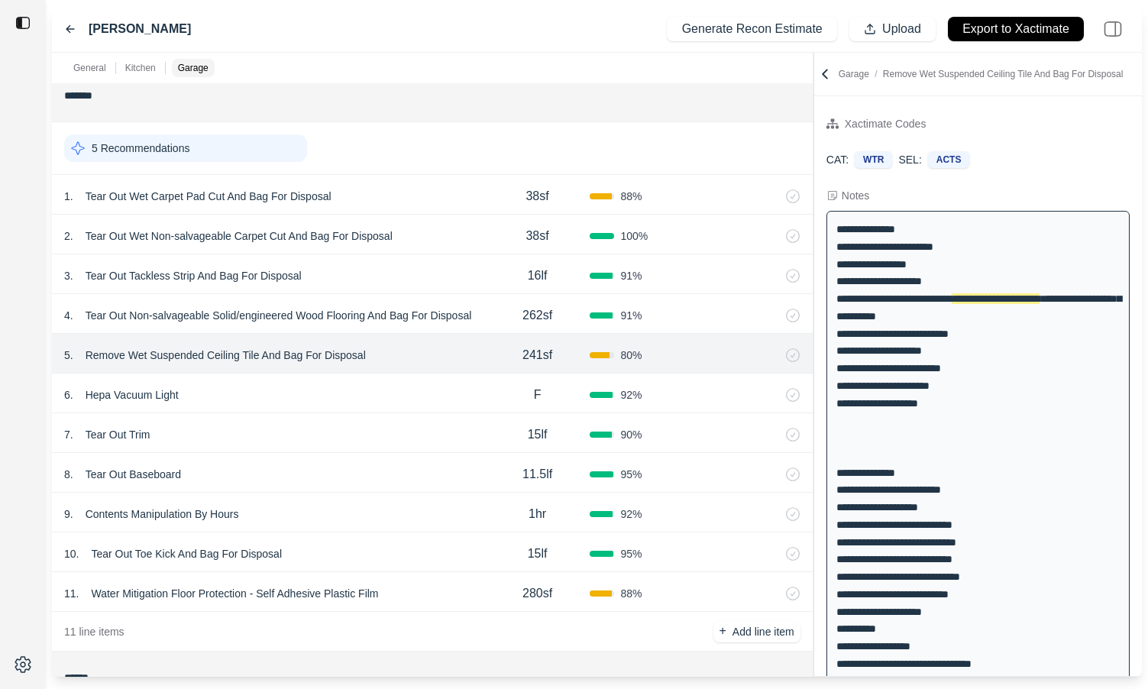
scroll to position [508, 0]
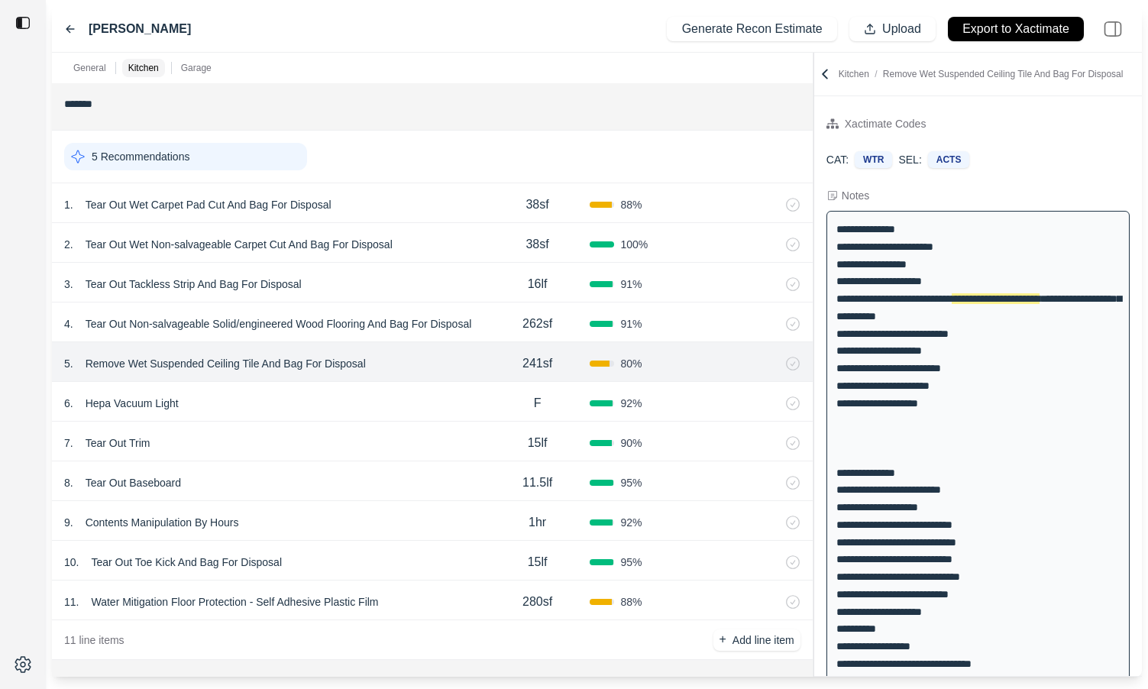
click at [303, 397] on div "6 . Hepa Vacuum Light" at bounding box center [274, 402] width 421 height 21
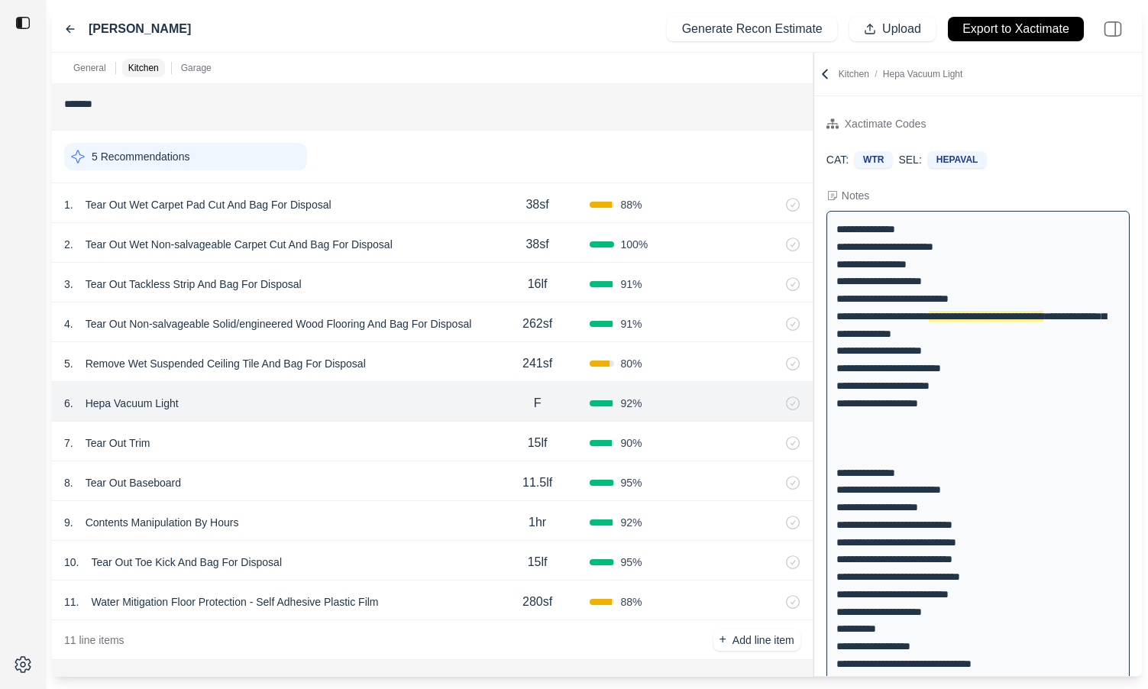
click at [147, 400] on p "Hepa Vacuum Light" at bounding box center [131, 402] width 105 height 21
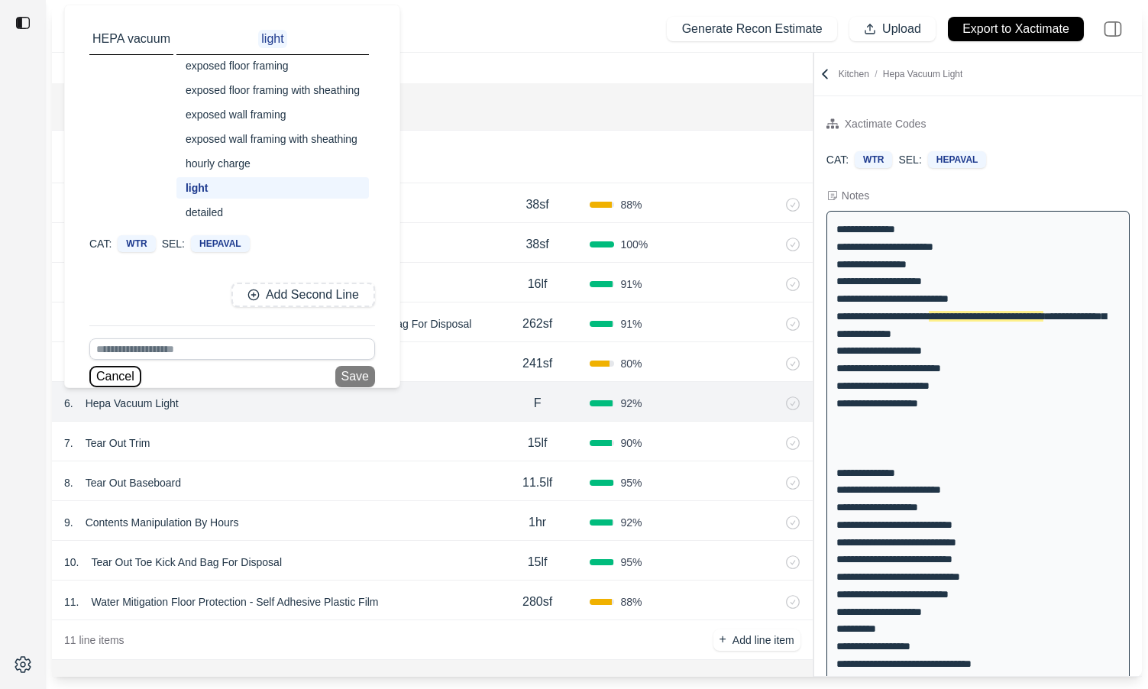
click at [120, 371] on button "Cancel" at bounding box center [115, 376] width 52 height 21
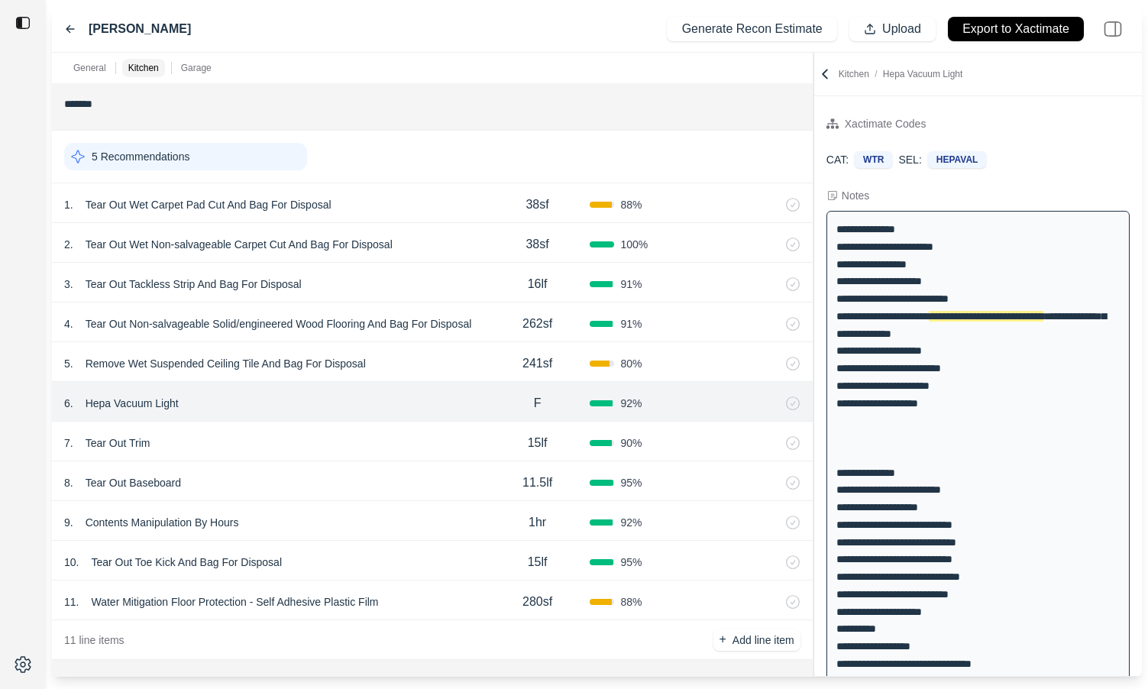
click at [130, 399] on p "Hepa Vacuum Light" at bounding box center [131, 402] width 105 height 21
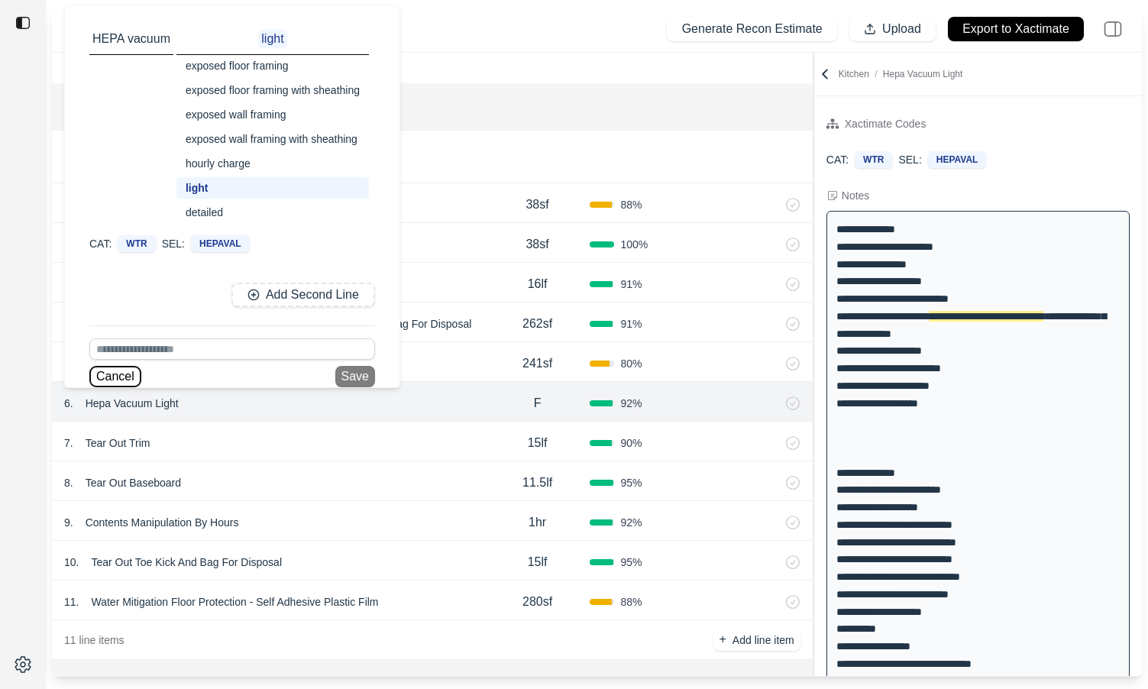
click at [122, 375] on button "Cancel" at bounding box center [115, 376] width 52 height 21
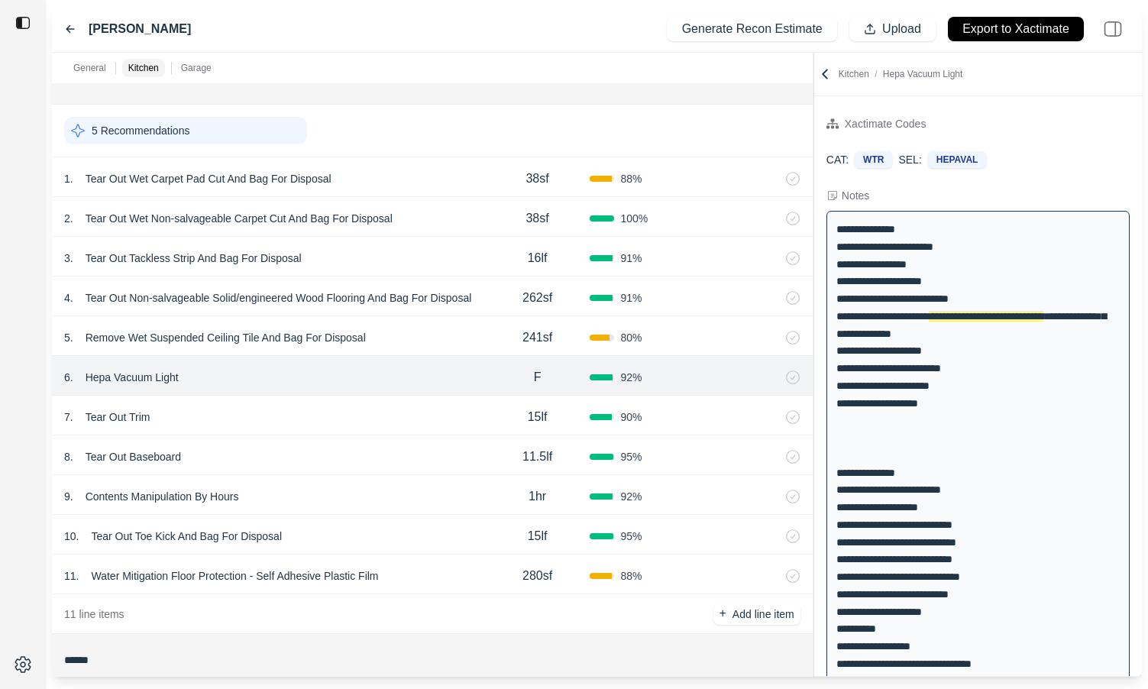
scroll to position [534, 0]
click at [292, 393] on div "6 . Hepa Vacuum Light F 92 %" at bounding box center [432, 375] width 760 height 40
click at [289, 407] on div "7 . Tear Out Trim" at bounding box center [274, 415] width 421 height 21
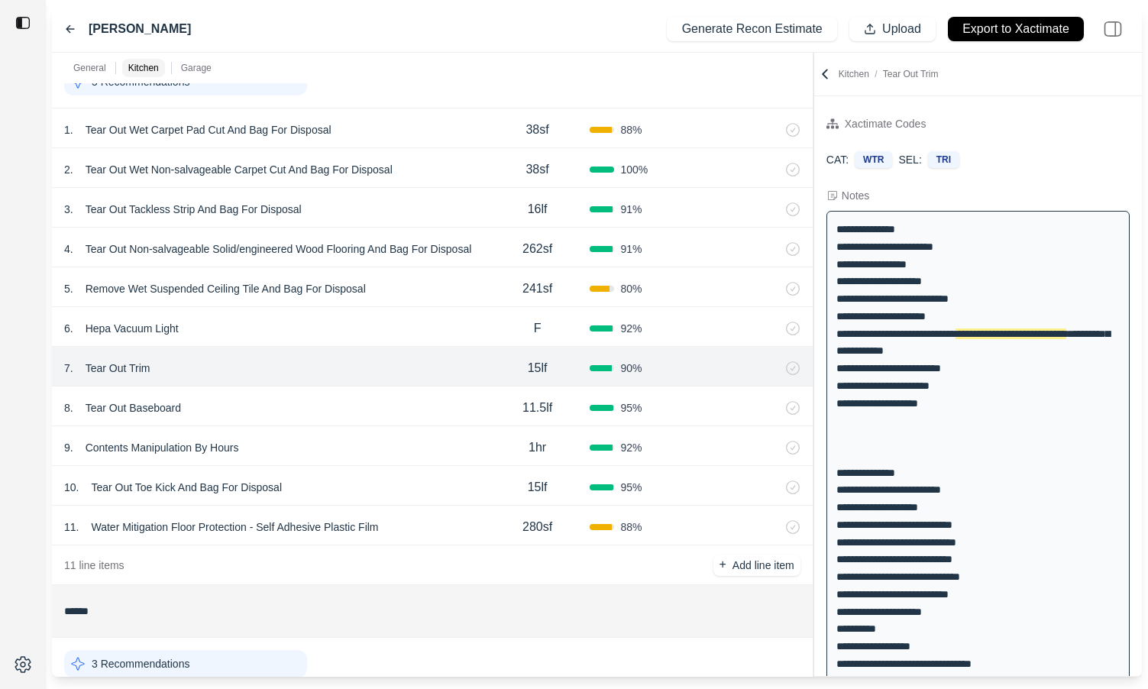
scroll to position [585, 0]
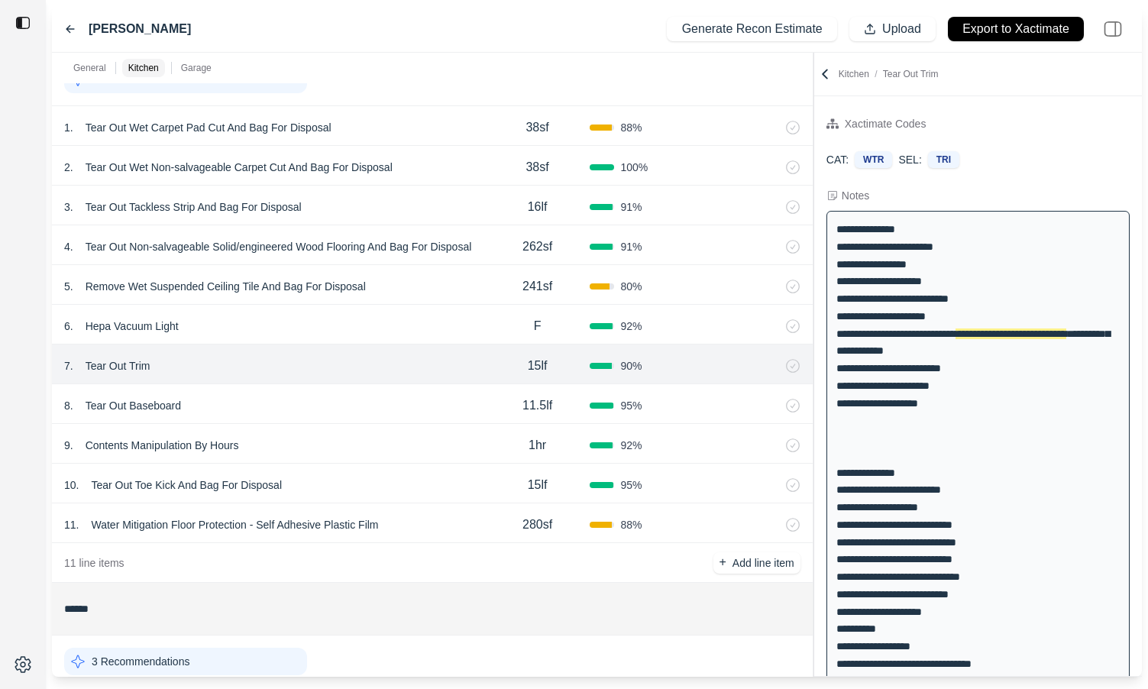
click at [457, 467] on div "10 . Tear Out Toe Kick And Bag For Disposal 15lf 95 %" at bounding box center [432, 483] width 760 height 40
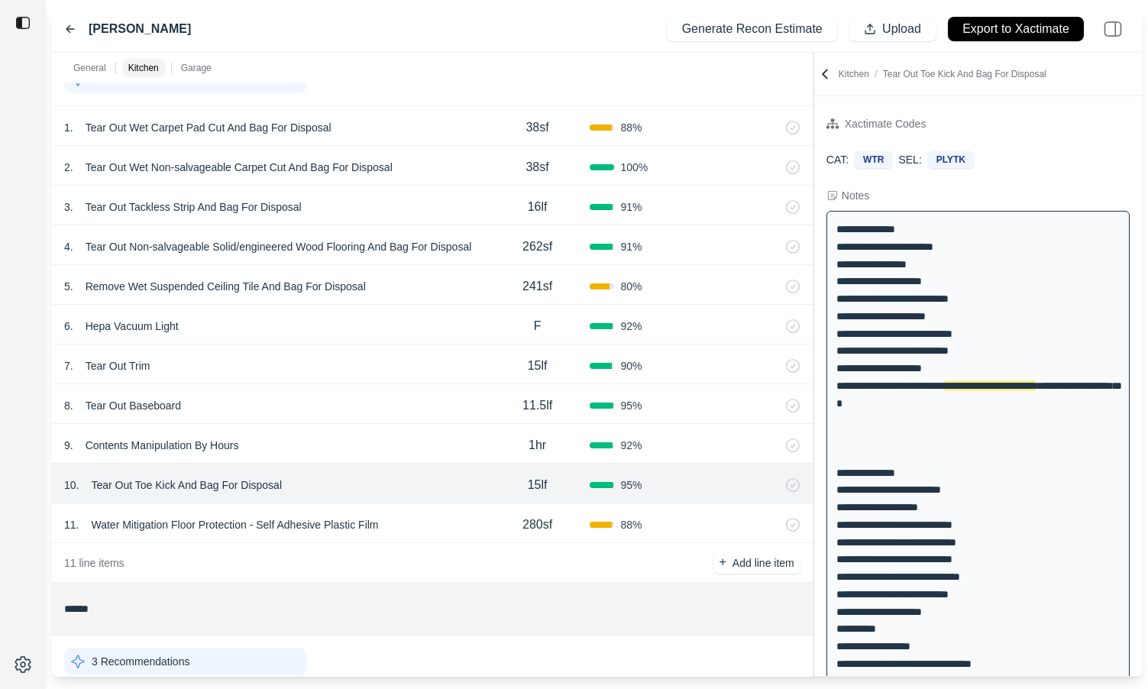
scroll to position [17, 0]
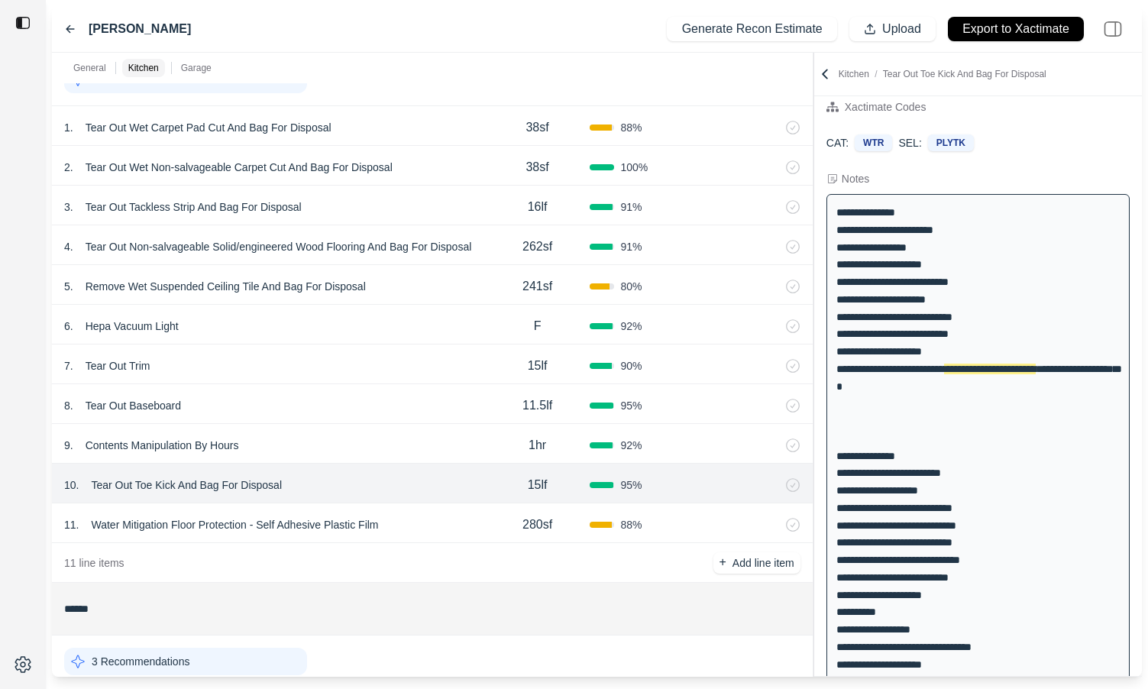
click at [404, 401] on div "8 . Tear Out Baseboard" at bounding box center [274, 405] width 421 height 21
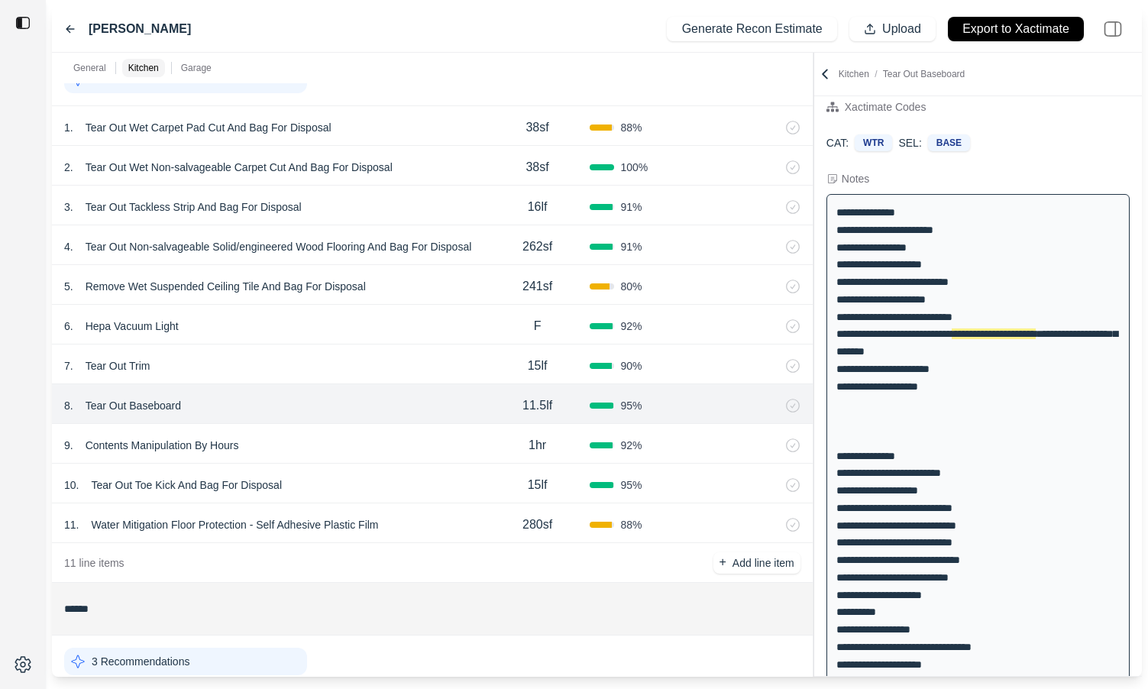
scroll to position [0, 0]
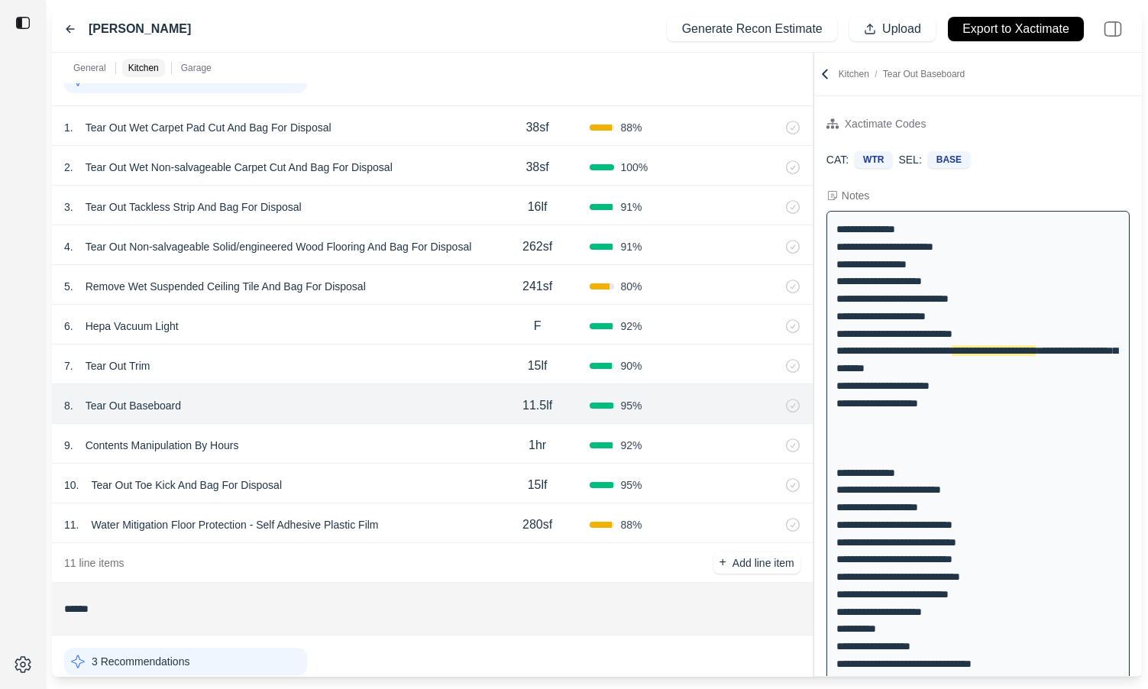
click at [410, 453] on div "9 . Contents Manipulation By Hours" at bounding box center [274, 444] width 421 height 21
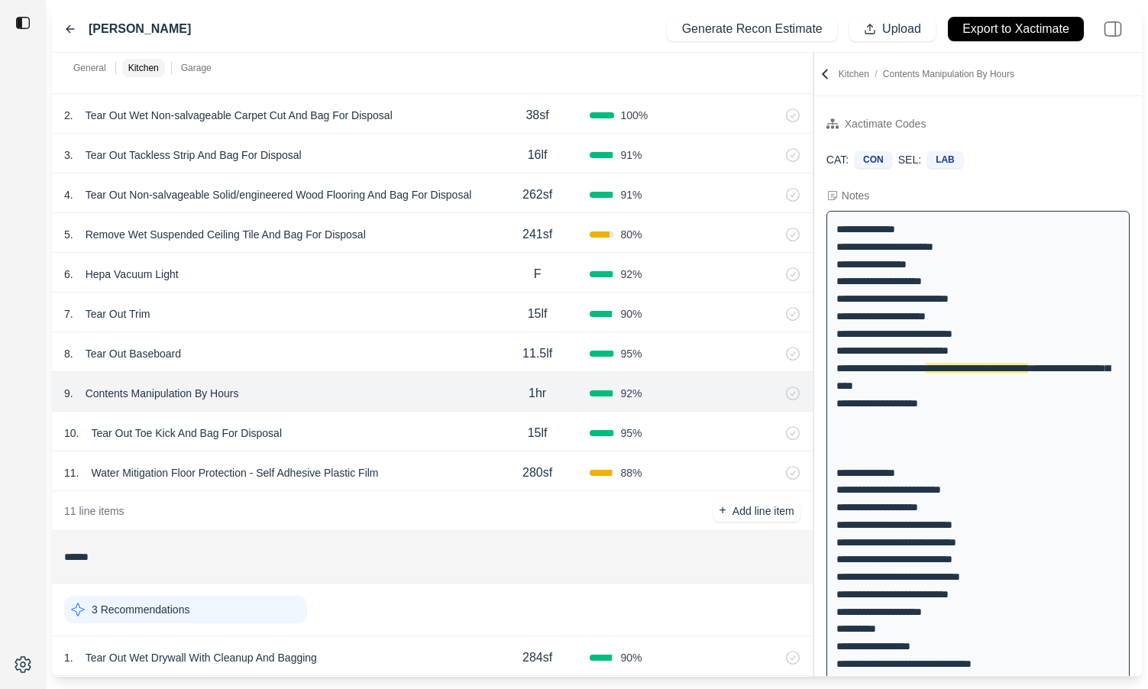
scroll to position [640, 0]
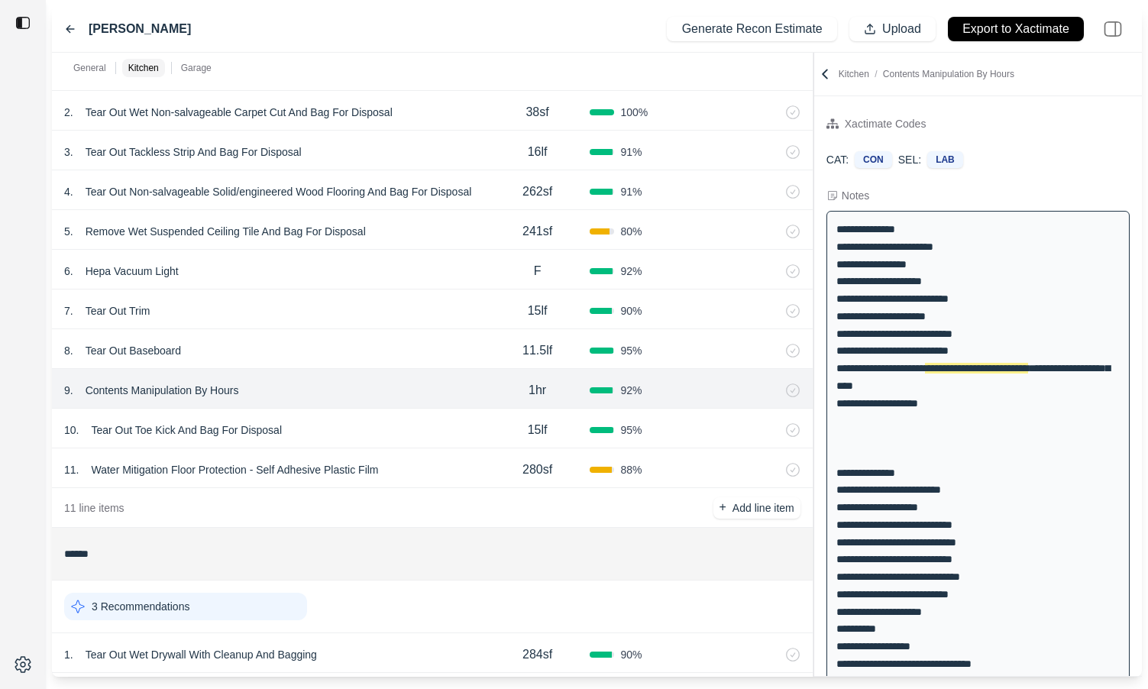
click at [394, 428] on div "10 . Tear Out Toe Kick And Bag For Disposal" at bounding box center [274, 429] width 421 height 21
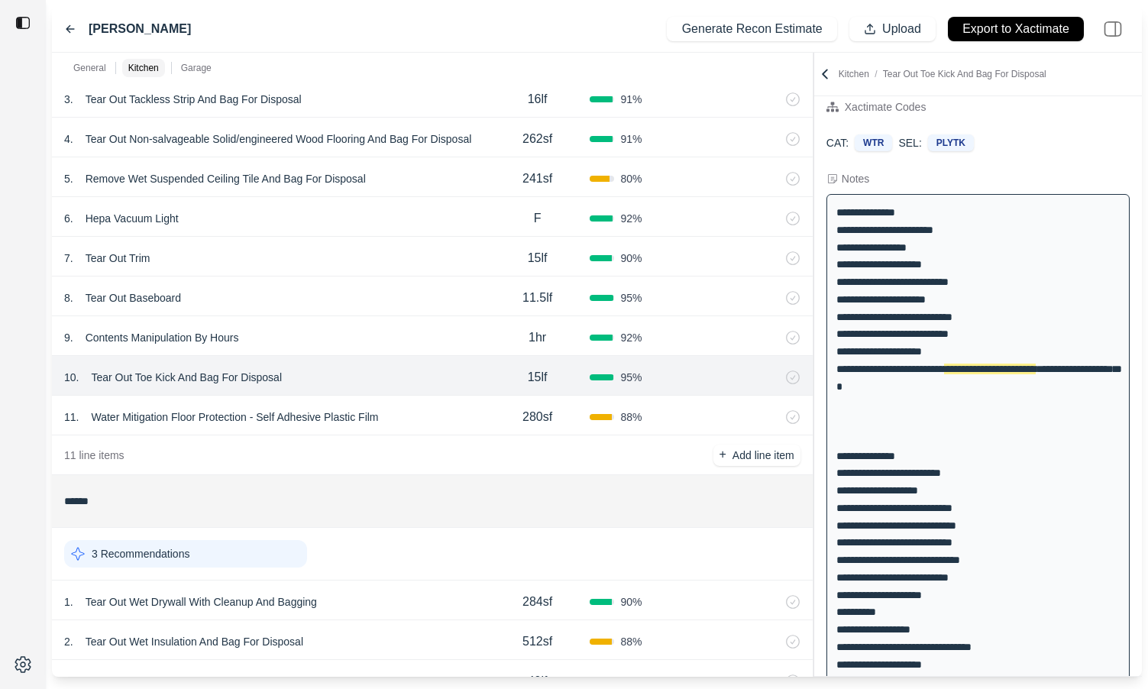
scroll to position [696, 0]
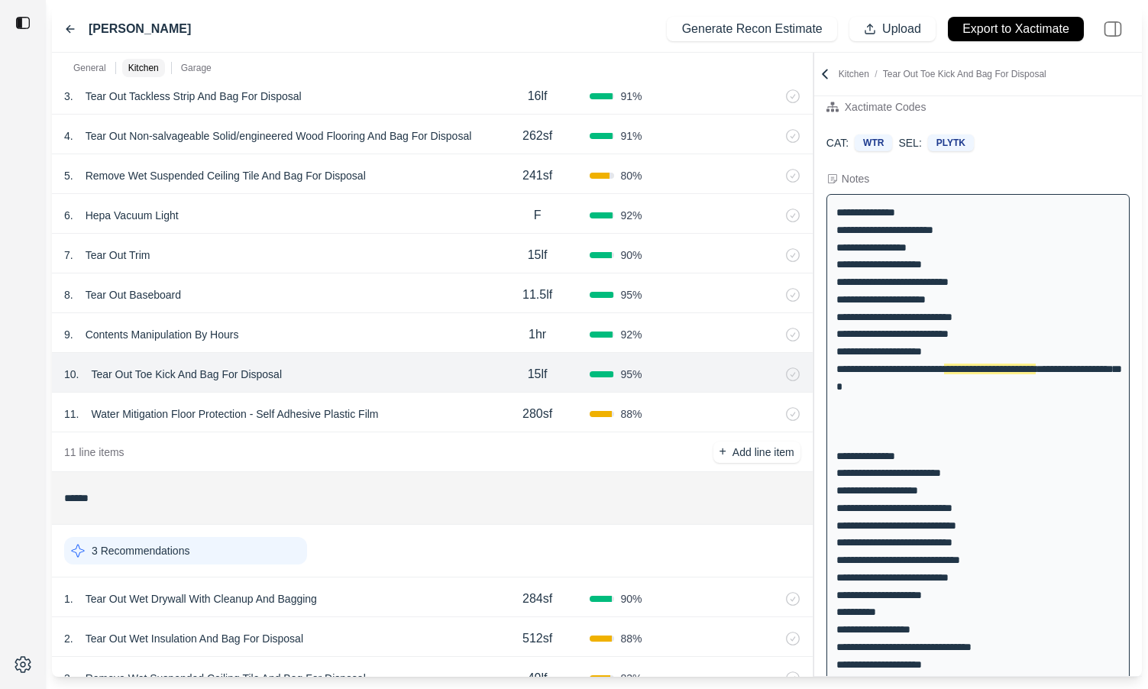
click at [425, 408] on div "11 . Water Mitigation Floor Protection - Self Adhesive Plastic Film" at bounding box center [274, 413] width 421 height 21
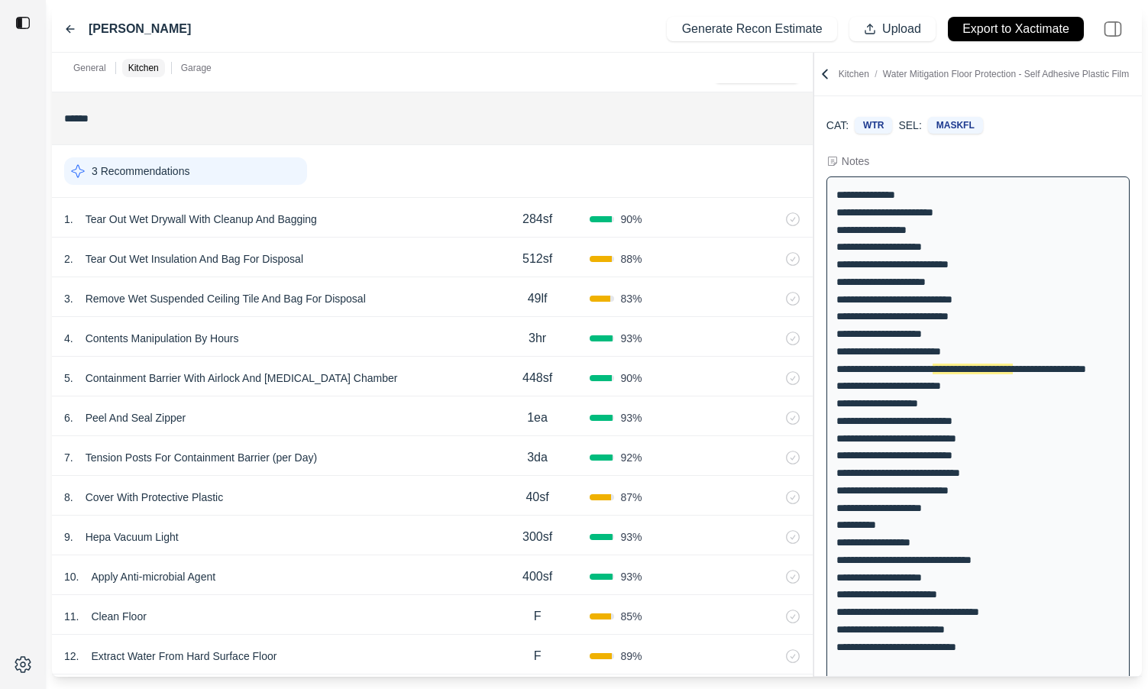
scroll to position [1079, 0]
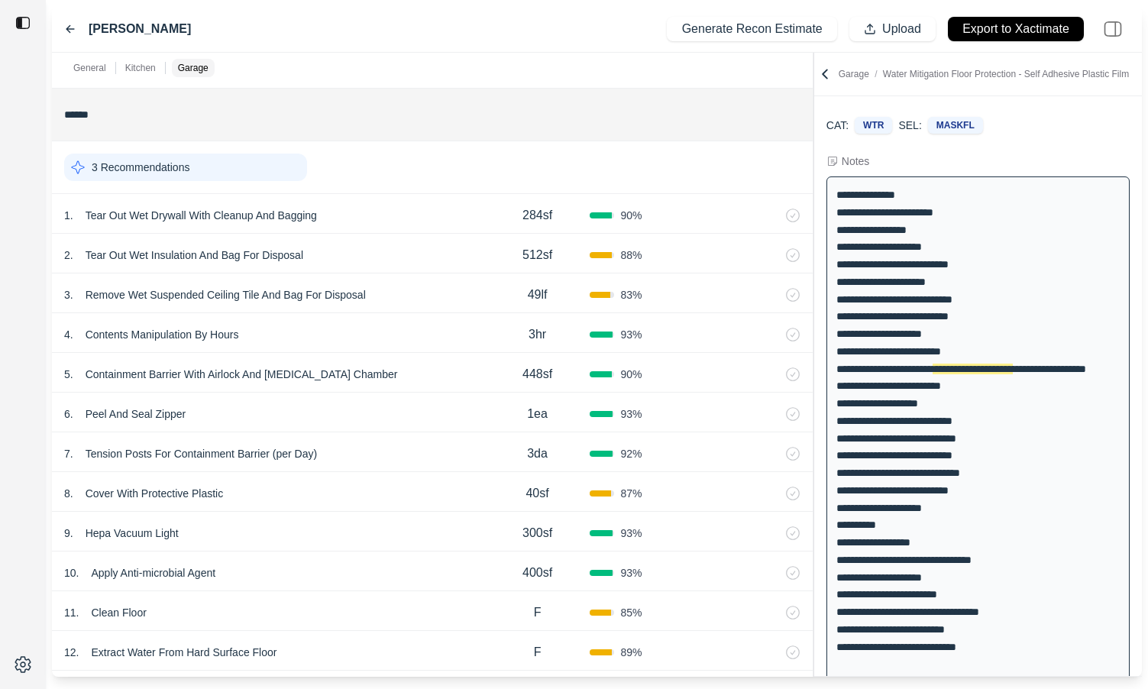
click at [414, 208] on div "1 . Tear Out Wet Drywall With Cleanup And Bagging" at bounding box center [274, 215] width 421 height 21
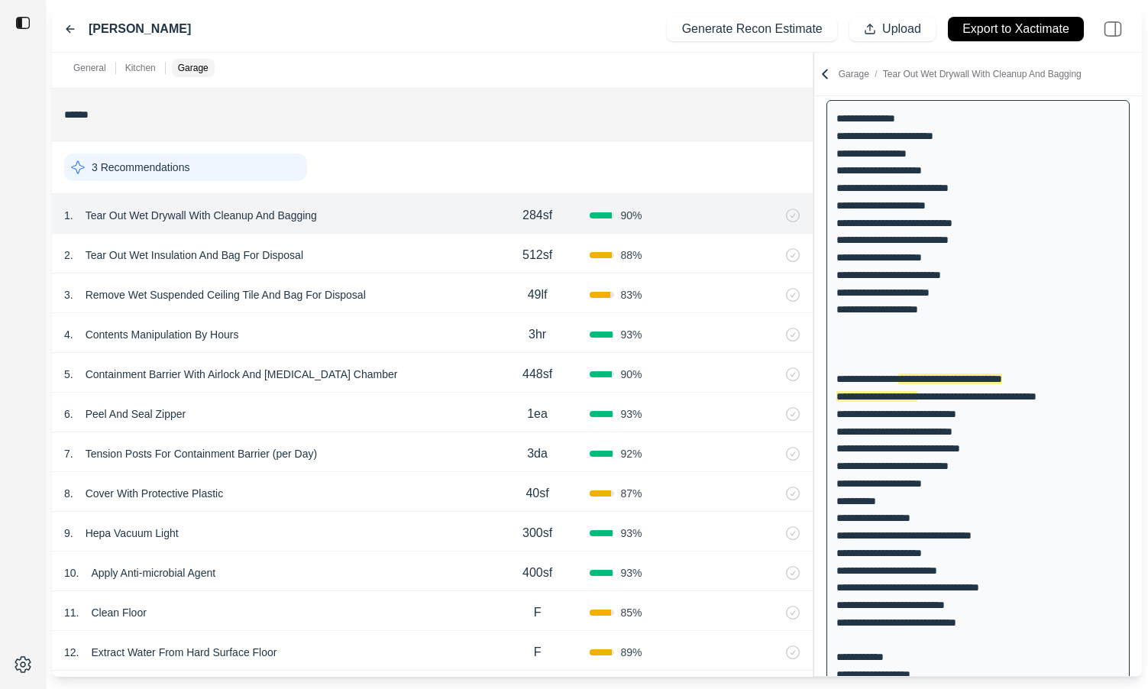
scroll to position [121, 0]
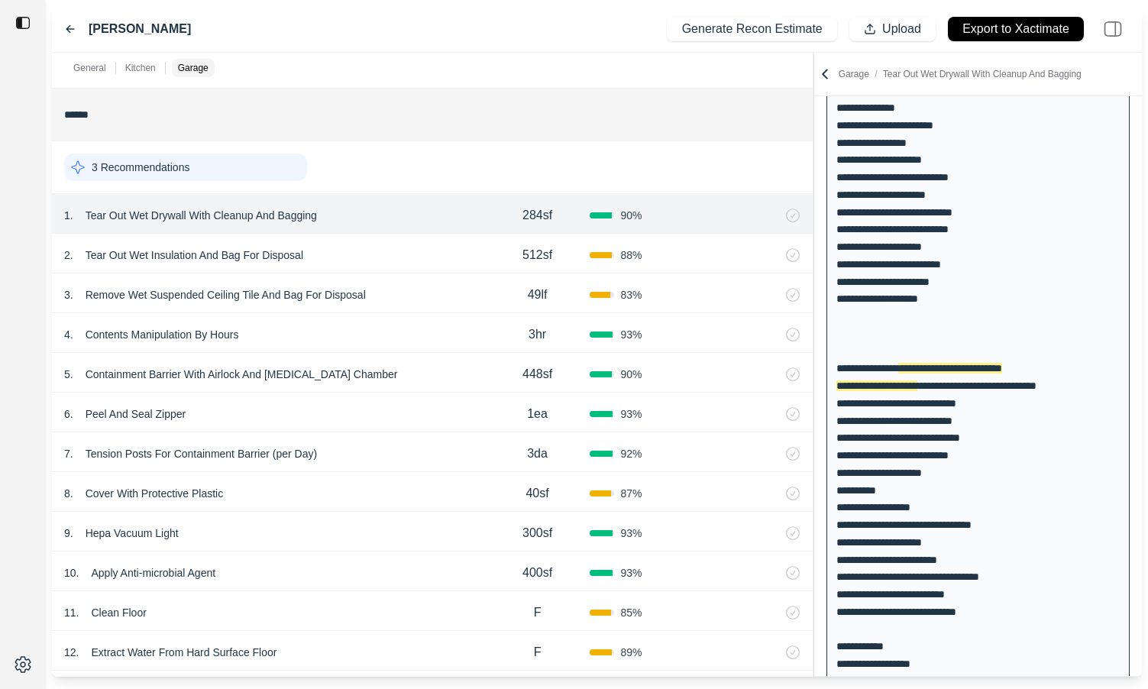
click at [449, 262] on div "2 . Tear Out Wet Insulation And Bag For Disposal" at bounding box center [274, 254] width 421 height 21
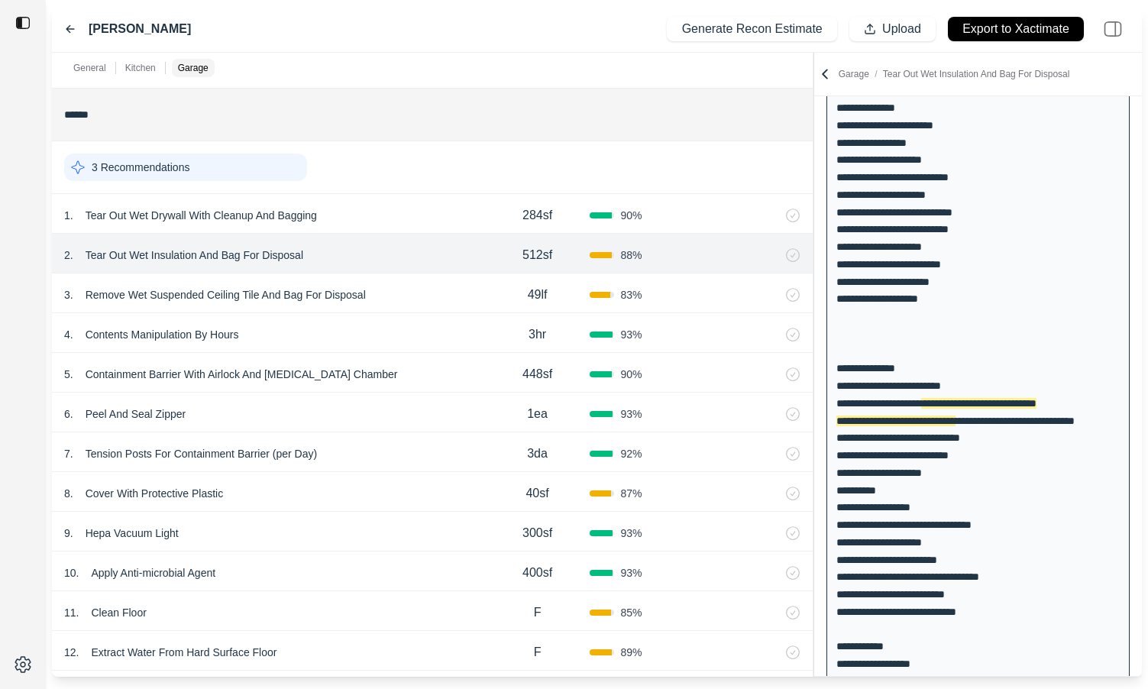
scroll to position [156, 0]
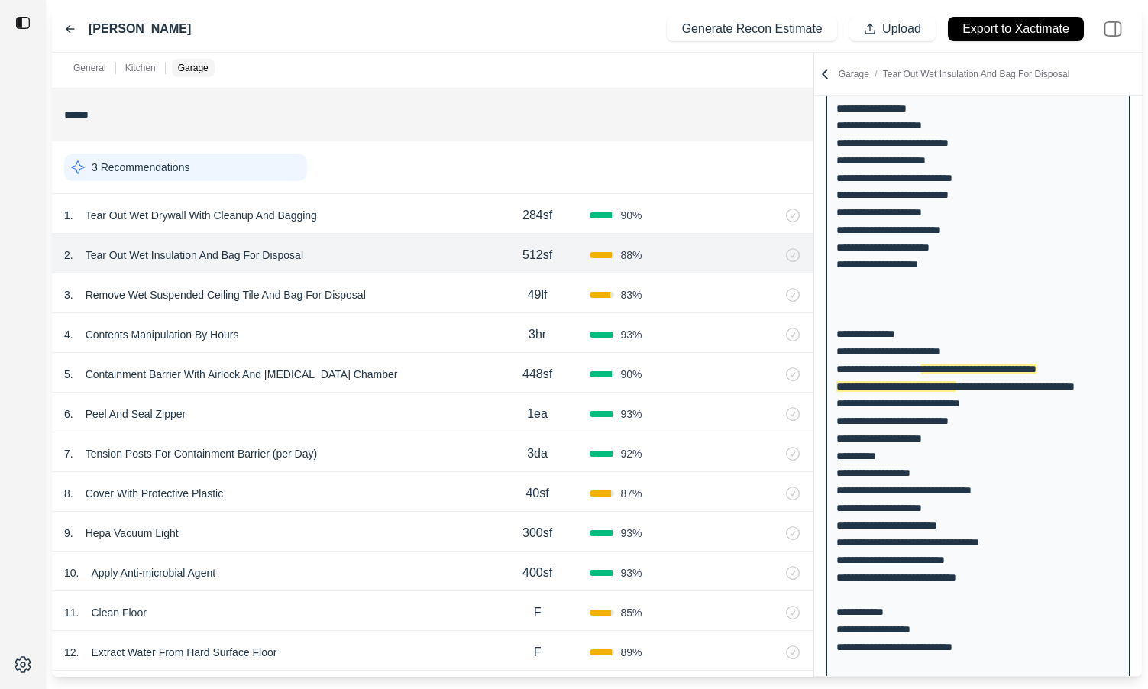
click at [422, 297] on div "3 . Remove Wet Suspended Ceiling Tile And Bag For Disposal" at bounding box center [274, 294] width 421 height 21
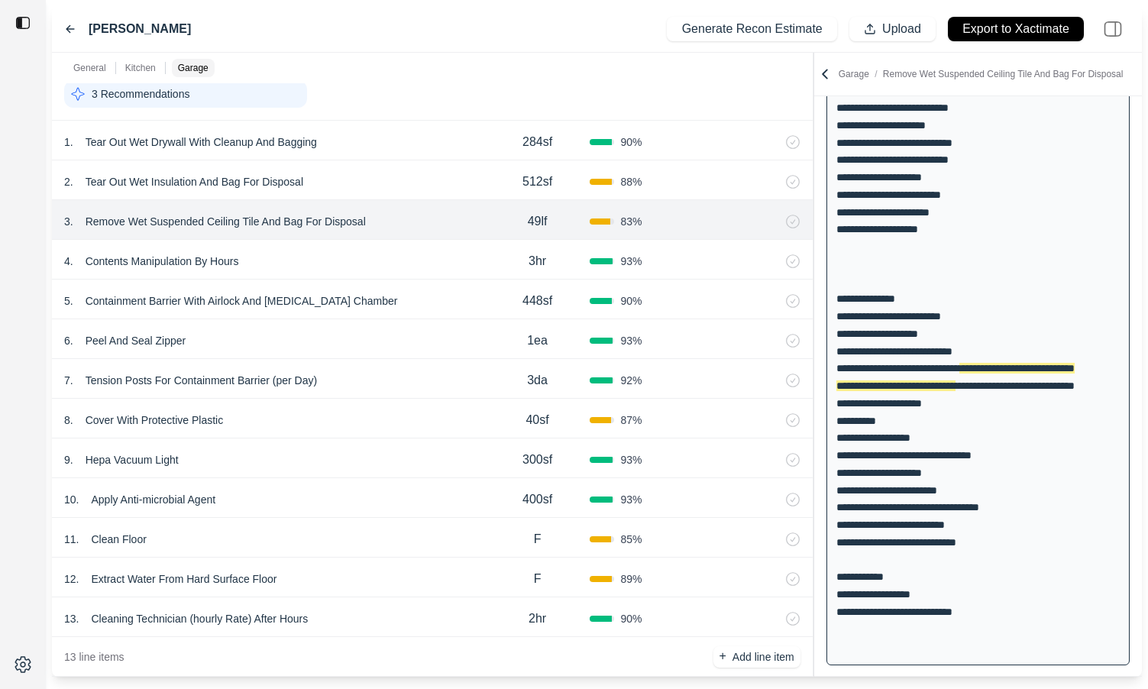
scroll to position [1143, 0]
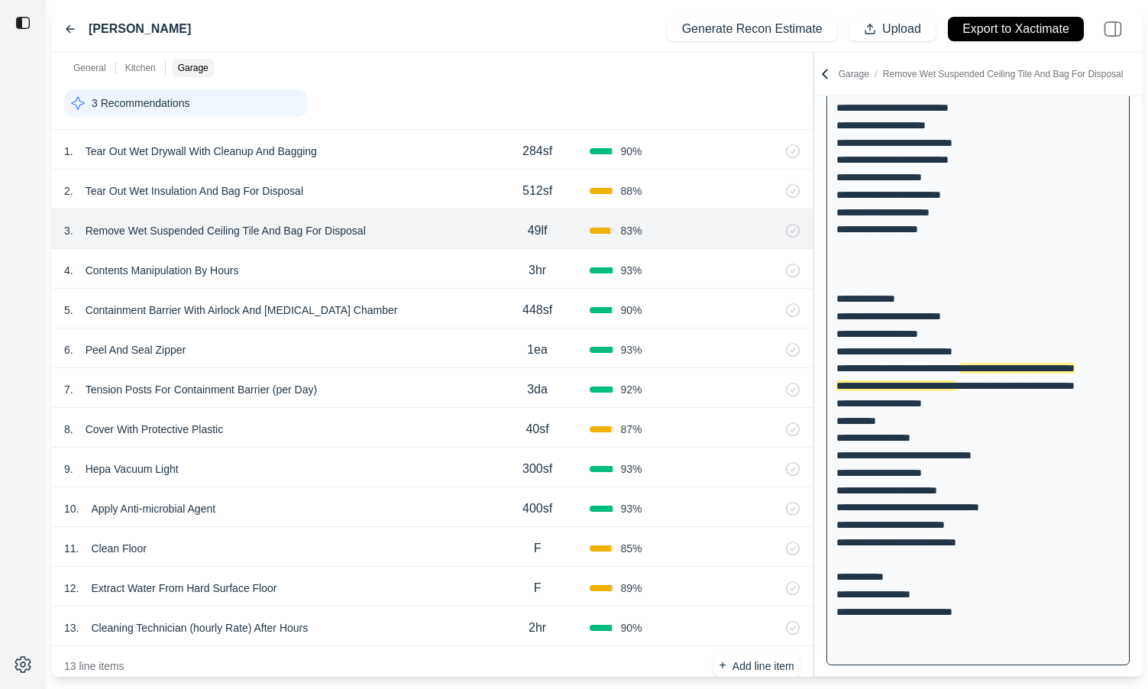
click at [403, 260] on div "4 . Contents Manipulation By Hours" at bounding box center [274, 270] width 421 height 21
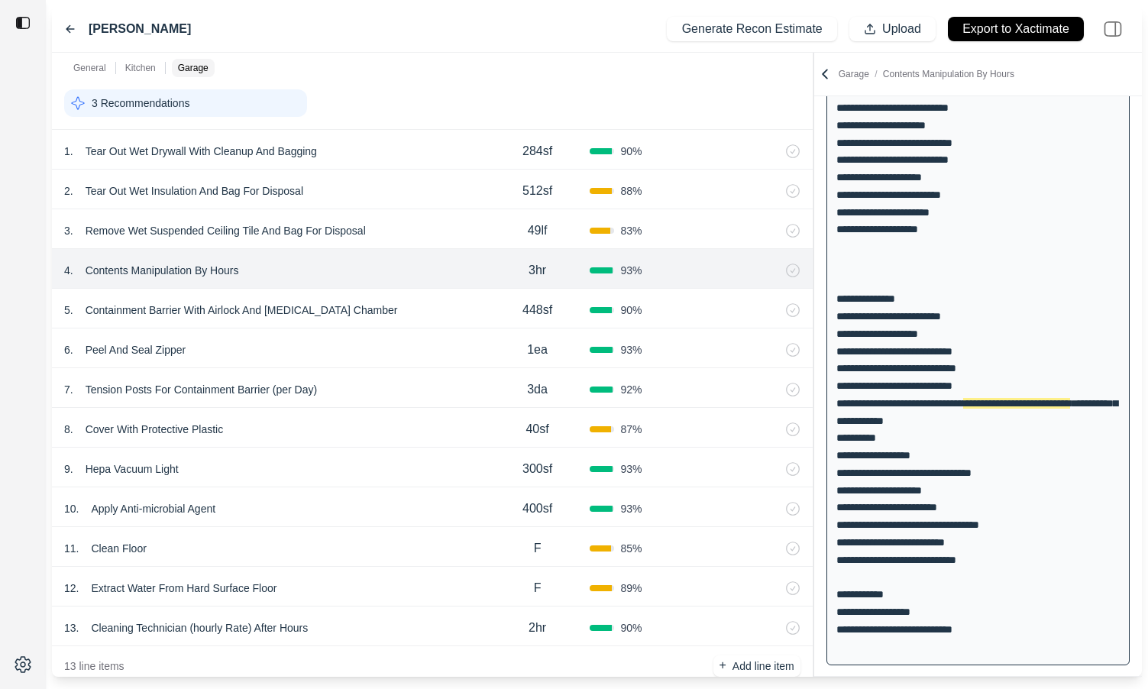
scroll to position [225, 0]
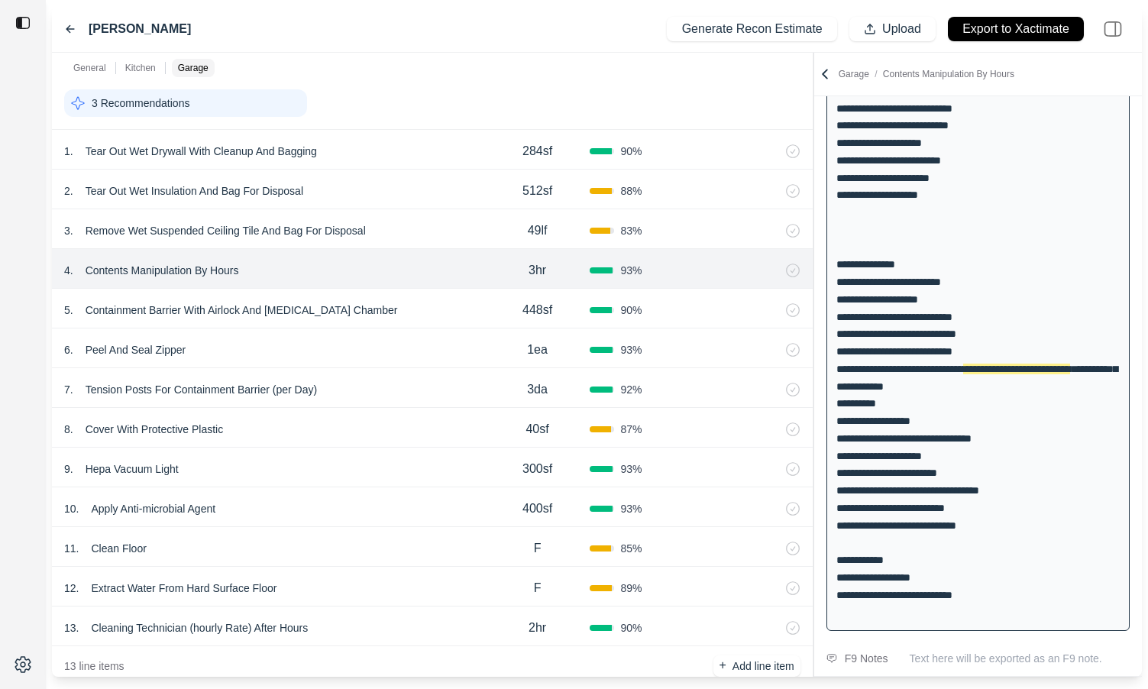
click at [442, 312] on div "5 . Containment Barrier With Airlock And [MEDICAL_DATA] Chamber" at bounding box center [274, 309] width 421 height 21
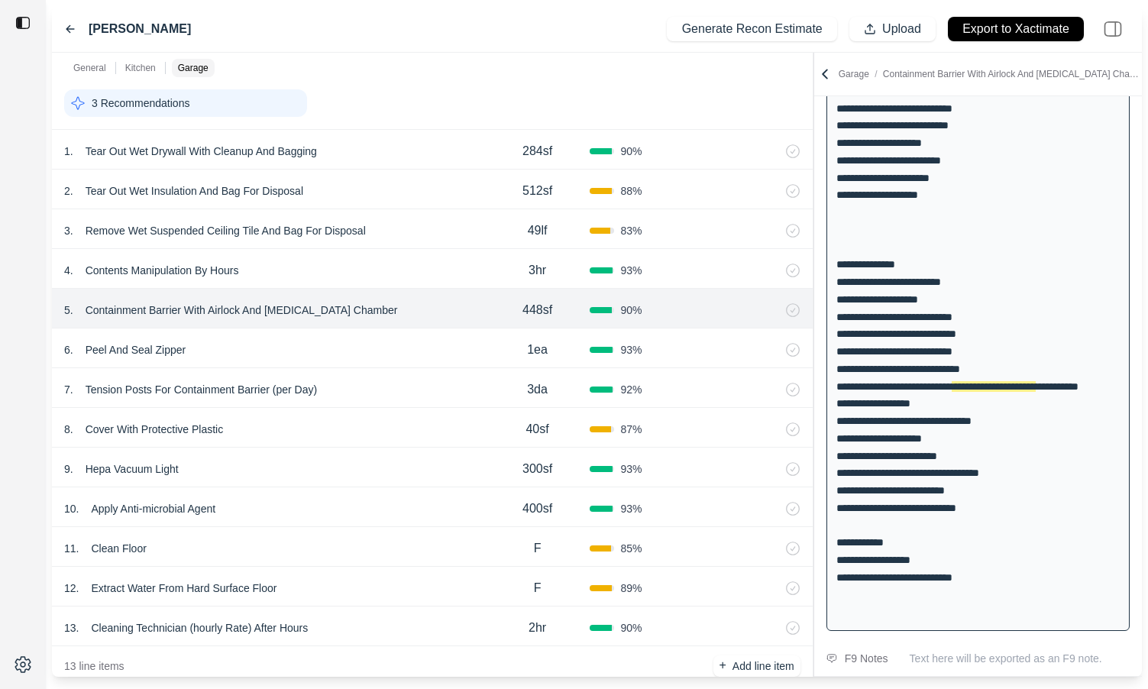
scroll to position [241, 0]
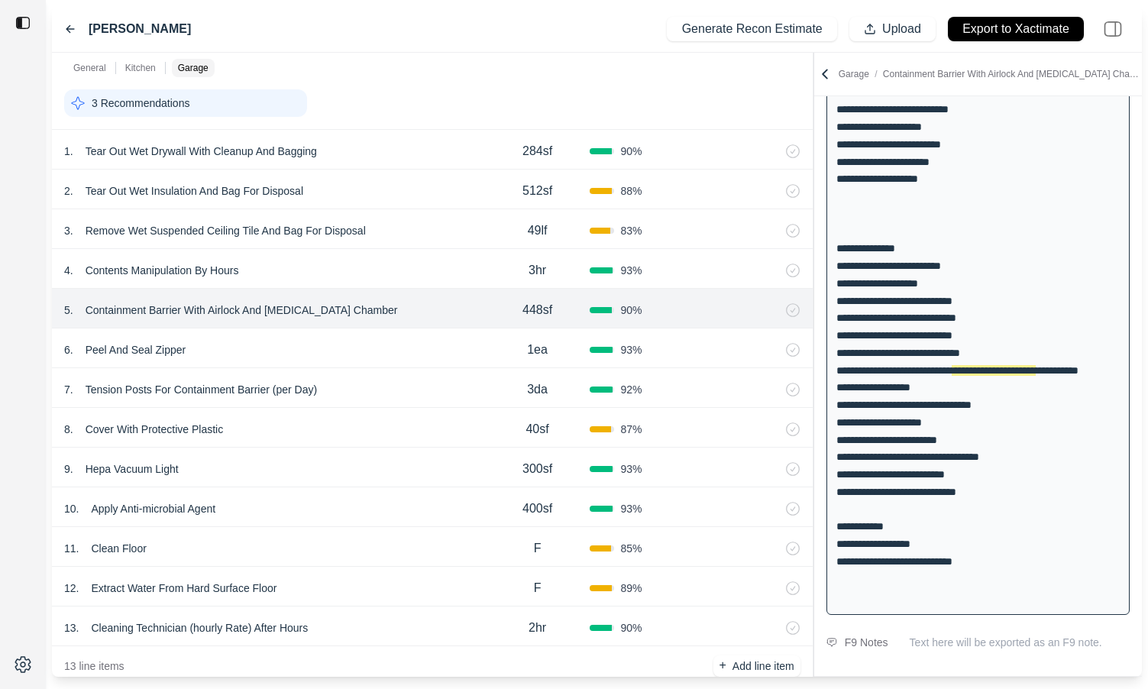
click at [431, 276] on div "4 . Contents Manipulation By Hours" at bounding box center [274, 270] width 421 height 21
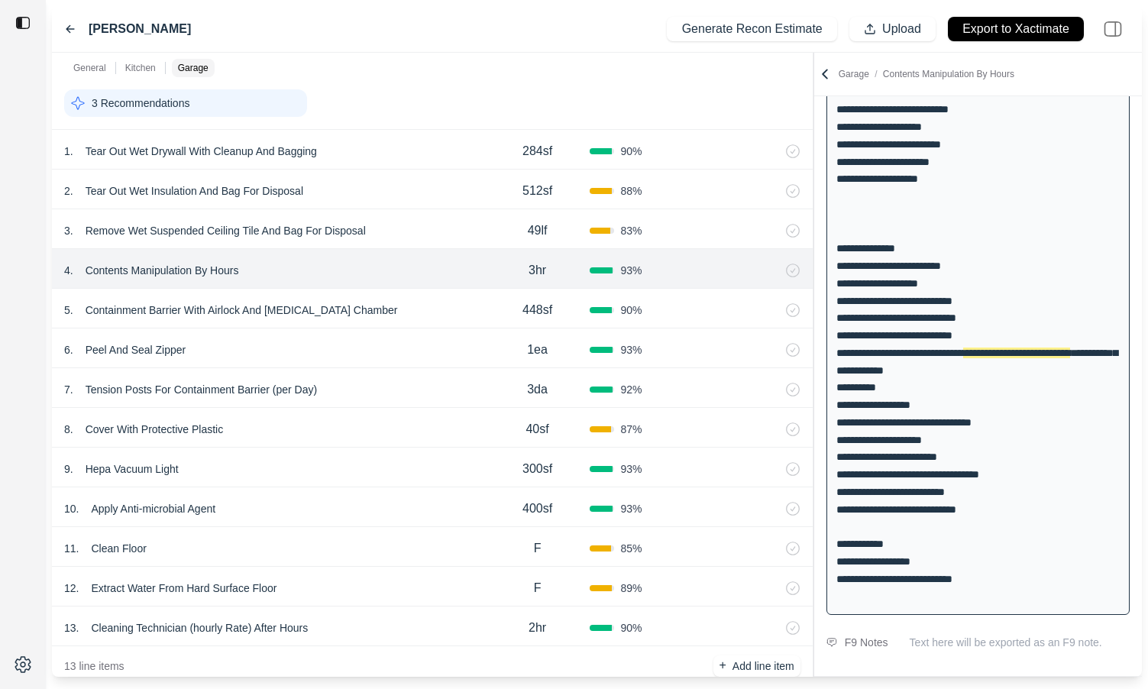
scroll to position [225, 0]
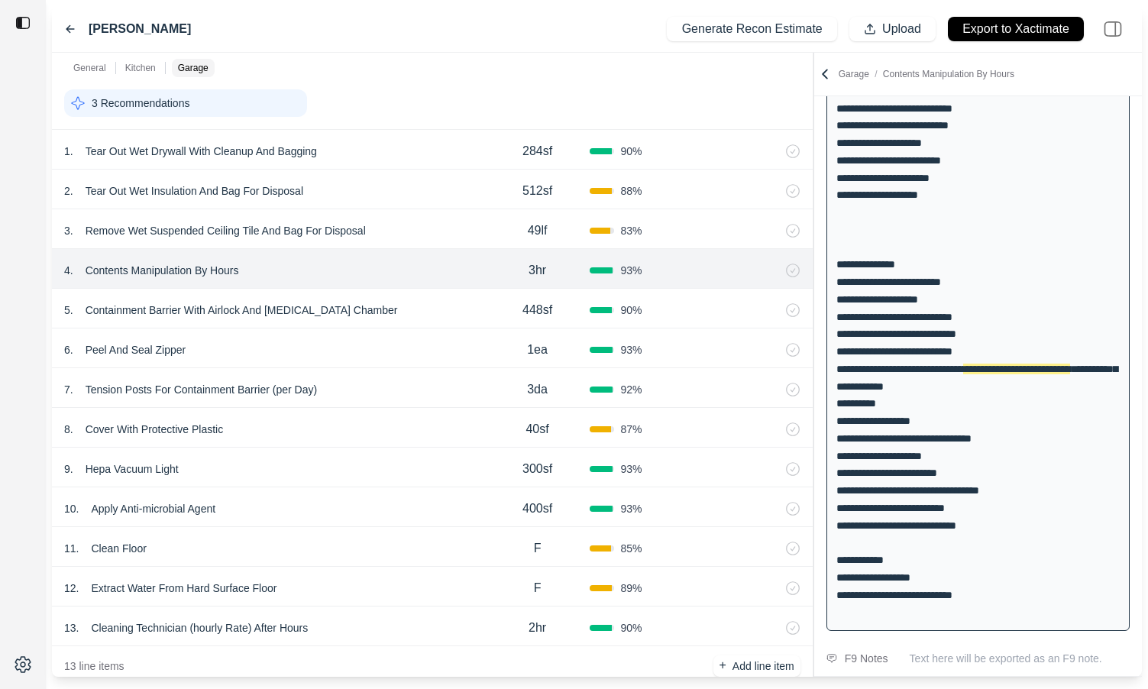
click at [426, 228] on div "3 . Remove Wet Suspended Ceiling Tile And Bag For Disposal" at bounding box center [274, 230] width 421 height 21
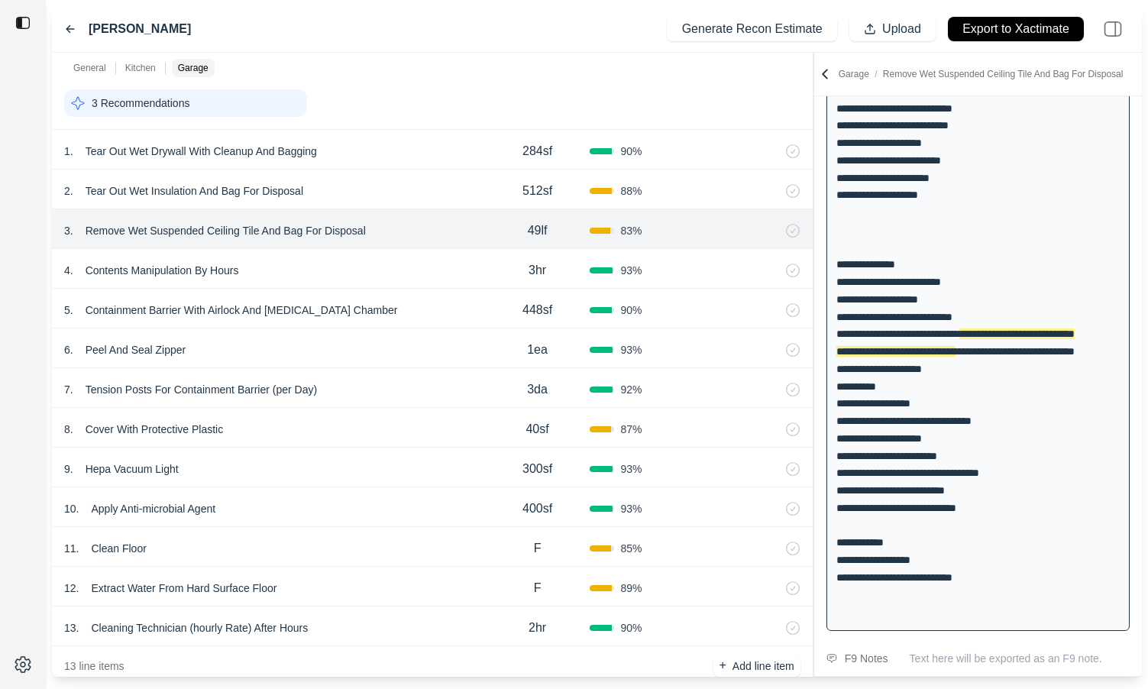
scroll to position [191, 0]
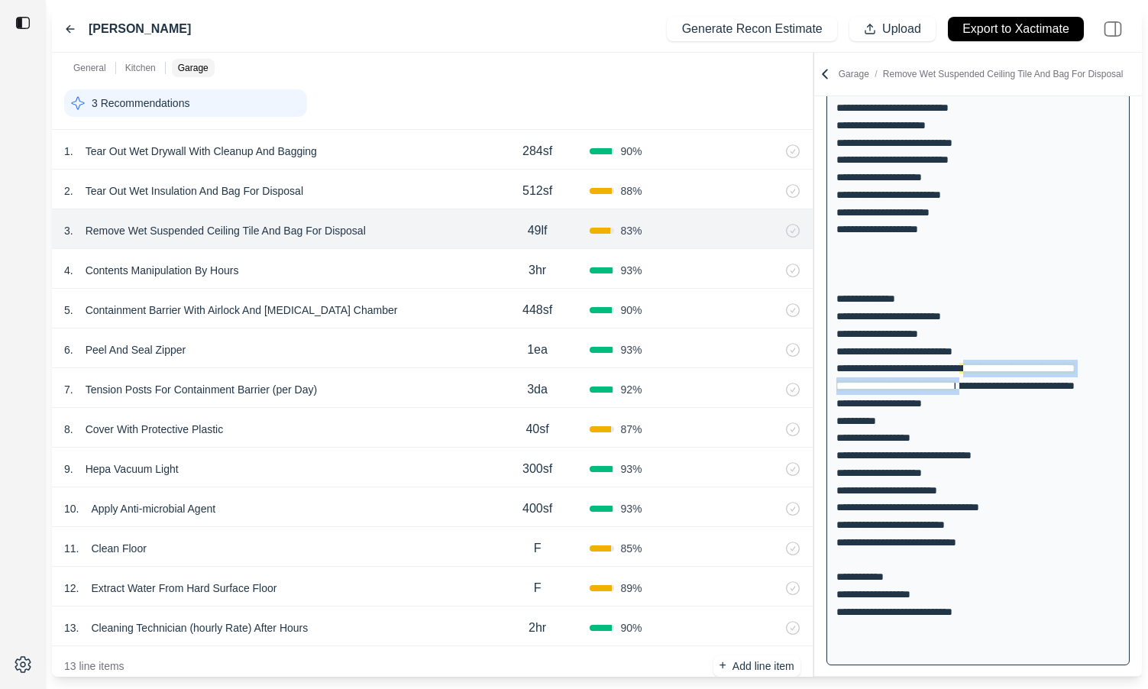
drag, startPoint x: 840, startPoint y: 383, endPoint x: 1004, endPoint y: 406, distance: 165.9
click at [1004, 406] on div "**********" at bounding box center [977, 342] width 303 height 645
click at [844, 394] on div "**********" at bounding box center [977, 342] width 303 height 645
click at [369, 249] on div "4 . Contents Manipulation By Hours 3hr 93 %" at bounding box center [432, 269] width 760 height 40
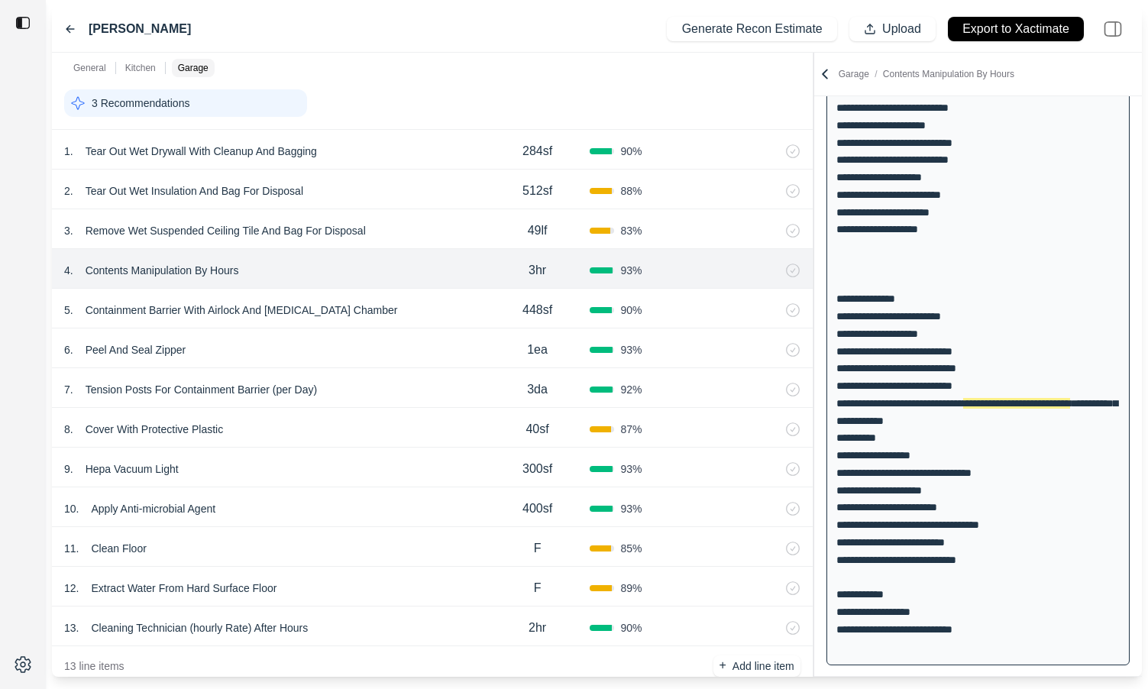
scroll to position [225, 0]
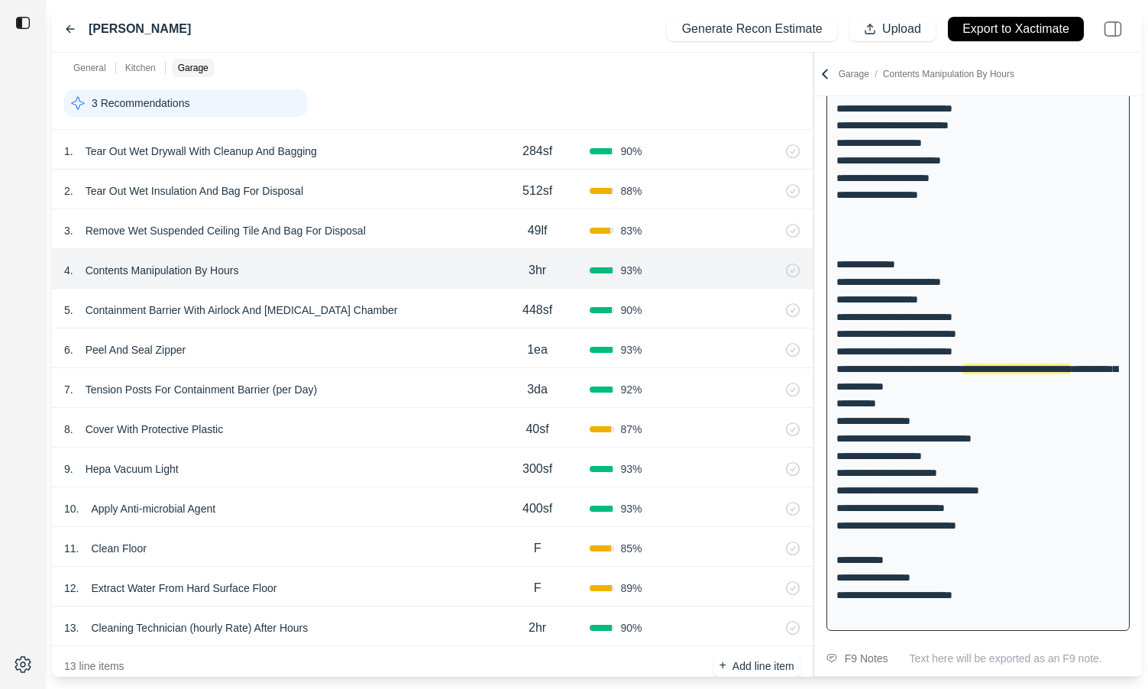
click at [464, 309] on div "5 . Containment Barrier With Airlock And [MEDICAL_DATA] Chamber" at bounding box center [274, 309] width 421 height 21
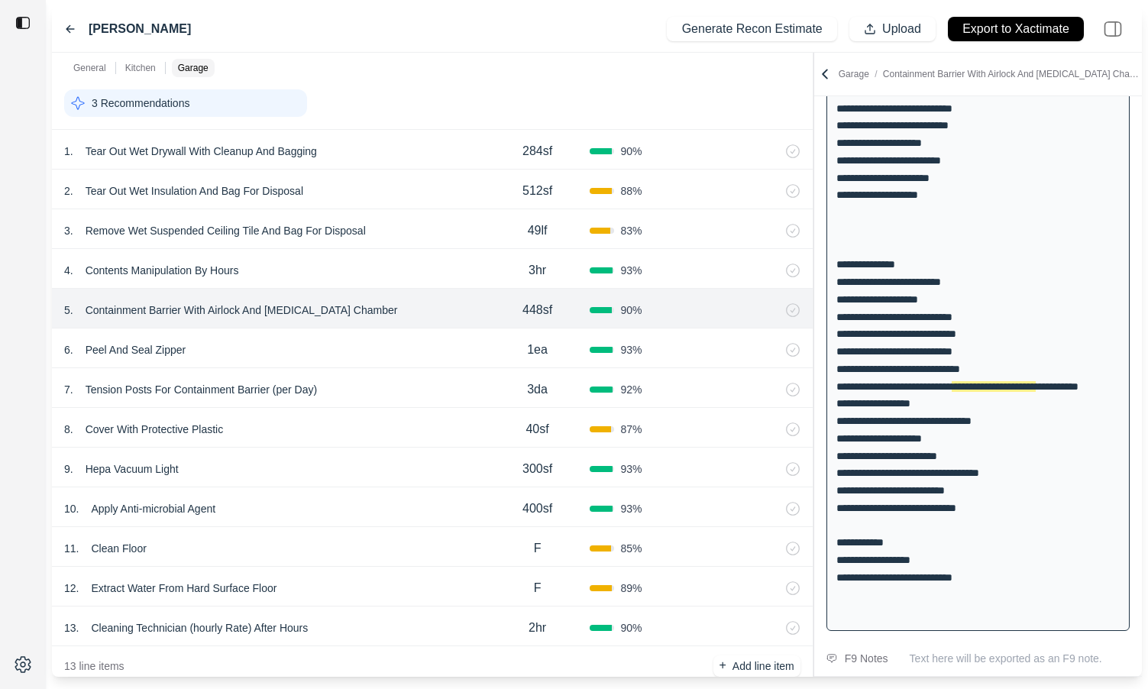
scroll to position [241, 0]
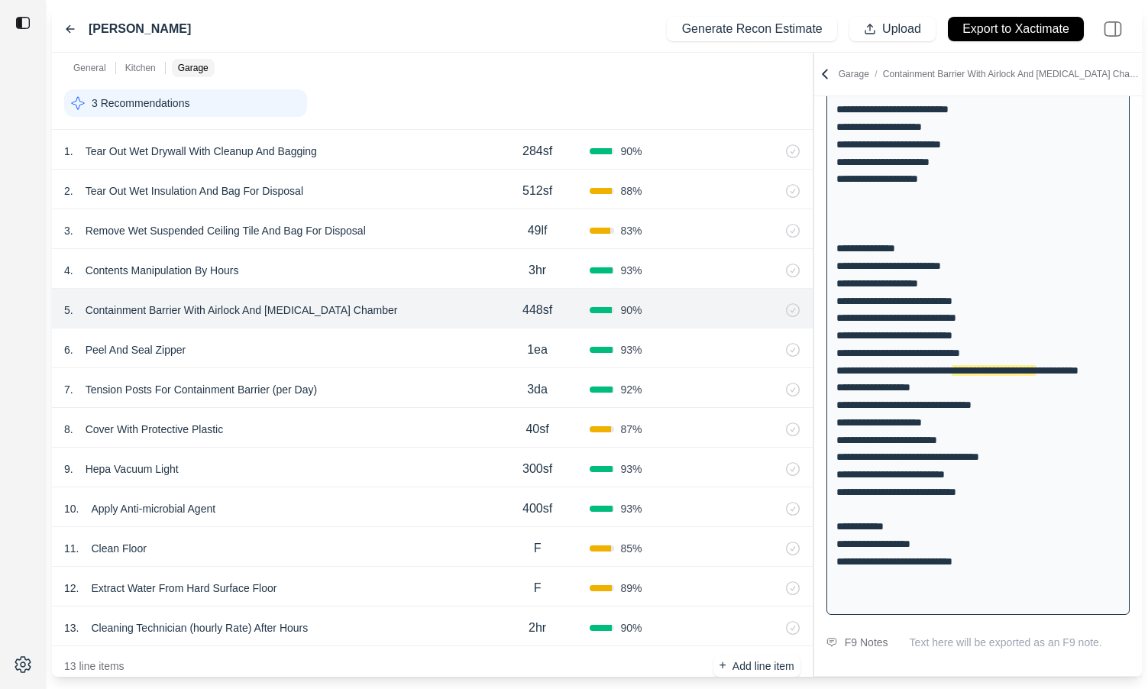
click at [455, 281] on div "4 . Contents Manipulation By Hours 3hr 93 %" at bounding box center [432, 269] width 760 height 40
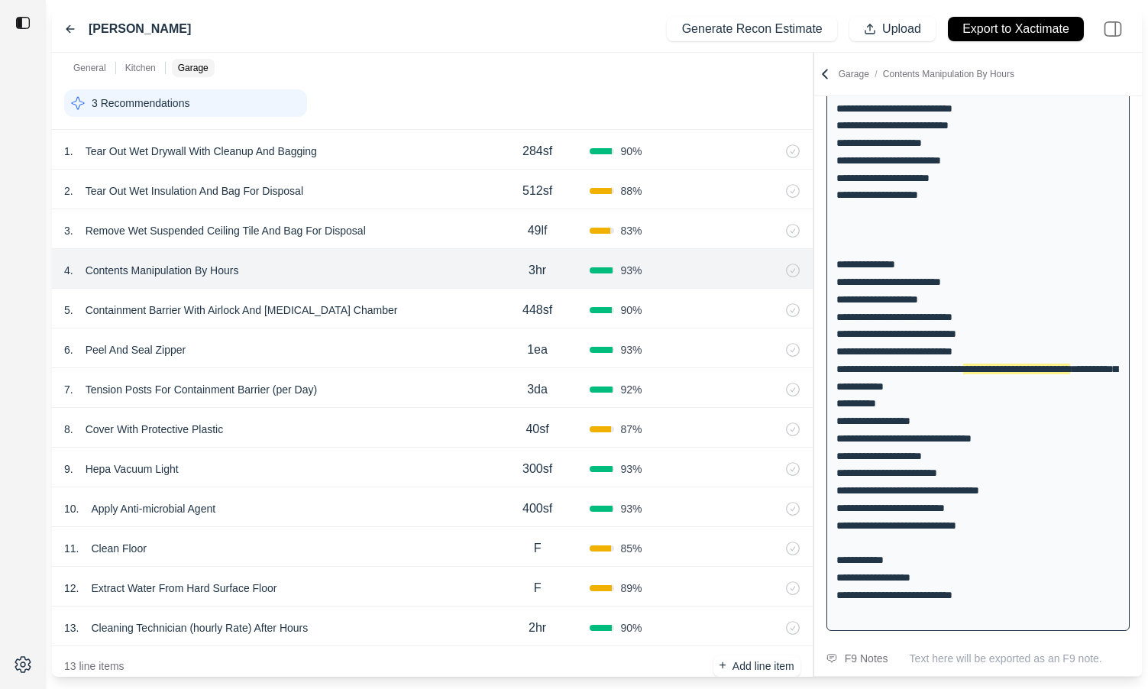
click at [465, 304] on div "5 . Containment Barrier With Airlock And [MEDICAL_DATA] Chamber" at bounding box center [274, 309] width 421 height 21
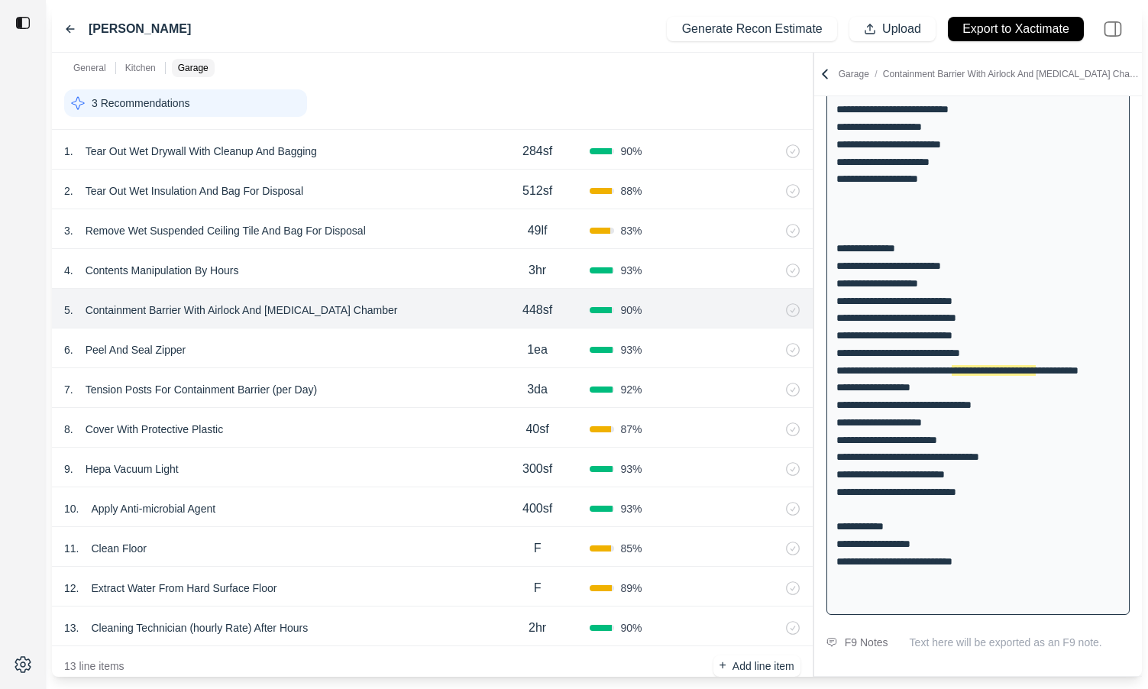
click at [408, 339] on div "6 . Peel And Seal Zipper" at bounding box center [274, 349] width 421 height 21
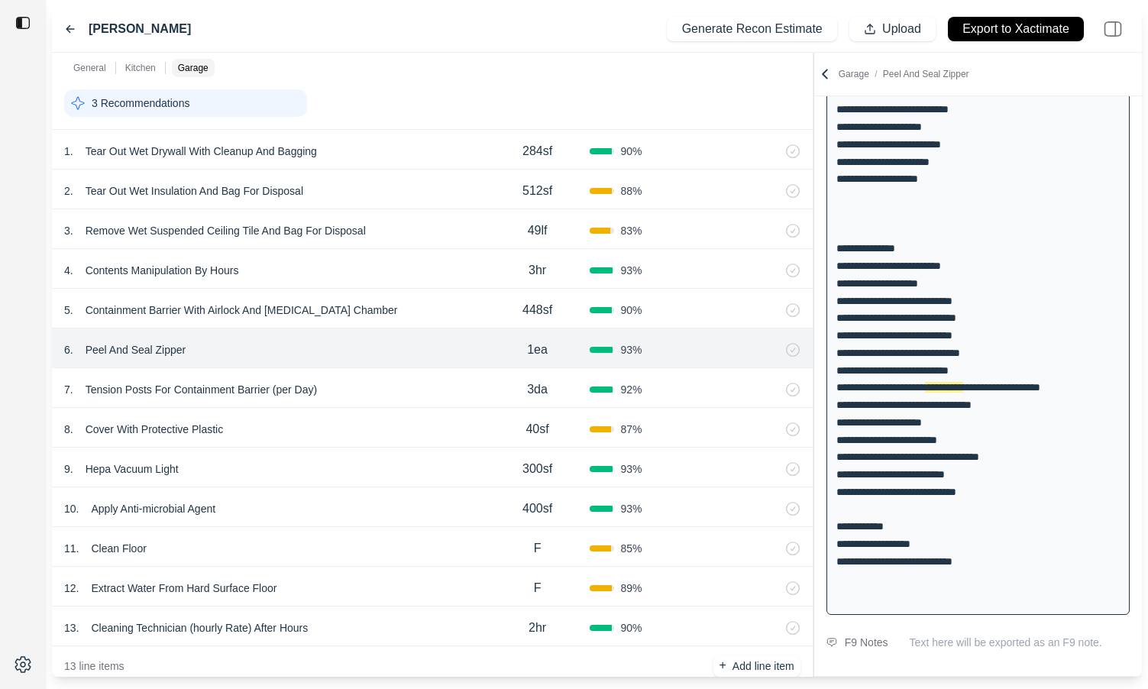
click at [431, 389] on div "7 . Tension Posts For Containment Barrier (per Day)" at bounding box center [274, 389] width 421 height 21
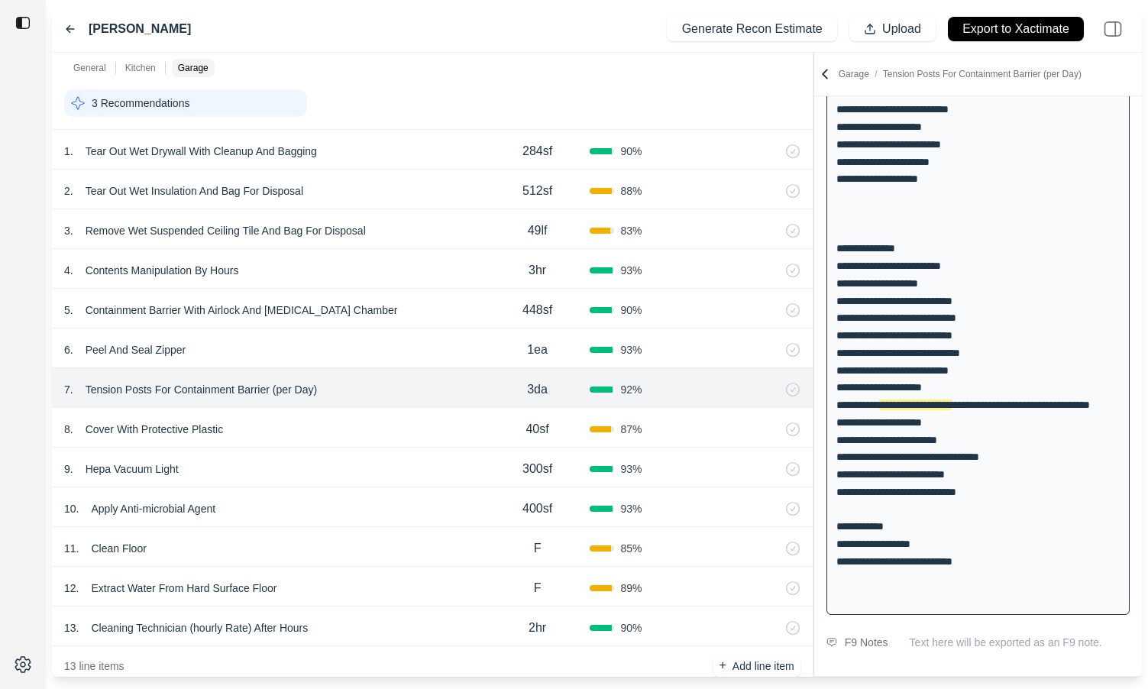
scroll to position [1163, 0]
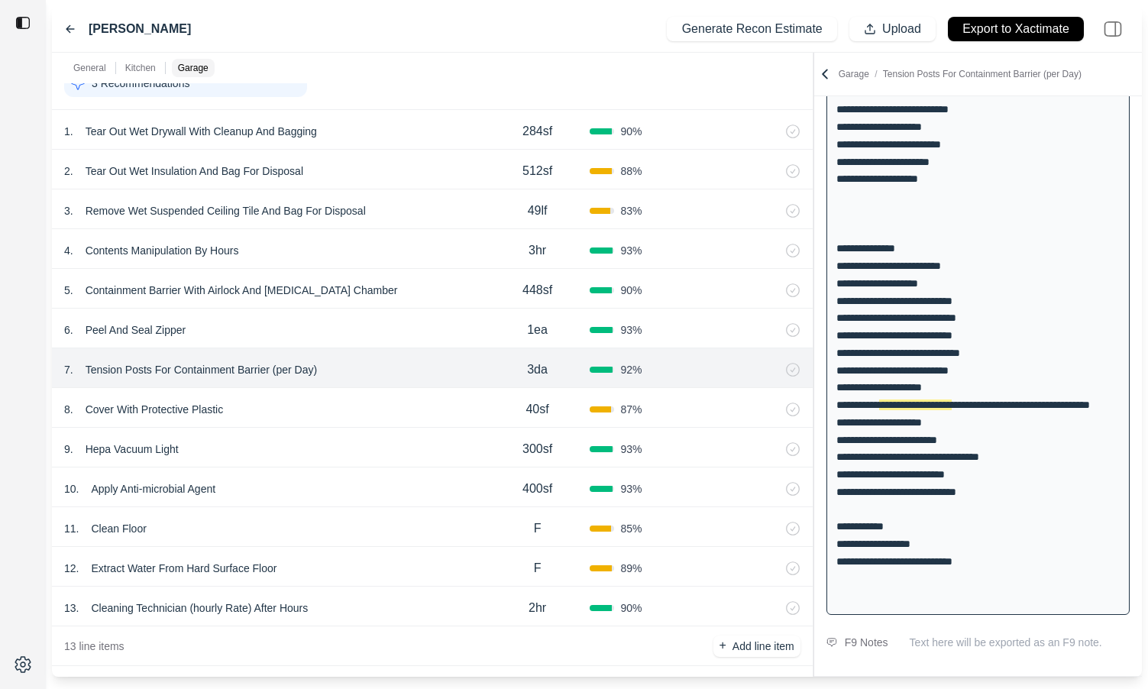
click at [439, 397] on div "8 . Cover With Protective Plastic 40sf 87 %" at bounding box center [432, 408] width 760 height 40
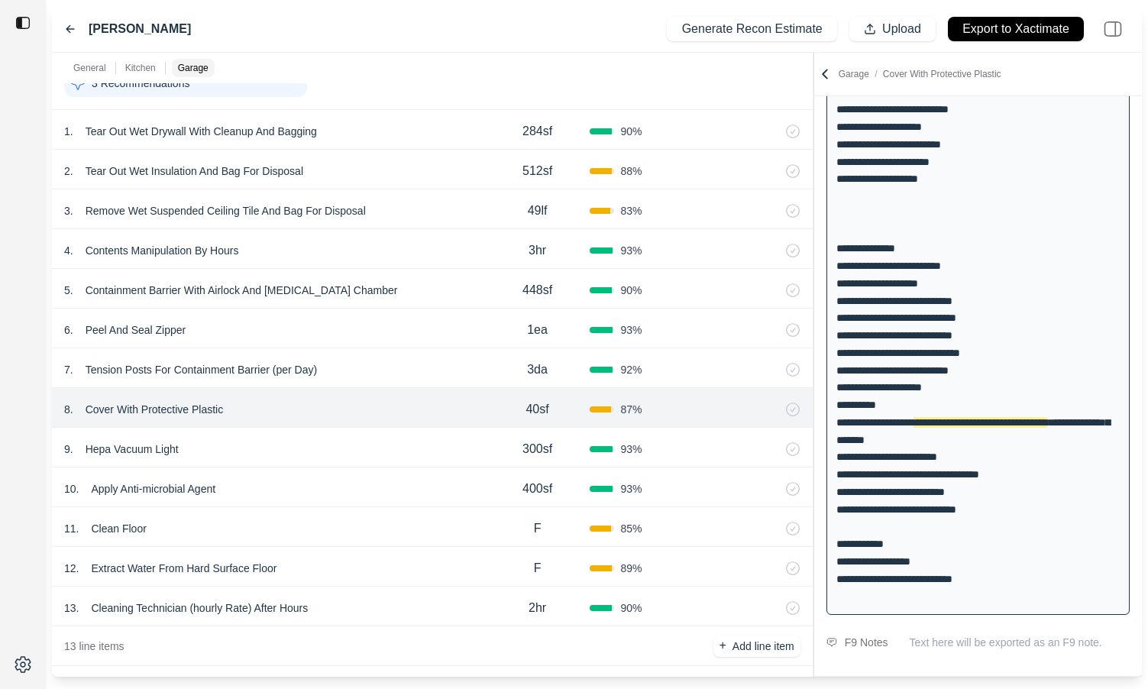
scroll to position [1177, 0]
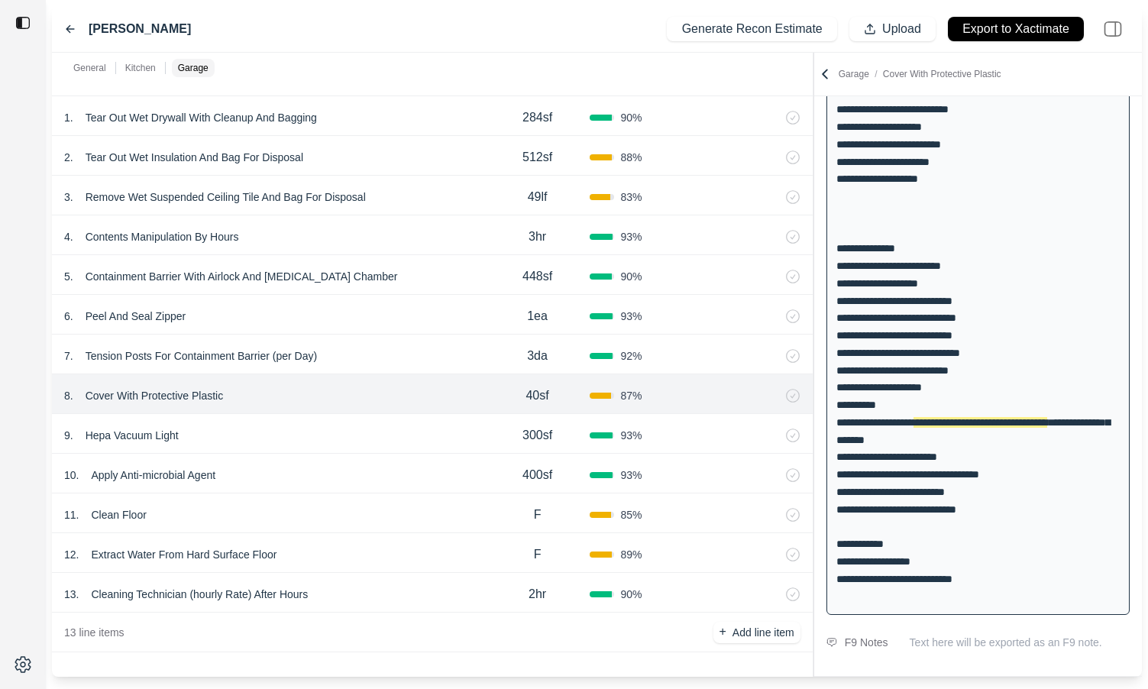
click at [447, 432] on div "9 . Hepa Vacuum Light" at bounding box center [274, 435] width 421 height 21
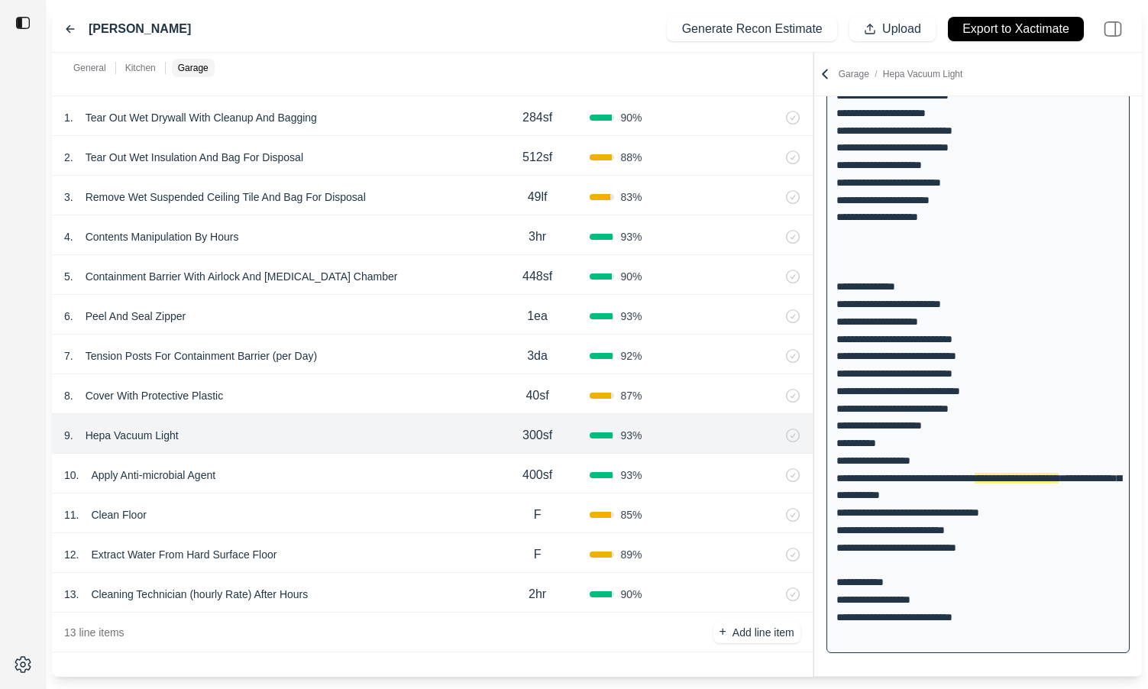
scroll to position [198, 0]
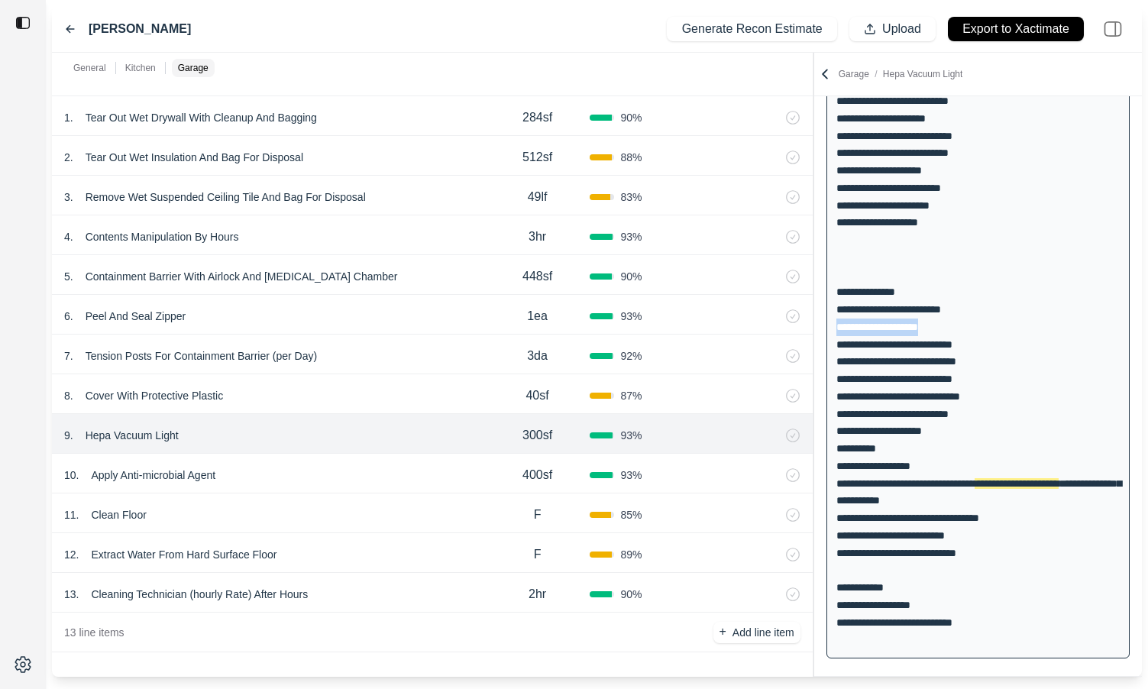
drag, startPoint x: 836, startPoint y: 329, endPoint x: 934, endPoint y: 320, distance: 98.2
click at [934, 320] on div "**********" at bounding box center [977, 335] width 303 height 645
click at [944, 334] on div "**********" at bounding box center [977, 335] width 303 height 645
drag, startPoint x: 944, startPoint y: 333, endPoint x: 835, endPoint y: 312, distance: 111.3
click at [835, 312] on div "**********" at bounding box center [977, 335] width 303 height 645
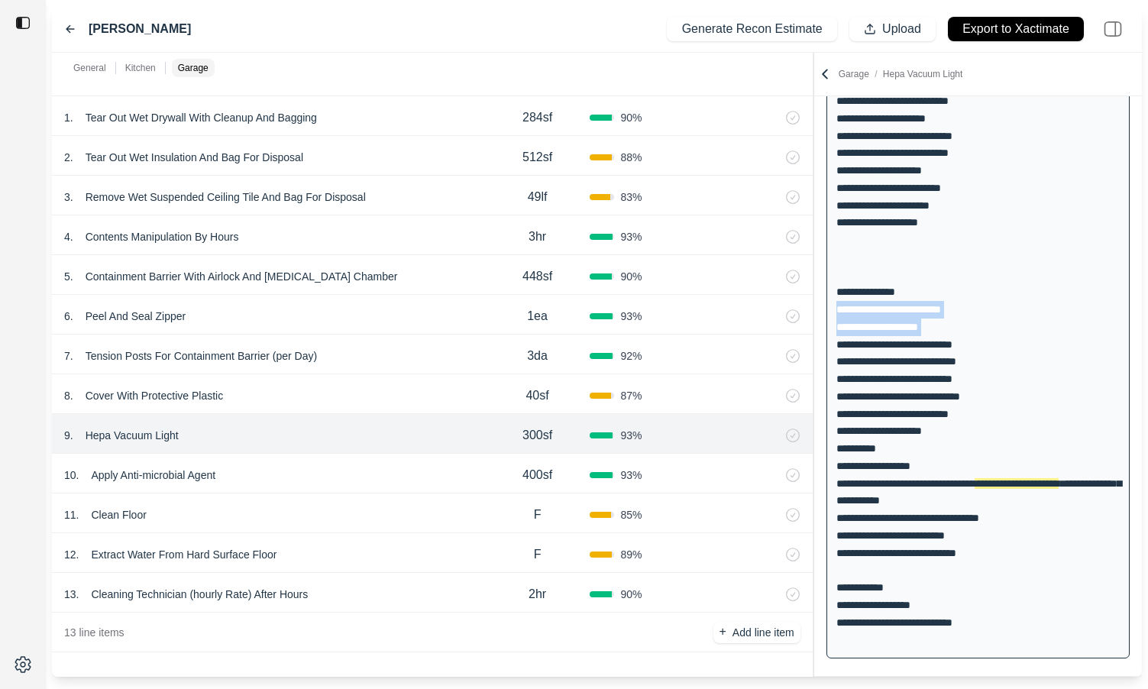
click at [945, 454] on div "**********" at bounding box center [977, 335] width 303 height 645
drag, startPoint x: 834, startPoint y: 496, endPoint x: 952, endPoint y: 496, distance: 118.3
click at [952, 496] on div "**********" at bounding box center [977, 335] width 303 height 645
click at [721, 474] on div at bounding box center [747, 474] width 105 height 15
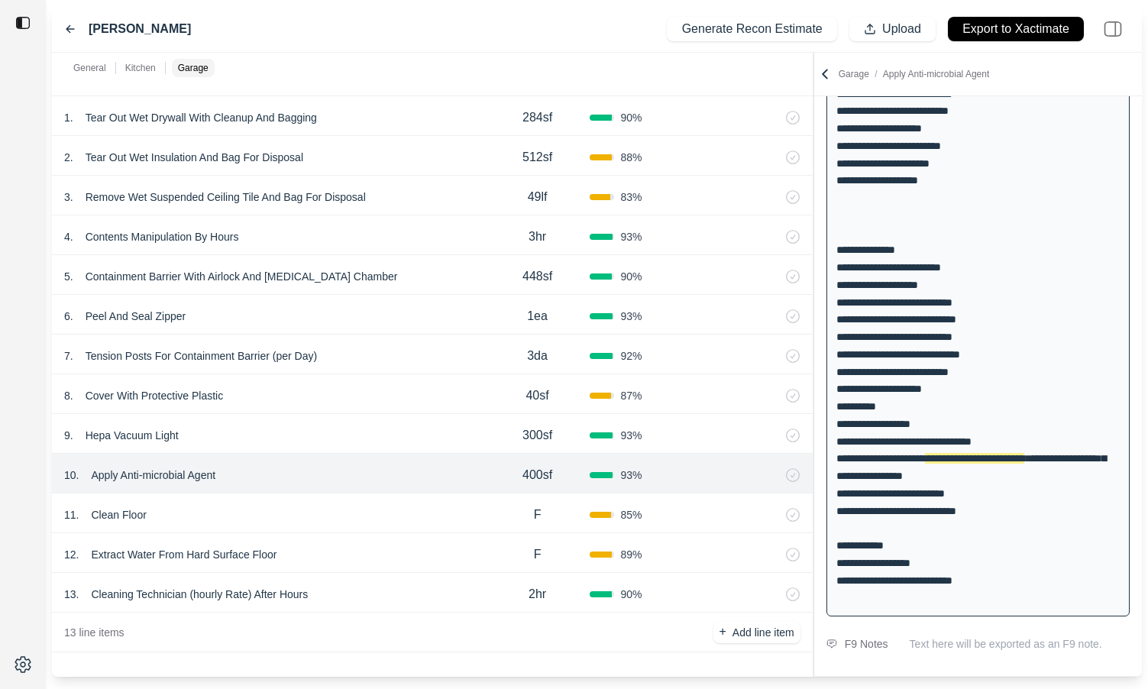
scroll to position [241, 0]
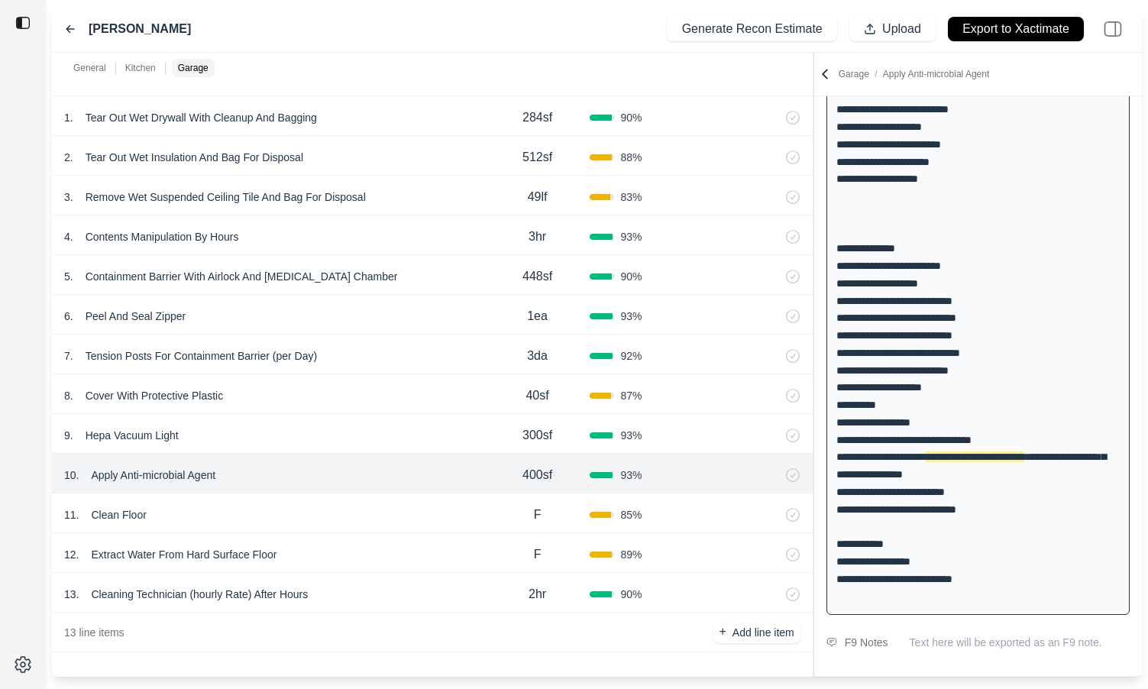
click at [375, 509] on div "11 . Clean Floor" at bounding box center [274, 514] width 421 height 21
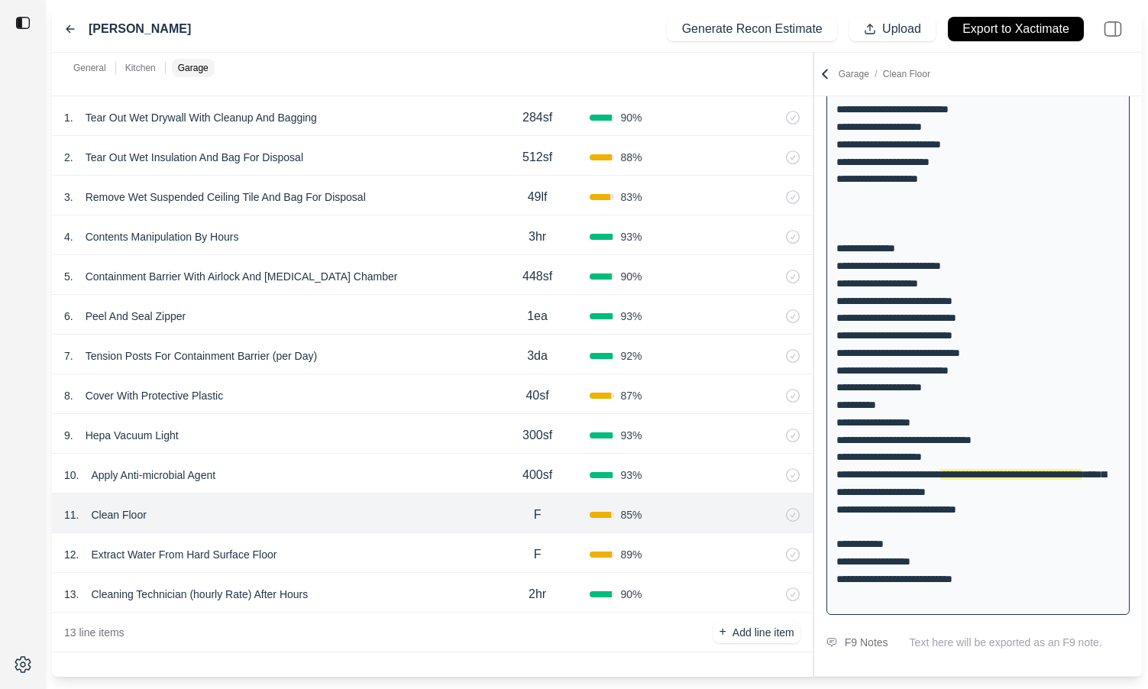
click at [385, 557] on div "12 . Extract Water From Hard Surface Floor" at bounding box center [274, 554] width 421 height 21
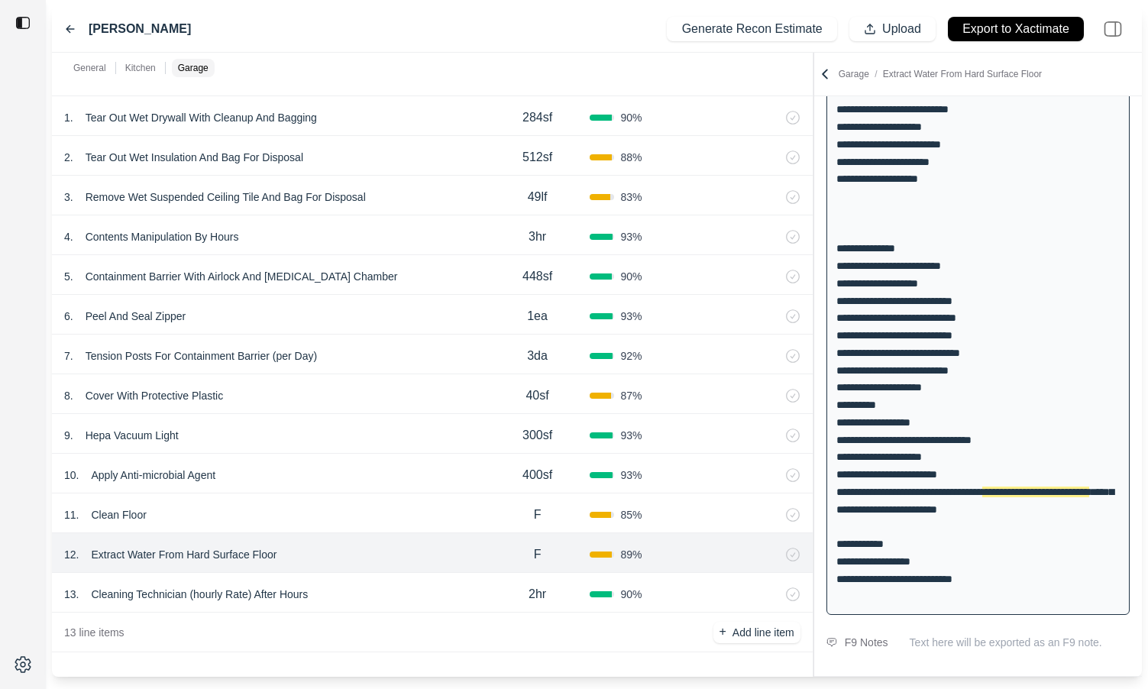
click at [443, 562] on div "13 . Cleaning Technician (hourly Rate) After Hours" at bounding box center [274, 593] width 421 height 21
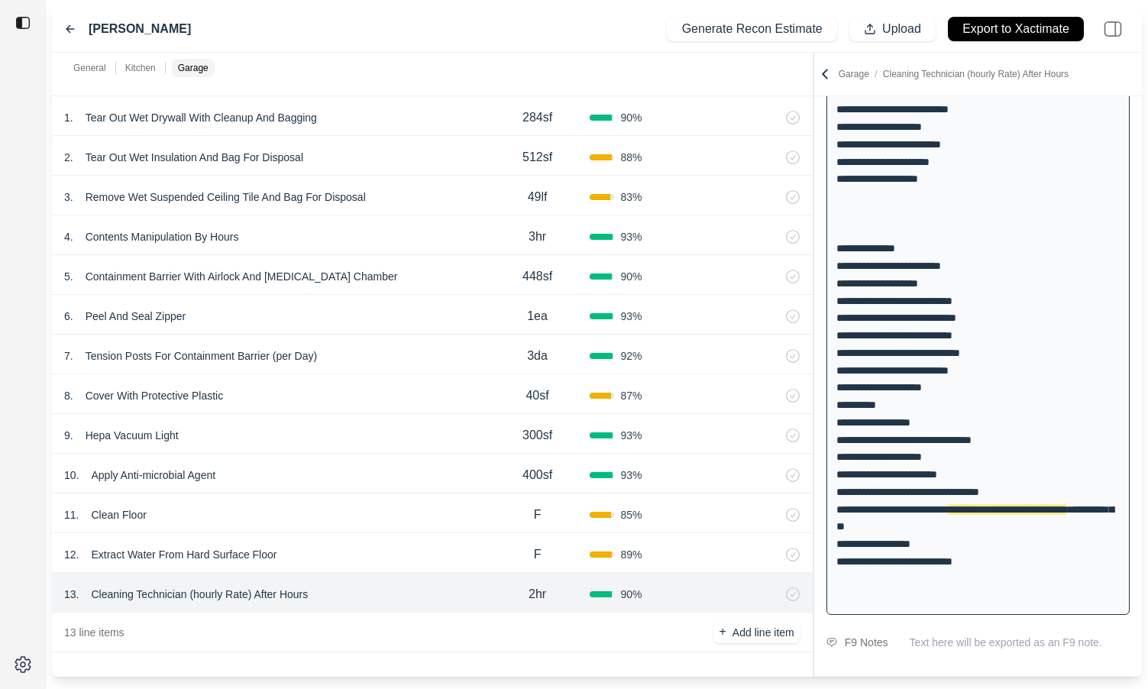
click at [437, 546] on div "12 . Extract Water From Hard Surface Floor" at bounding box center [274, 554] width 421 height 21
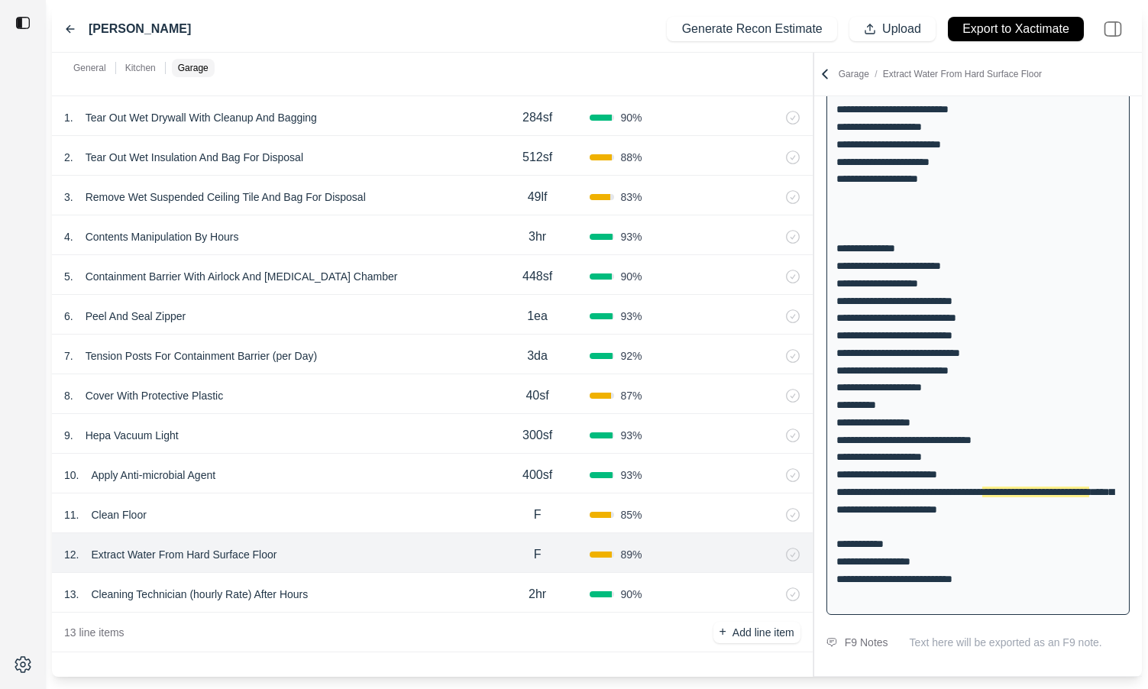
click at [434, 562] on div "13 . Cleaning Technician (hourly Rate) After Hours" at bounding box center [274, 593] width 421 height 21
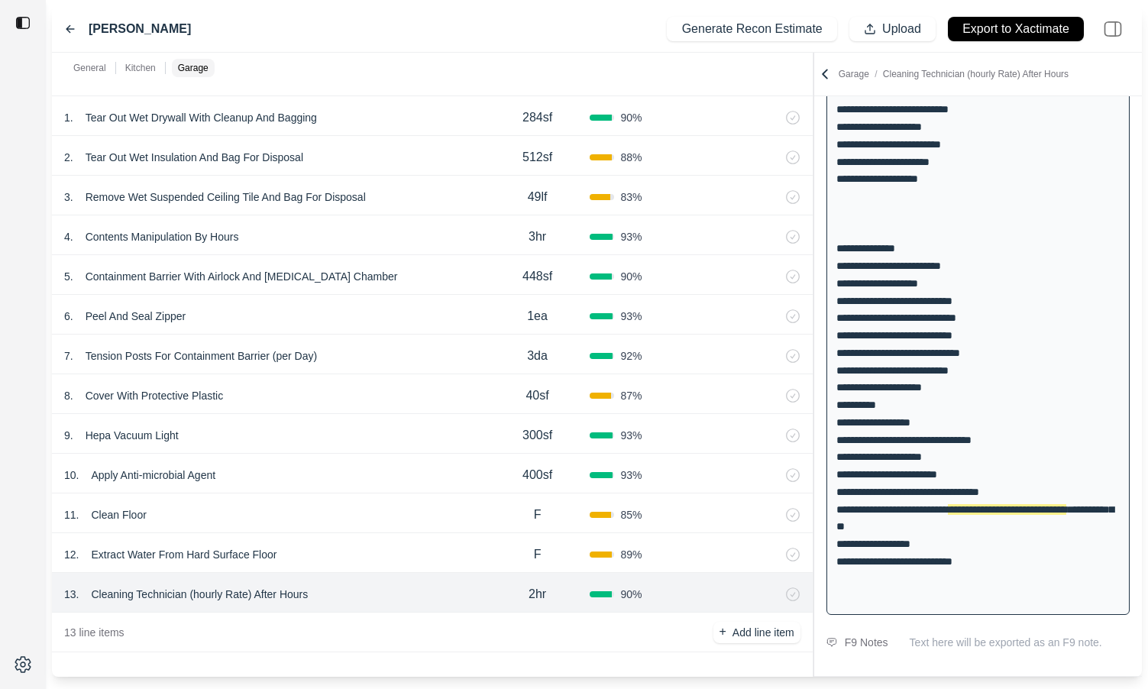
scroll to position [0, 0]
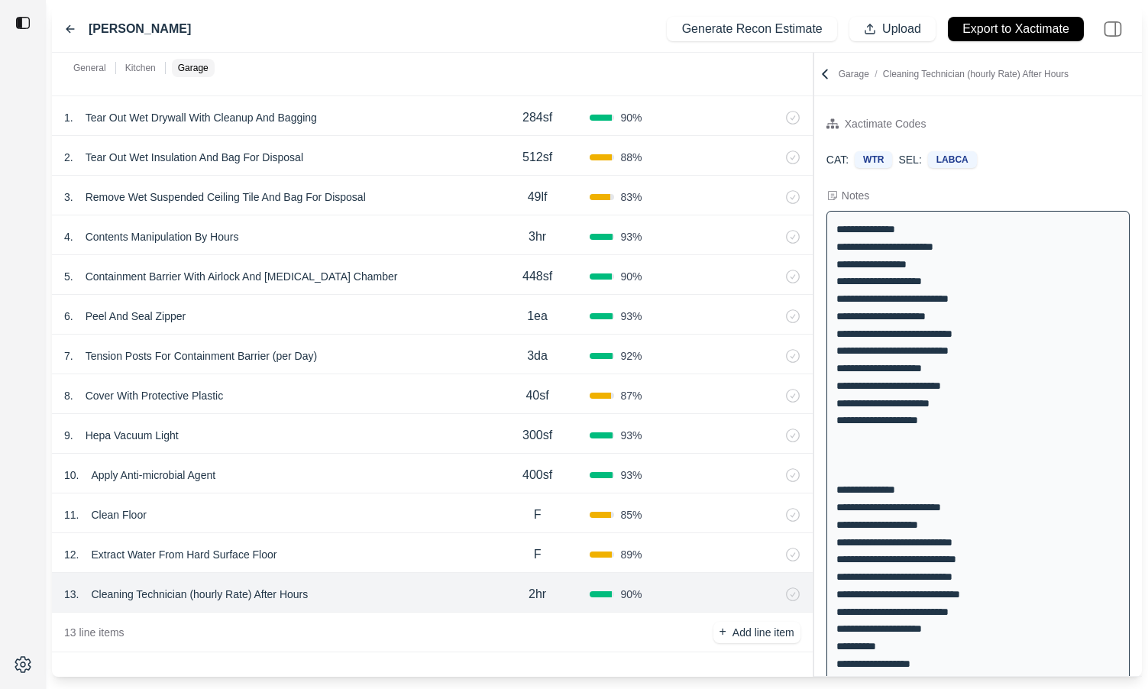
click at [192, 562] on p "Cleaning Technician (hourly Rate) After Hours" at bounding box center [199, 593] width 229 height 21
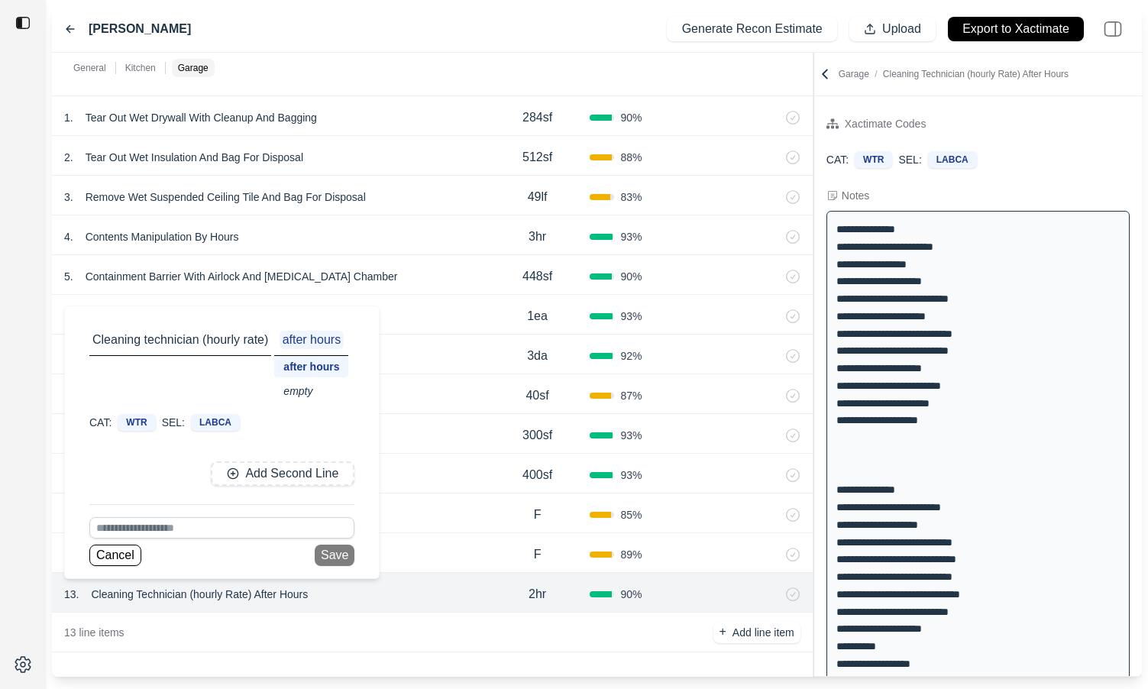
click at [305, 399] on div "empty" at bounding box center [311, 390] width 74 height 21
click at [330, 555] on button "Save" at bounding box center [330, 554] width 40 height 21
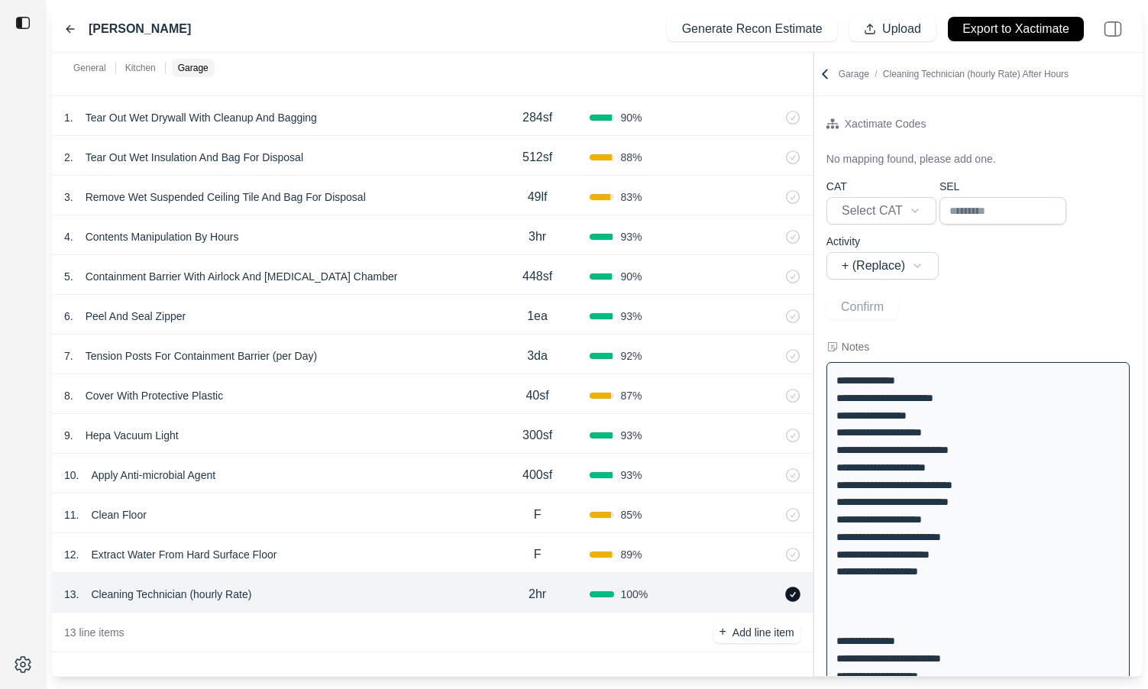
click at [391, 545] on div "12 . Extract Water From Hard Surface Floor" at bounding box center [274, 554] width 421 height 21
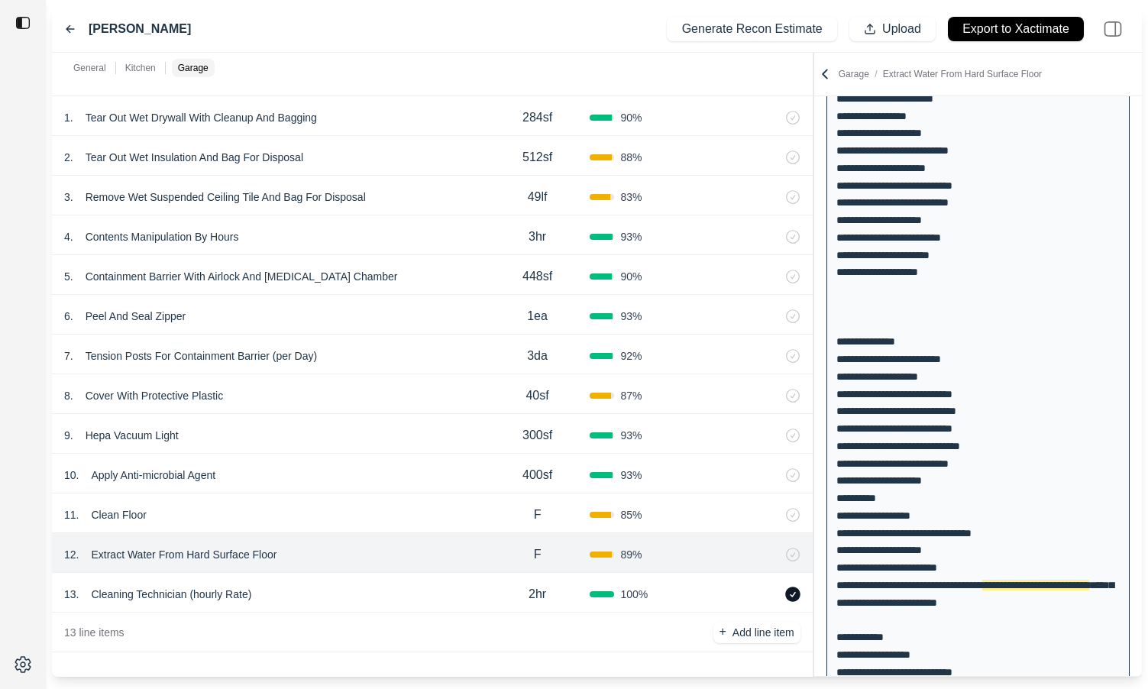
scroll to position [241, 0]
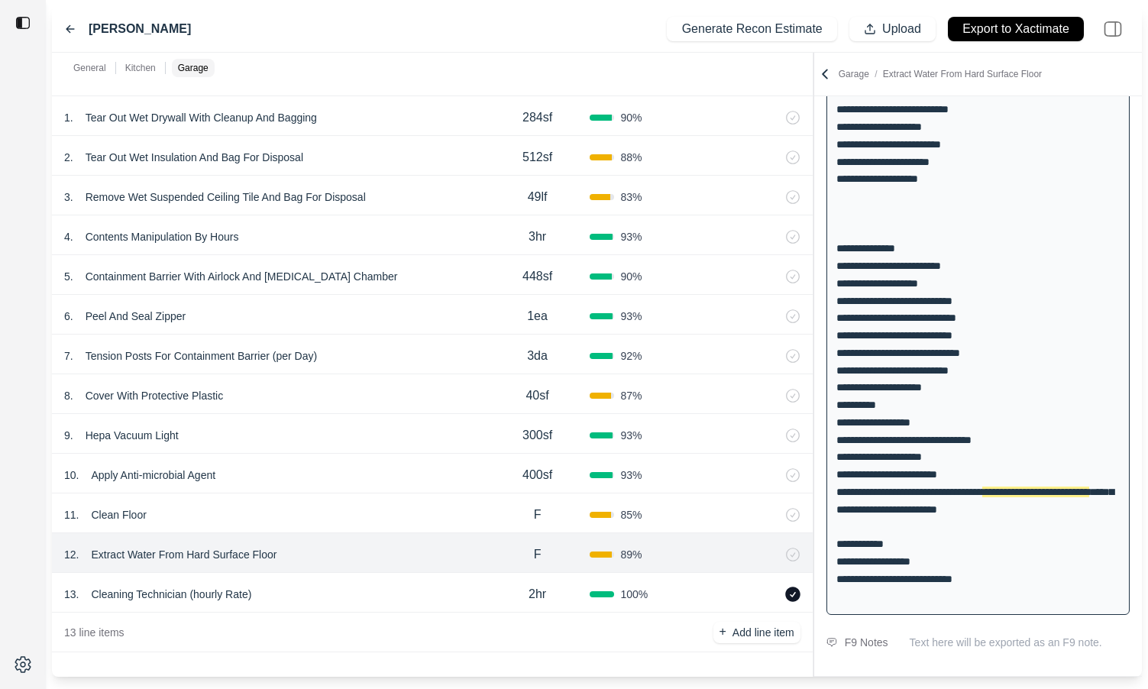
click at [795, 562] on icon at bounding box center [792, 593] width 15 height 15
click at [344, 527] on div "11 . Clean Floor F 85 %" at bounding box center [432, 513] width 760 height 40
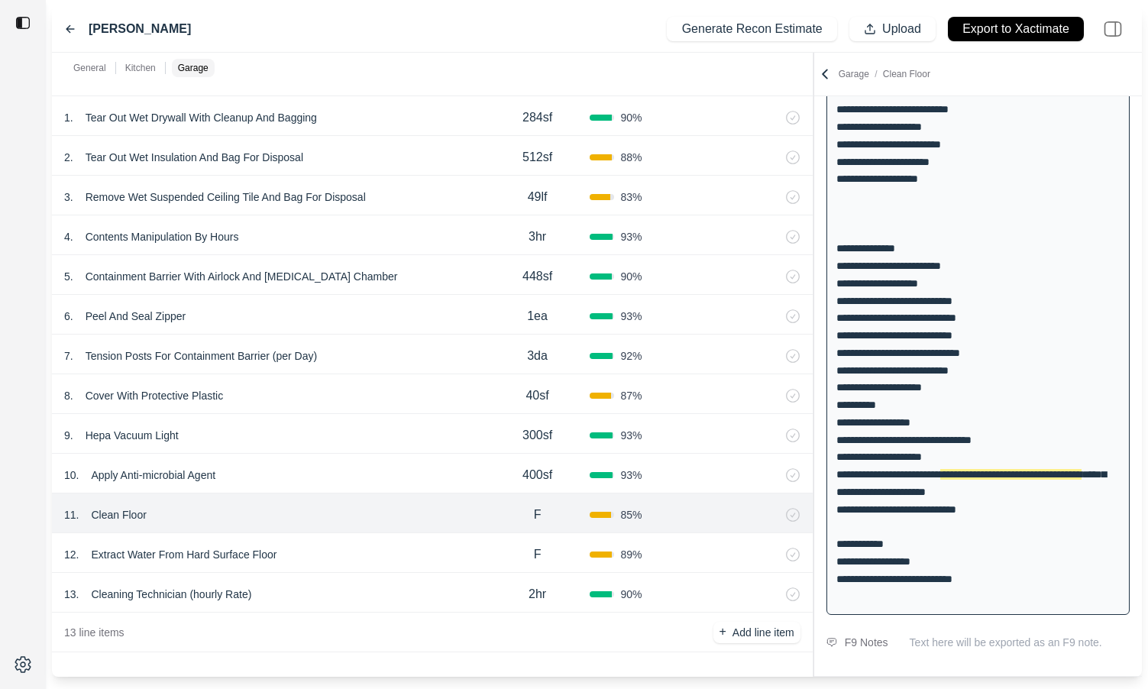
click at [337, 509] on div "11 . Clean Floor" at bounding box center [274, 514] width 421 height 21
click at [335, 480] on div "10 . Apply Anti-microbial Agent" at bounding box center [274, 474] width 421 height 21
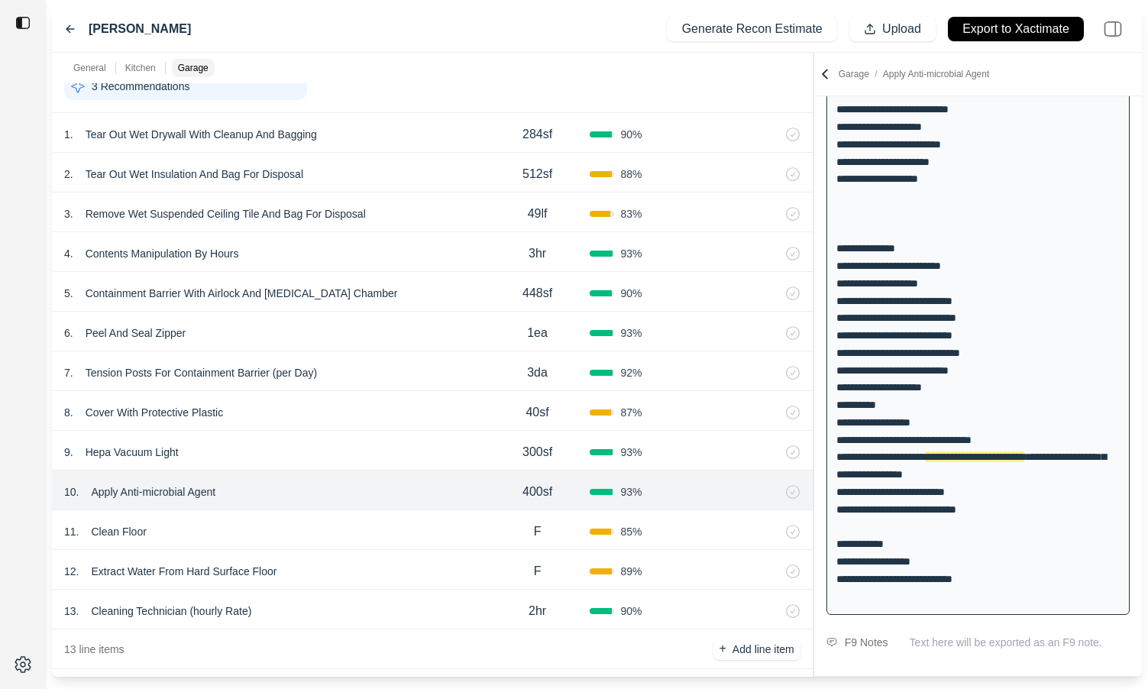
scroll to position [1177, 0]
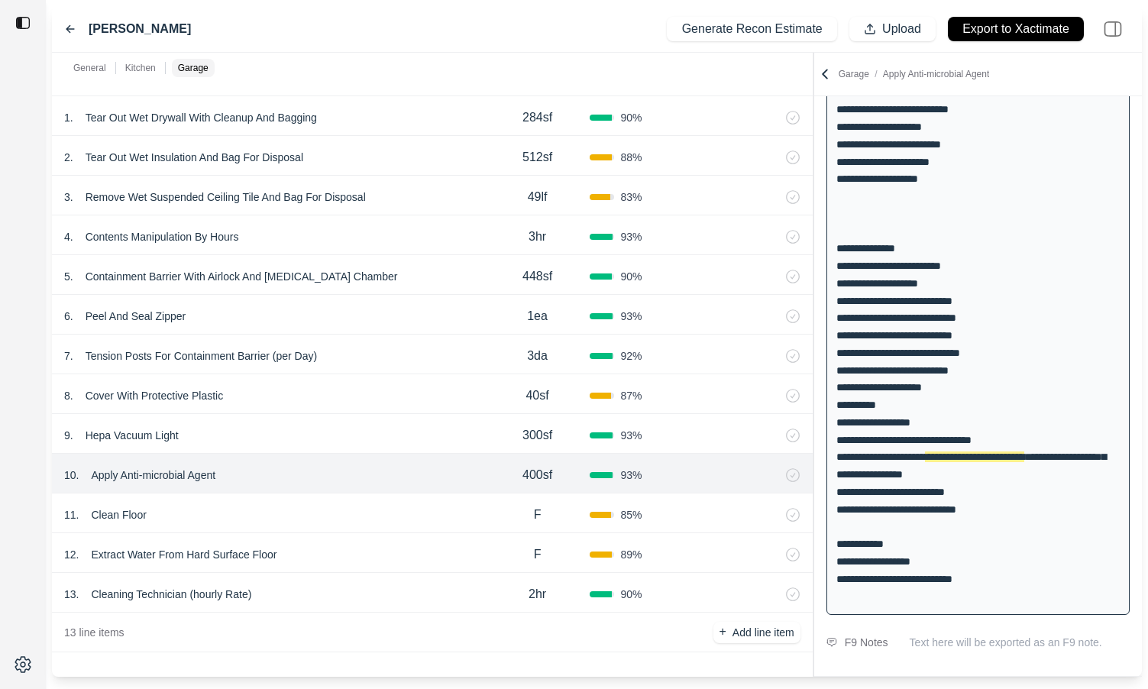
click at [399, 276] on div "5 . Containment Barrier With Airlock And [MEDICAL_DATA] Chamber" at bounding box center [274, 276] width 421 height 21
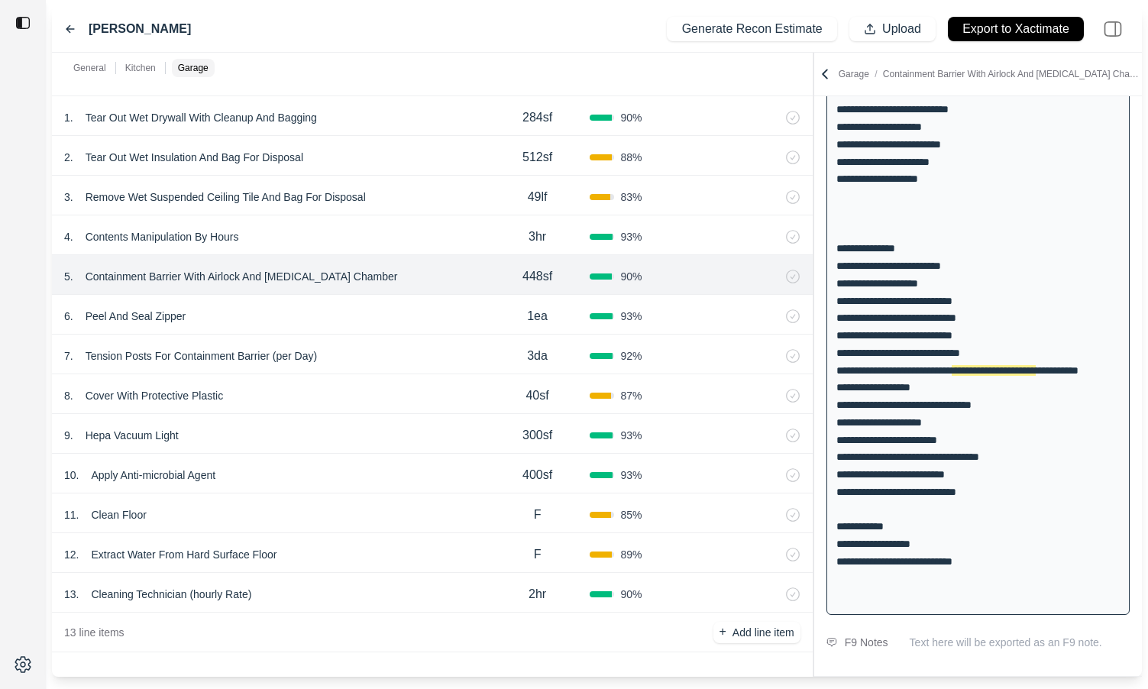
click at [402, 333] on div "6 . Peel And Seal Zipper 1ea 93 %" at bounding box center [432, 315] width 760 height 40
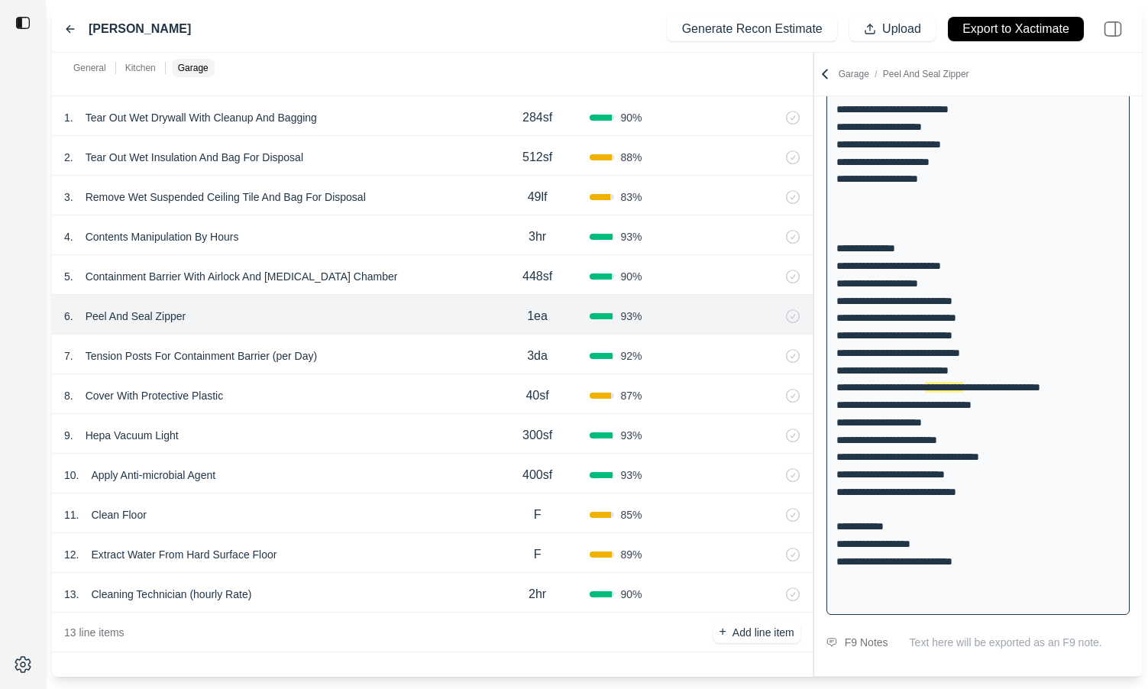
click at [418, 377] on div "8 . Cover With Protective Plastic 40sf 87 %" at bounding box center [432, 394] width 760 height 40
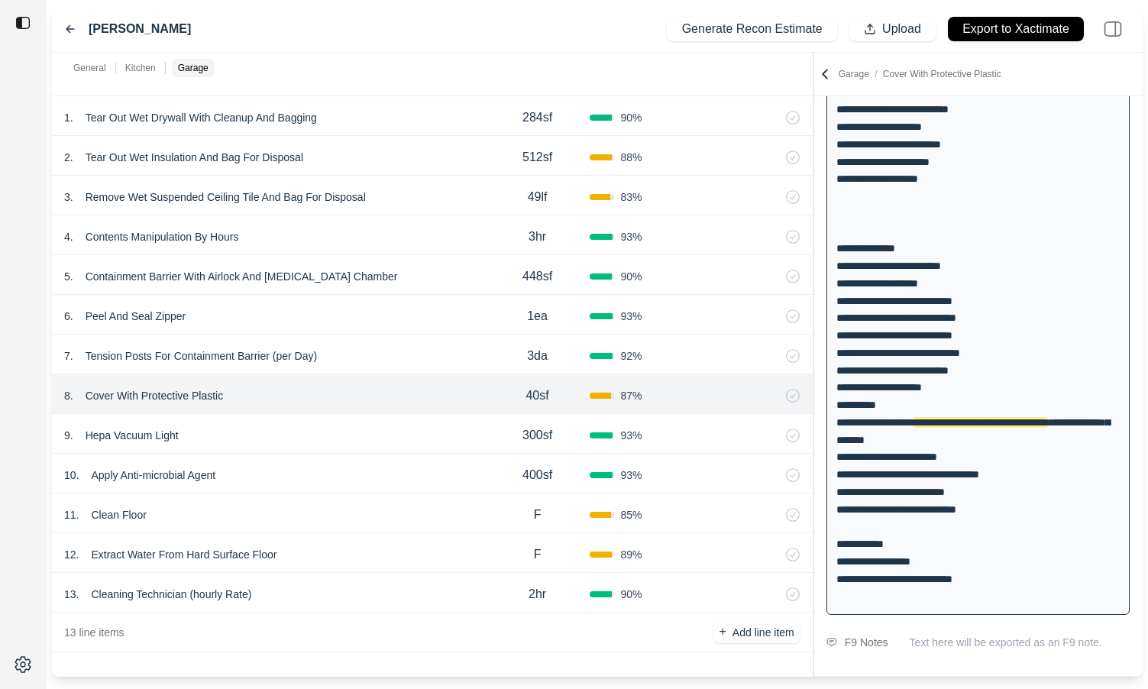
click at [394, 519] on div "11 . Clean Floor" at bounding box center [274, 514] width 421 height 21
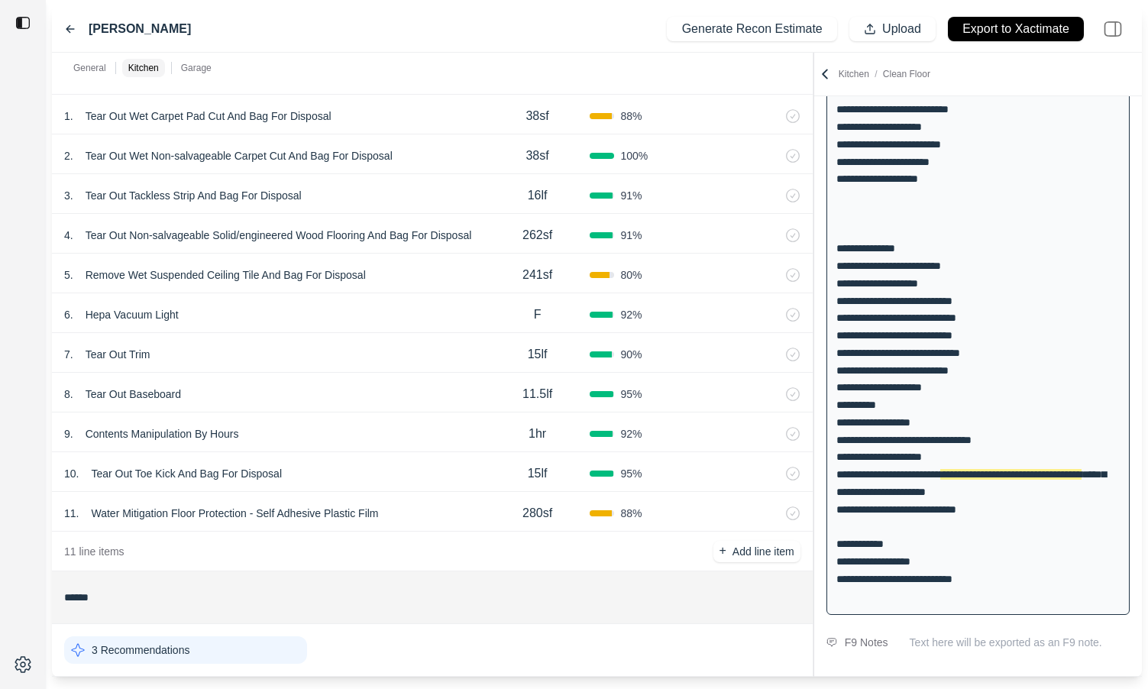
scroll to position [602, 0]
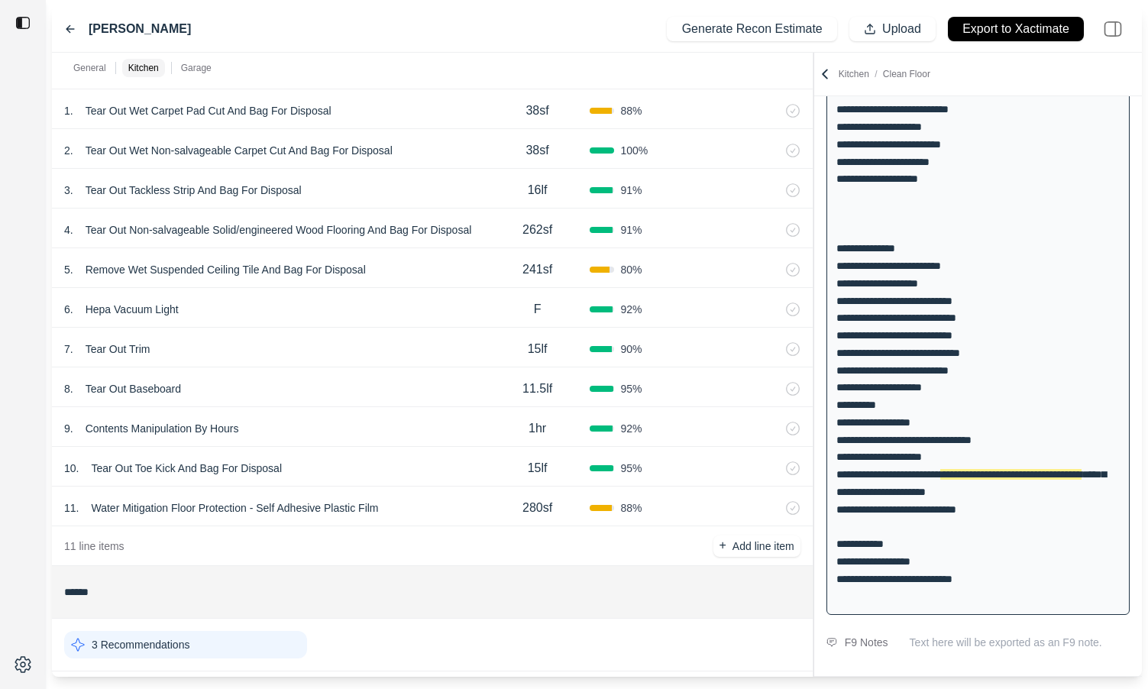
click at [1039, 333] on div "**********" at bounding box center [978, 291] width 328 height 657
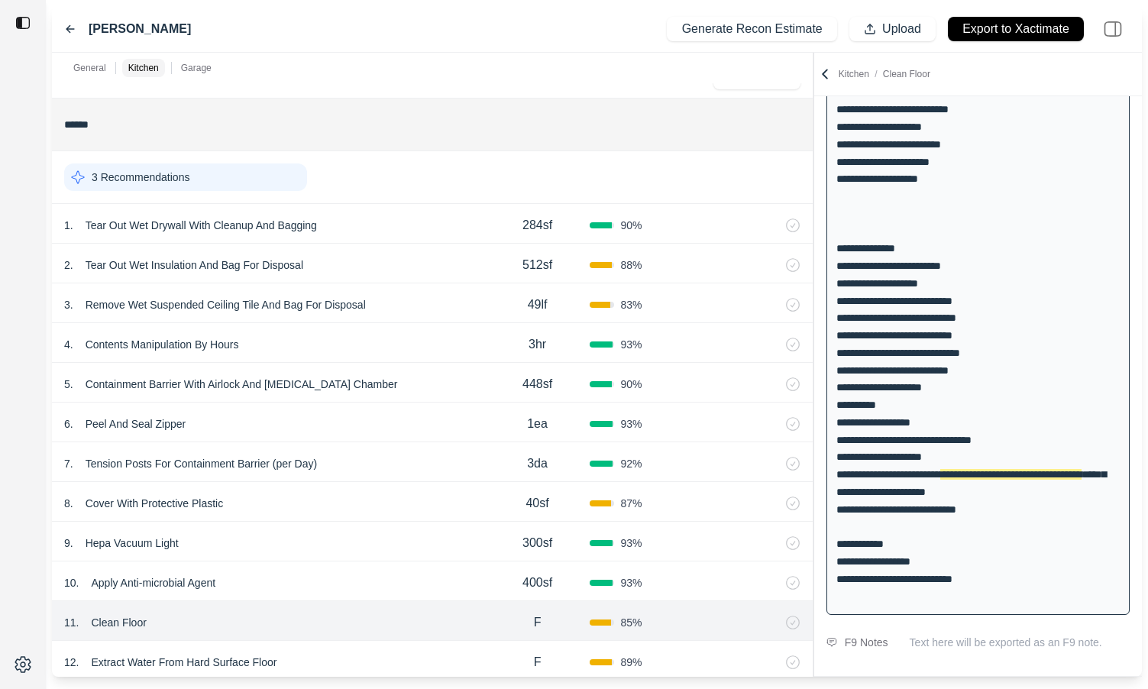
scroll to position [1053, 0]
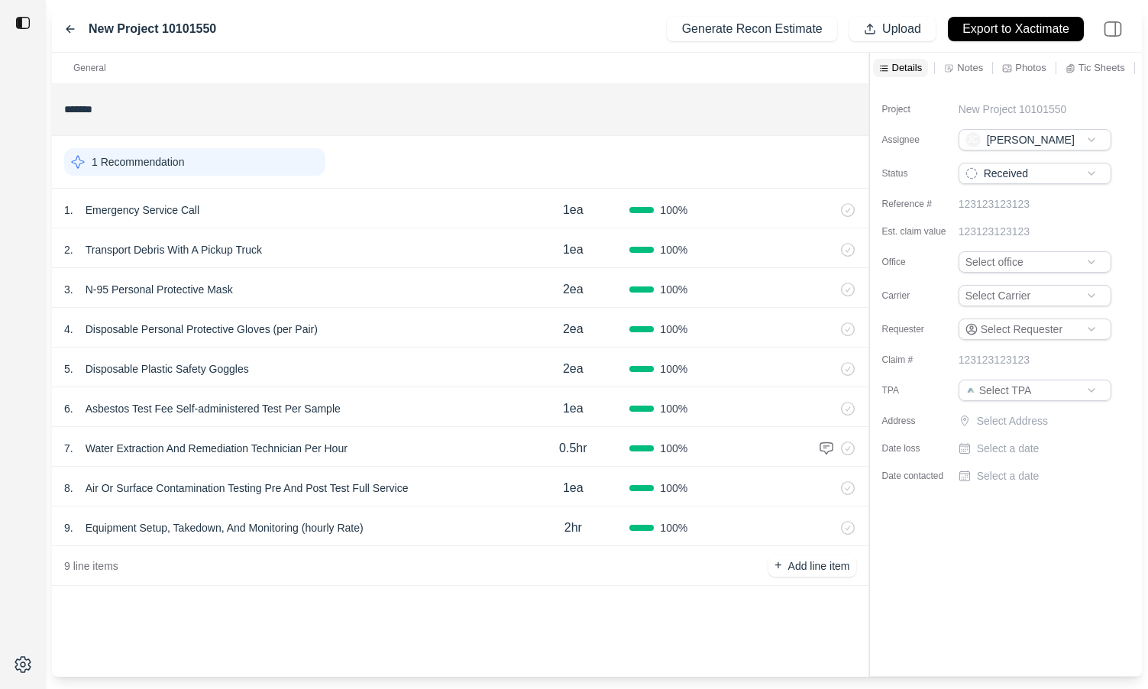
click at [973, 73] on p "Notes" at bounding box center [970, 67] width 26 height 13
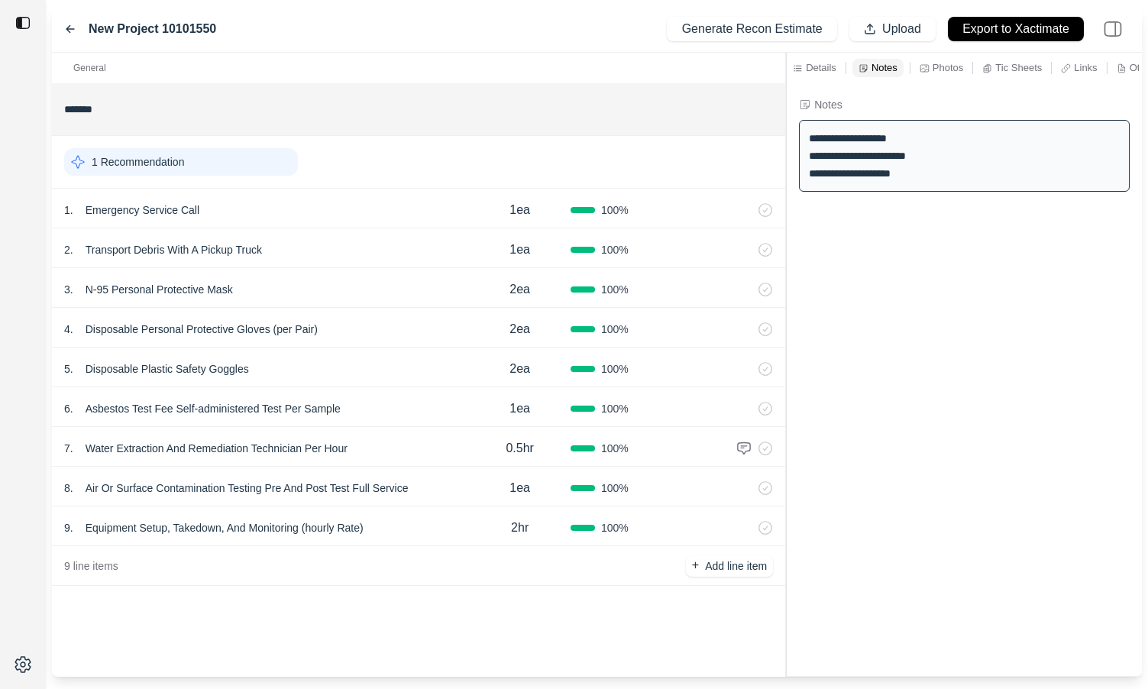
click at [786, 191] on div at bounding box center [786, 365] width 1 height 624
click at [814, 131] on div "**********" at bounding box center [964, 156] width 331 height 72
click at [809, 137] on div "**********" at bounding box center [964, 156] width 331 height 72
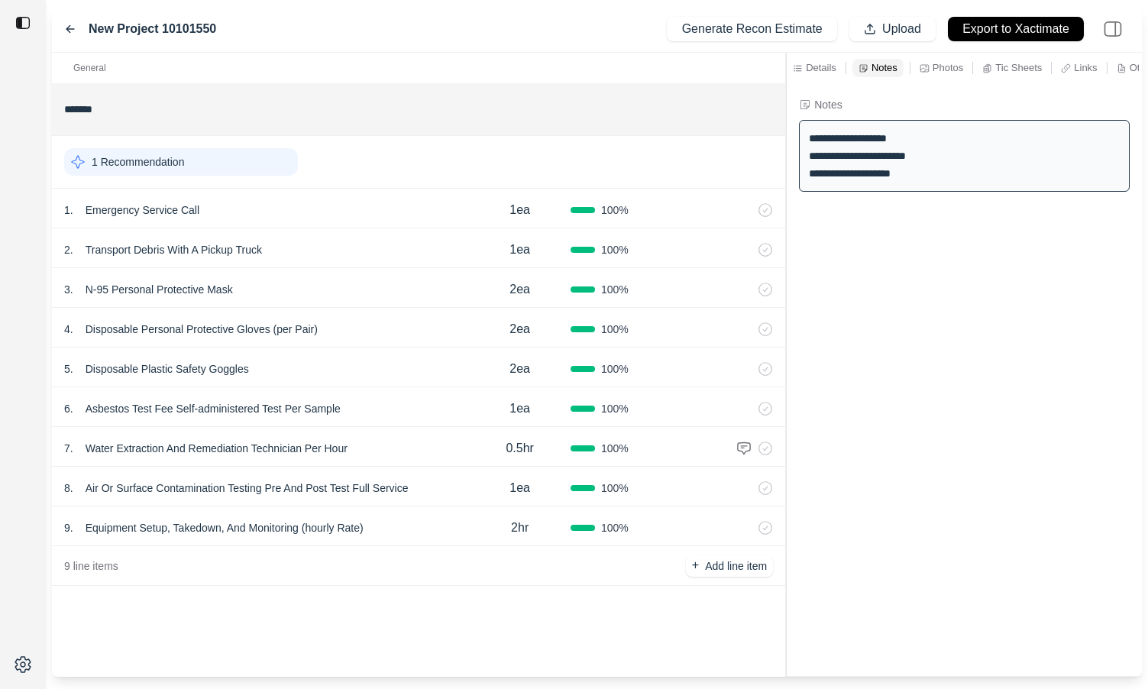
click at [906, 174] on div "**********" at bounding box center [964, 156] width 331 height 72
click at [68, 31] on icon at bounding box center [70, 29] width 8 height 7
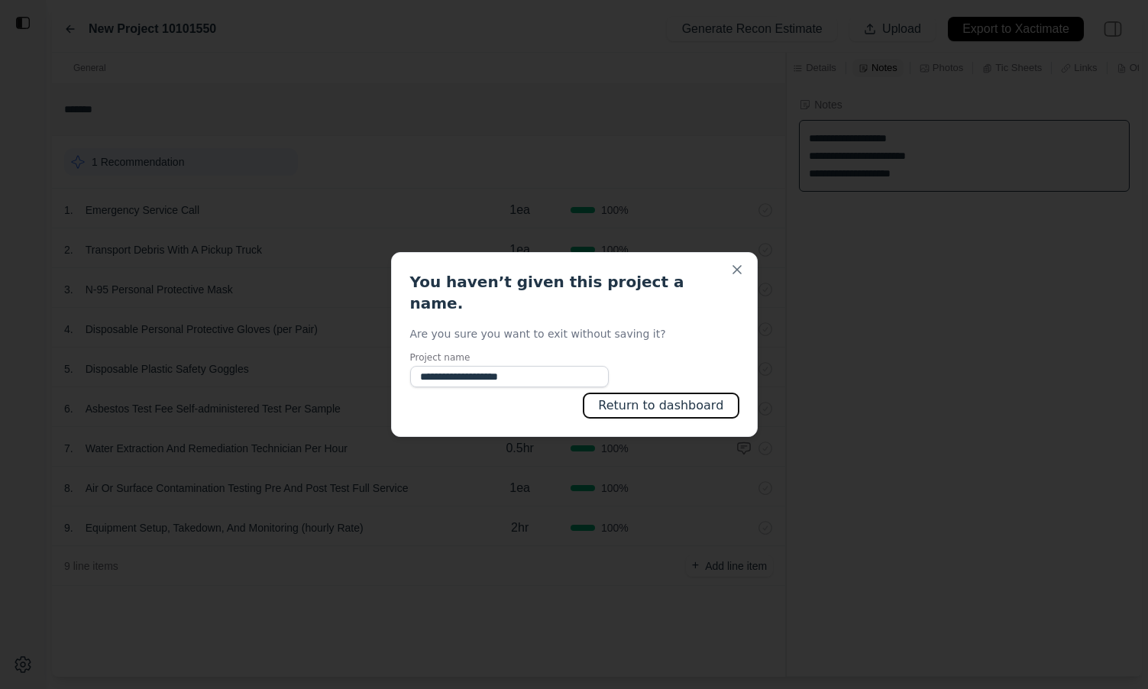
click at [712, 402] on button "Return to dashboard" at bounding box center [660, 405] width 154 height 24
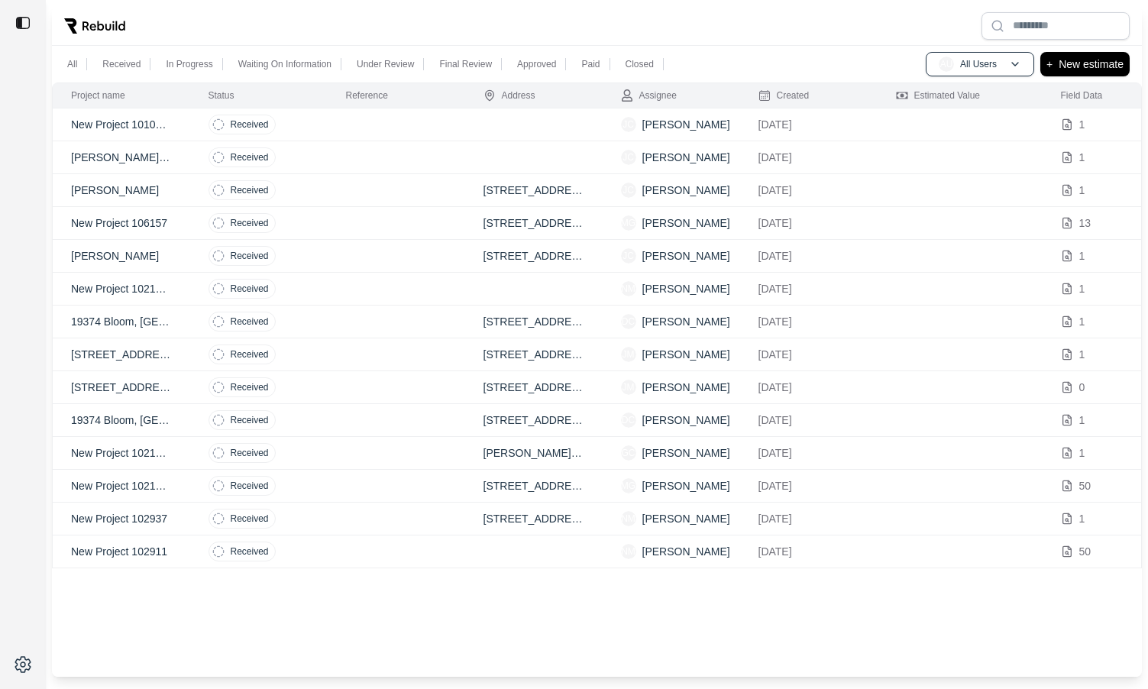
click at [288, 20] on div at bounding box center [597, 26] width 1090 height 40
